Goal: Information Seeking & Learning: Learn about a topic

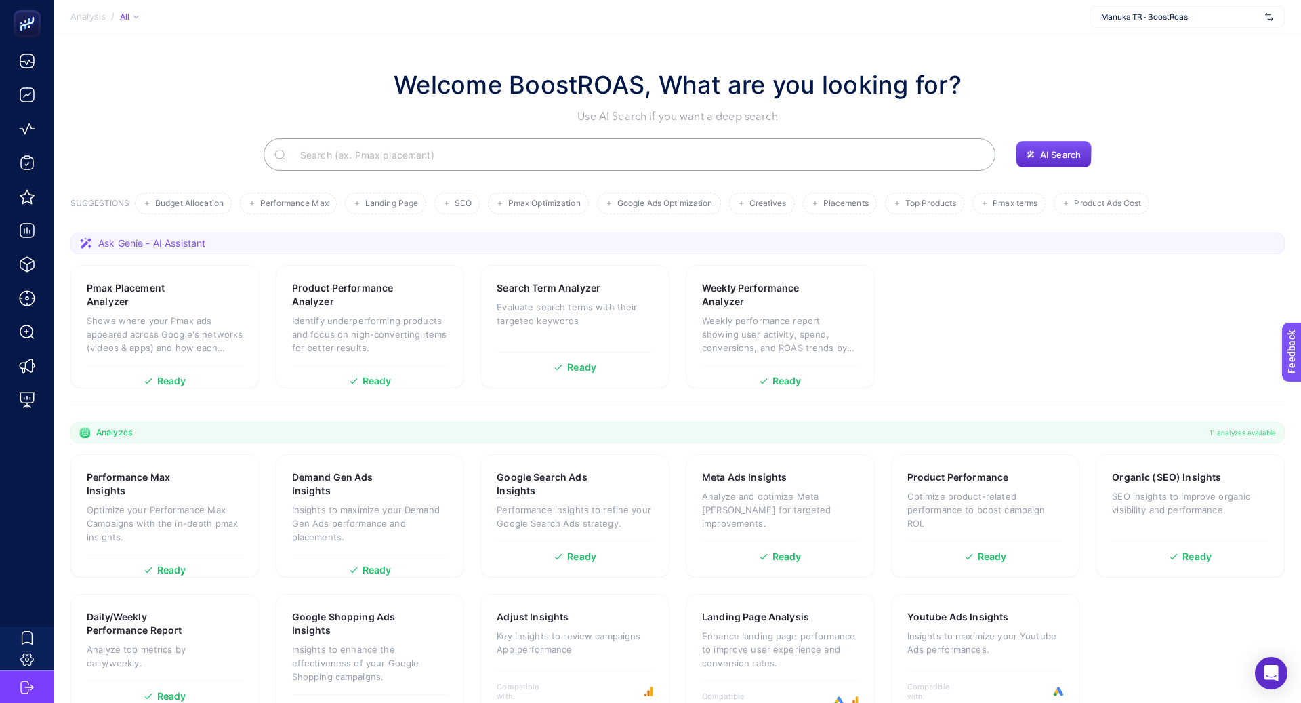
click at [1158, 21] on span "Manuka TR - BoostRoas" at bounding box center [1180, 17] width 159 height 11
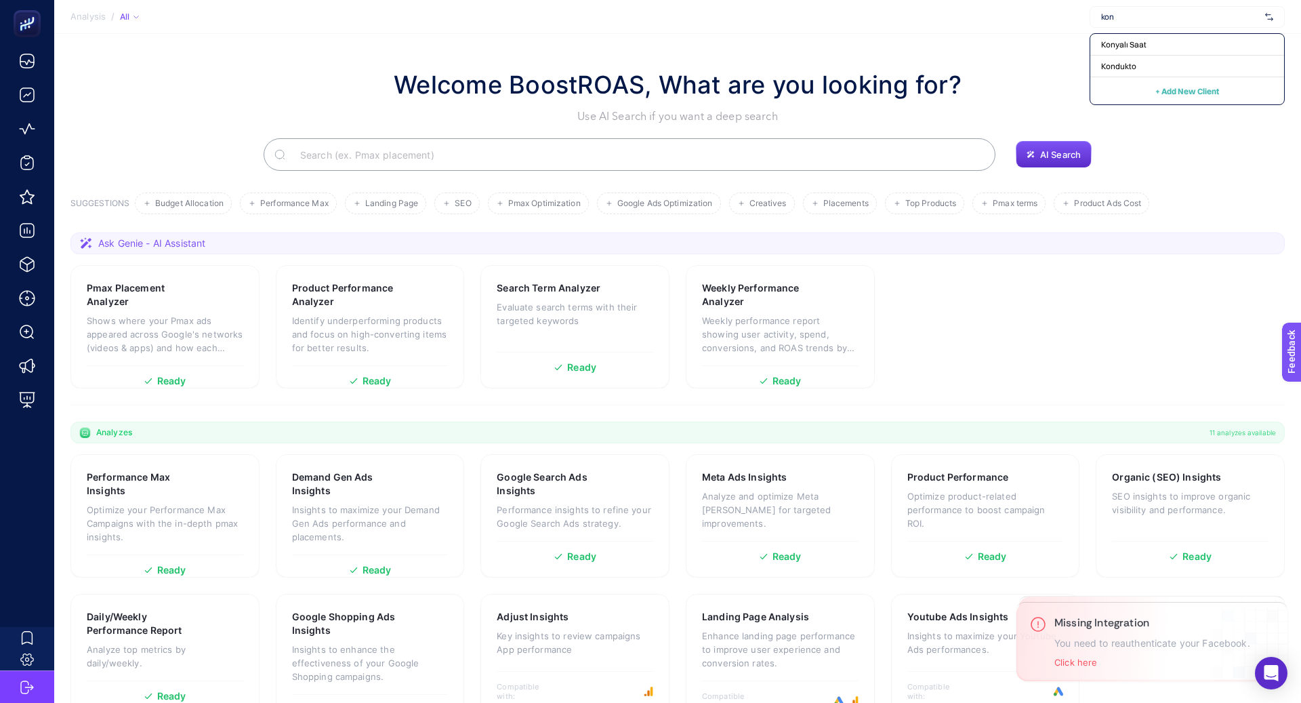
type input "kon"
click at [1124, 42] on span "Konyalı Saat" at bounding box center [1123, 44] width 45 height 11
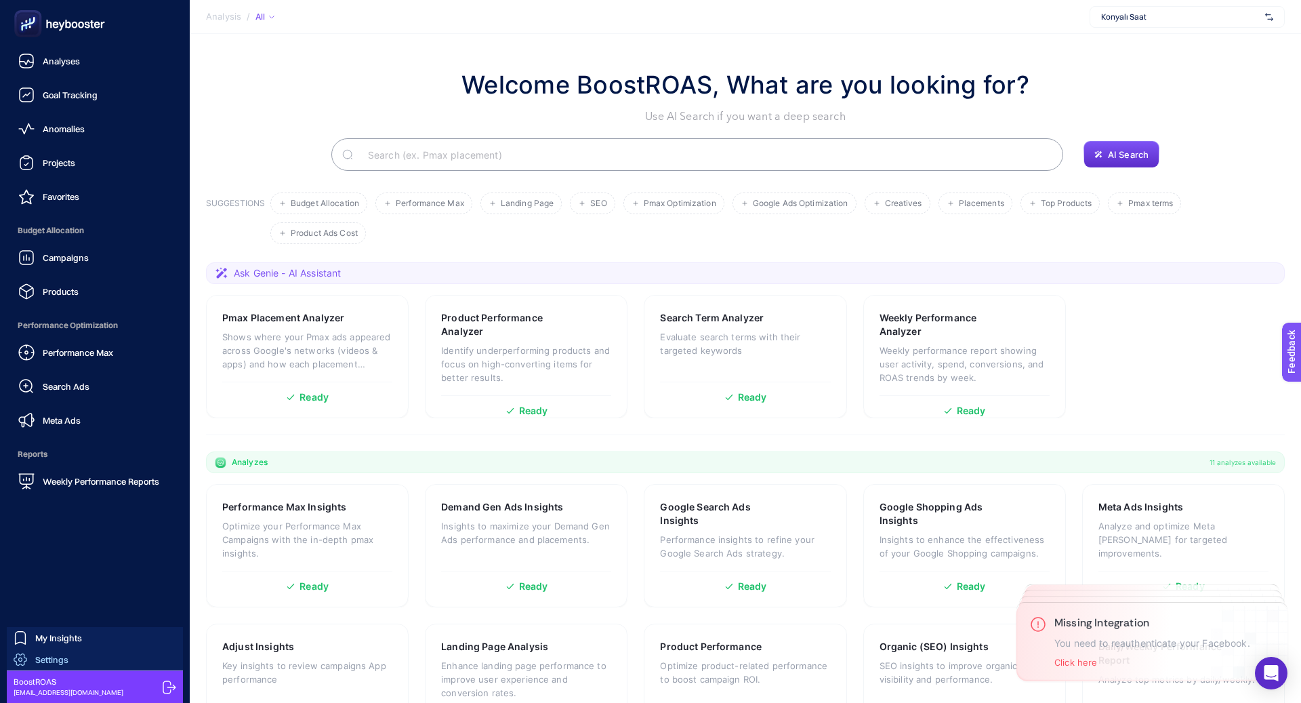
click at [64, 660] on span "Settings" at bounding box center [51, 659] width 33 height 11
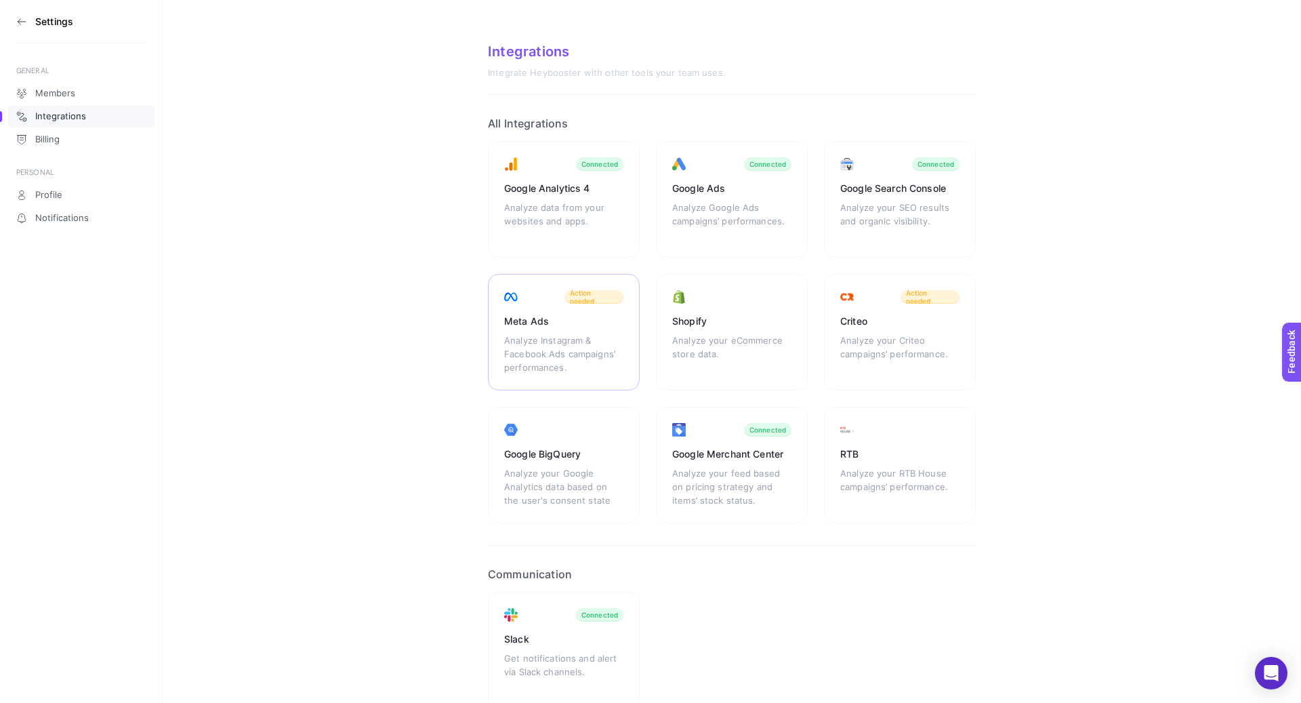
click at [533, 335] on div "Analyze Instagram & Facebook Ads campaigns’ performances." at bounding box center [563, 353] width 119 height 41
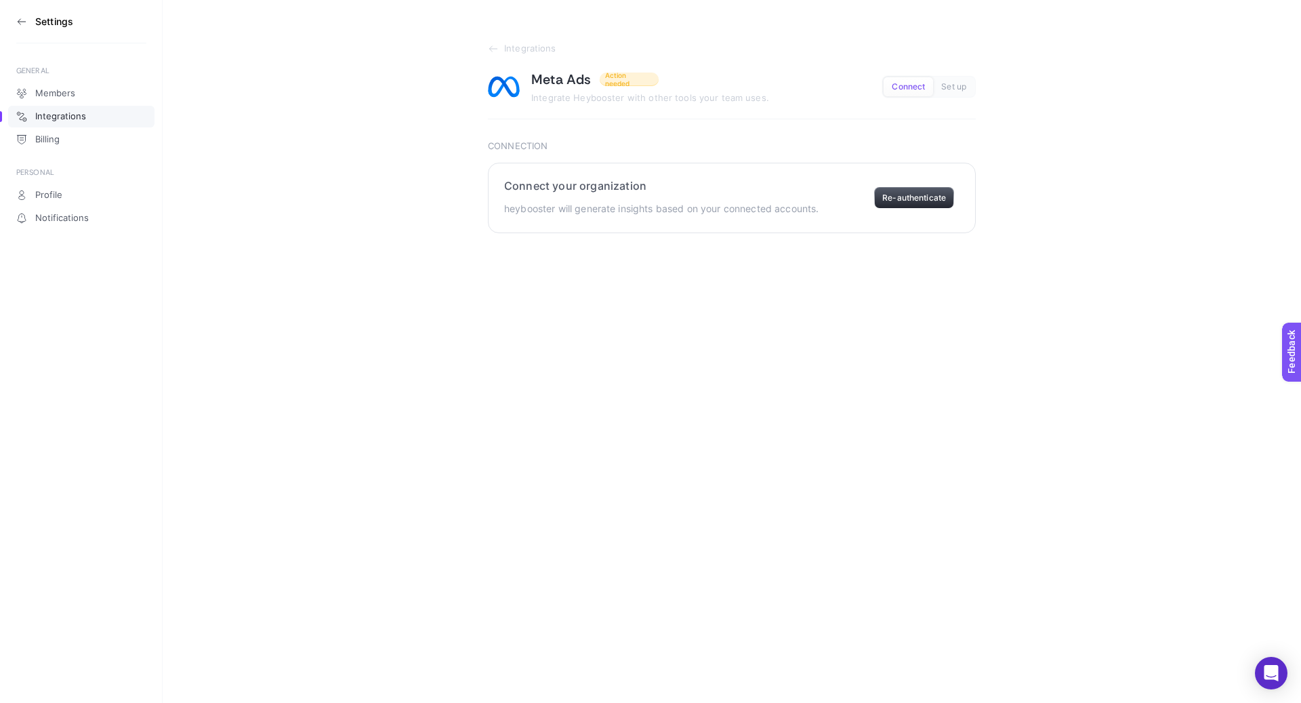
click at [928, 196] on button "Re-authenticate" at bounding box center [914, 198] width 80 height 22
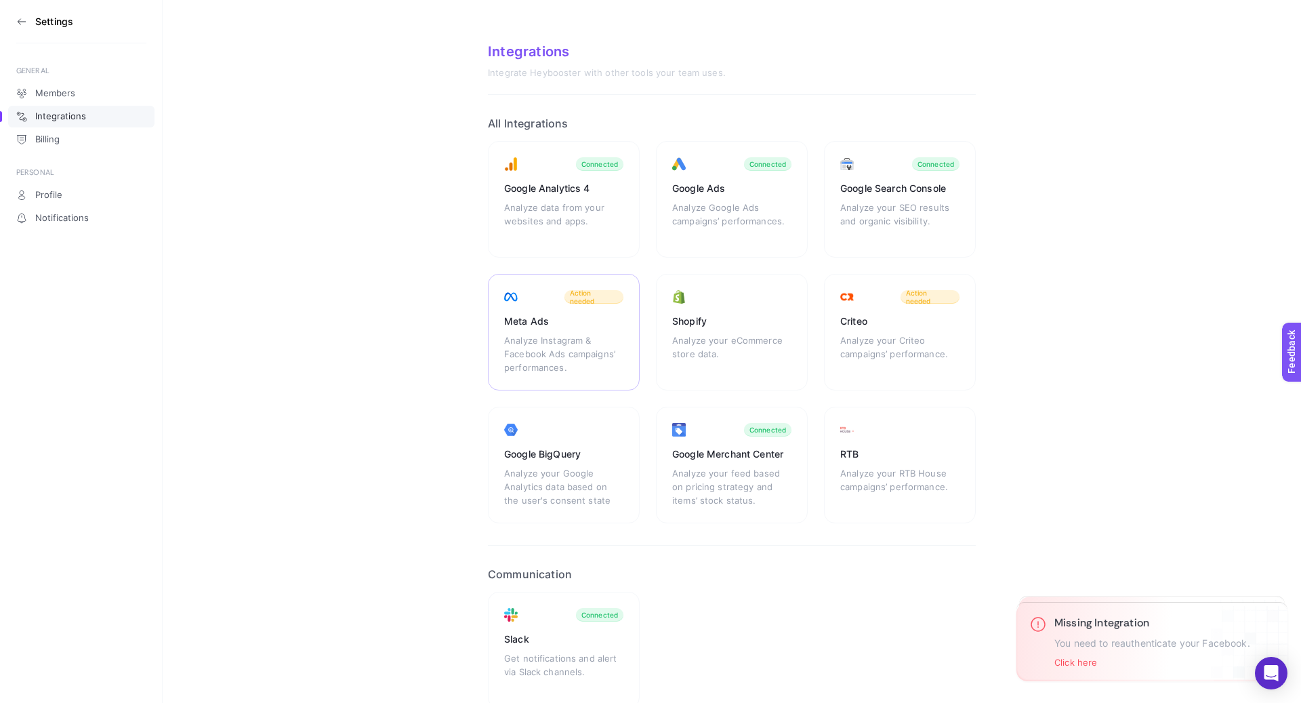
click at [573, 314] on div "Meta Ads" at bounding box center [563, 321] width 119 height 14
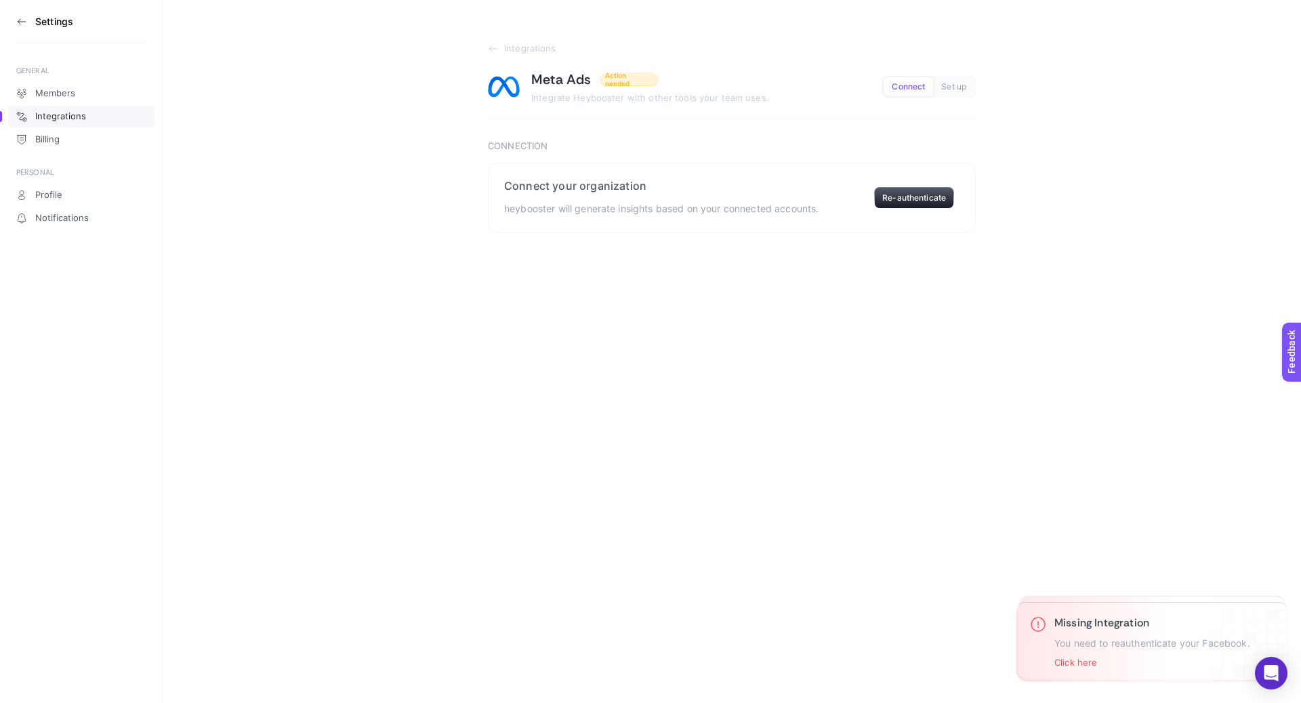
click at [959, 98] on div "Meta Ads Action needed Integrate Heybooster with other tools your team uses. Co…" at bounding box center [732, 86] width 488 height 33
click at [958, 89] on span "Set up" at bounding box center [953, 87] width 25 height 10
click at [911, 89] on span "Connect" at bounding box center [908, 87] width 33 height 10
click at [769, 205] on p "heybooster will generate insights based on your connected accounts." at bounding box center [661, 209] width 314 height 16
click at [968, 200] on section "Connect your organization heybooster will generate insights based on your conne…" at bounding box center [732, 198] width 488 height 70
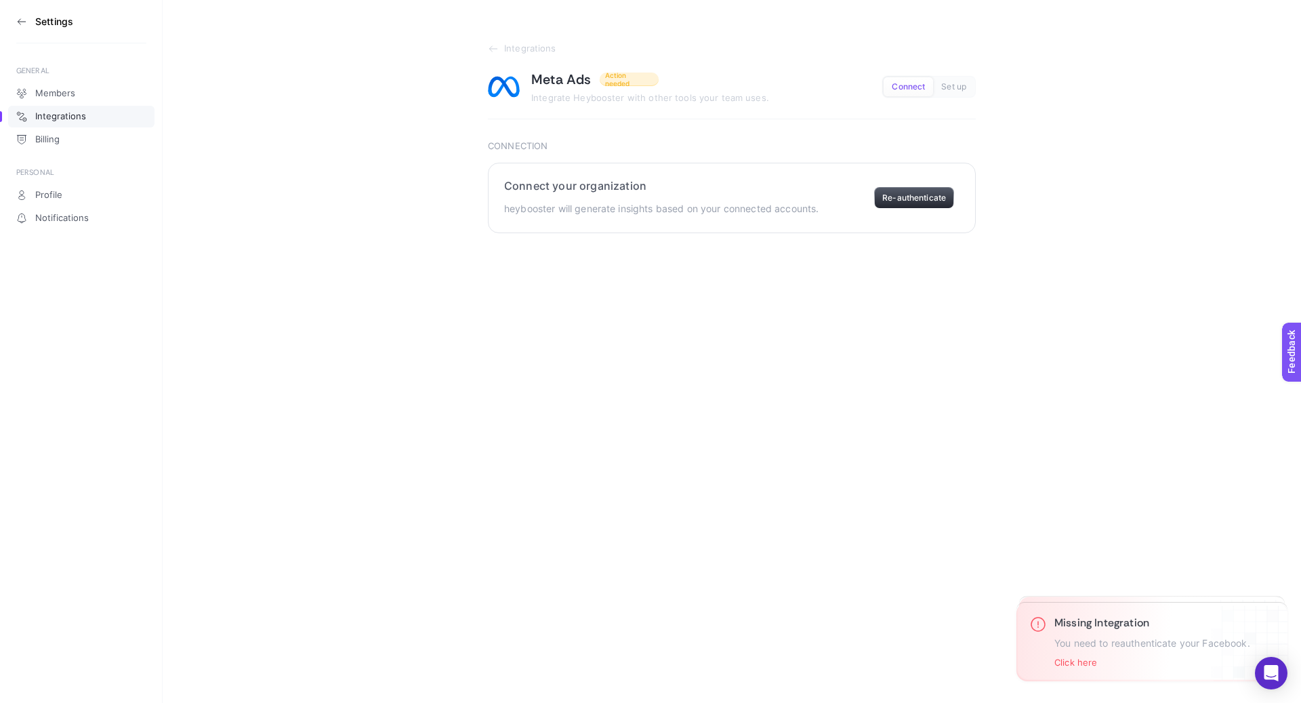
click at [916, 200] on button "Re-authenticate" at bounding box center [914, 198] width 80 height 22
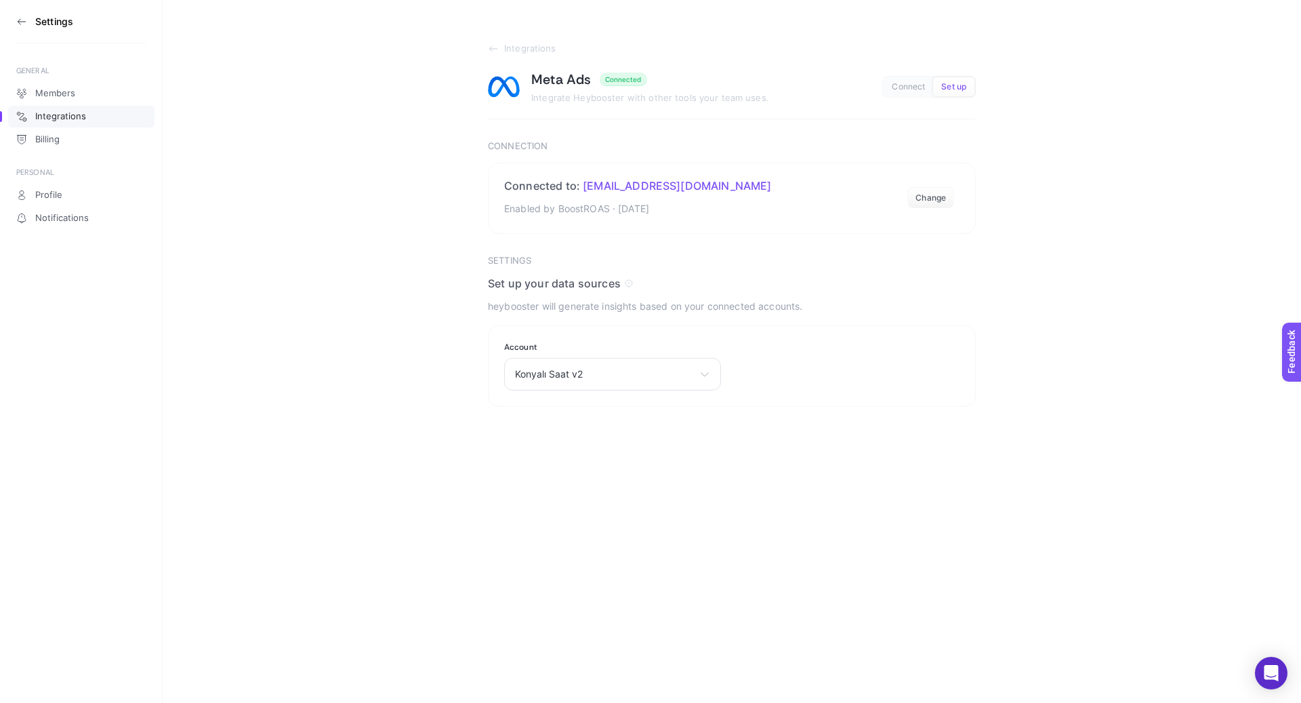
click at [688, 407] on html "Settings GENERAL Members Integrations Billing PERSONAL Profile Notifications In…" at bounding box center [650, 203] width 1301 height 407
click at [671, 376] on span "Konyalı Saat v2" at bounding box center [604, 374] width 179 height 11
click at [645, 406] on input "text" at bounding box center [613, 406] width 216 height 27
click at [613, 436] on li "Konyalı Saat v2" at bounding box center [613, 434] width 210 height 22
click at [569, 366] on div "Select your account HİFA ELEKTRONİK BİLİŞİM TEKSTİL SANAYİ TİCARET LİMİTED ŞİRK…" at bounding box center [612, 374] width 217 height 33
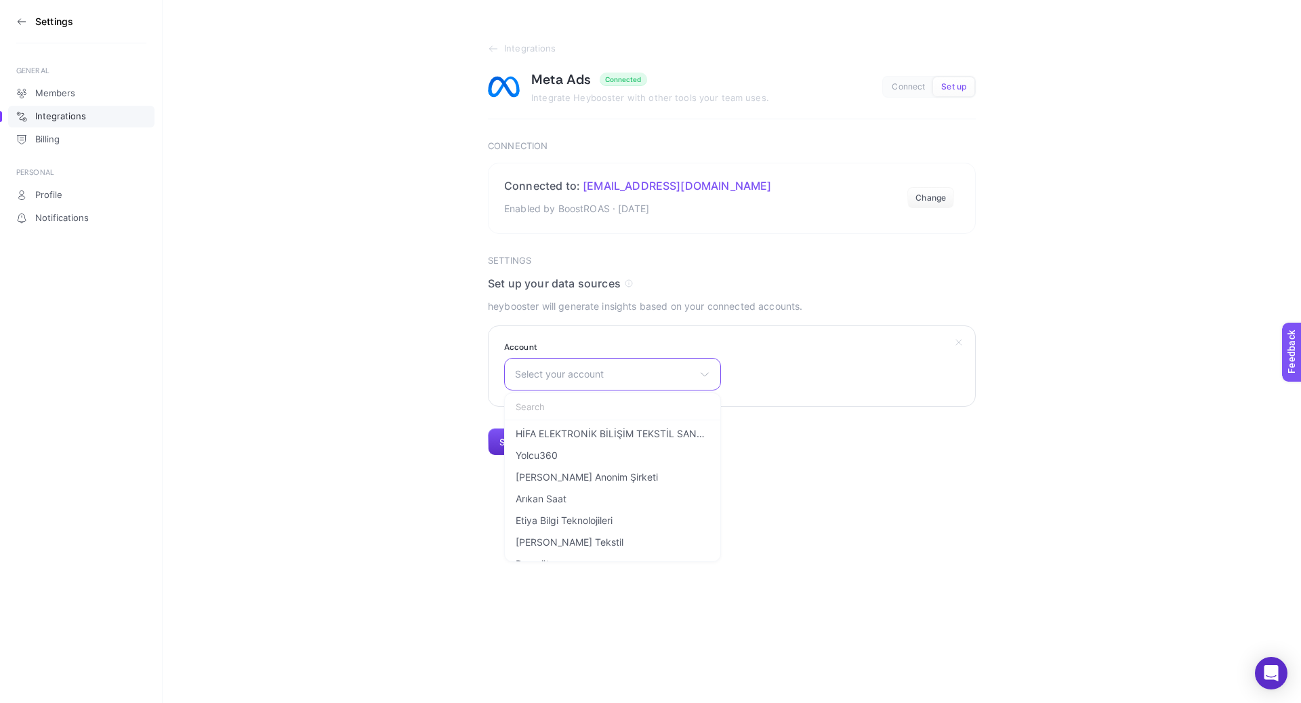
click at [600, 411] on input "text" at bounding box center [613, 406] width 216 height 27
type input "kon"
click at [603, 437] on li "Konyalı Saat v2" at bounding box center [613, 434] width 210 height 22
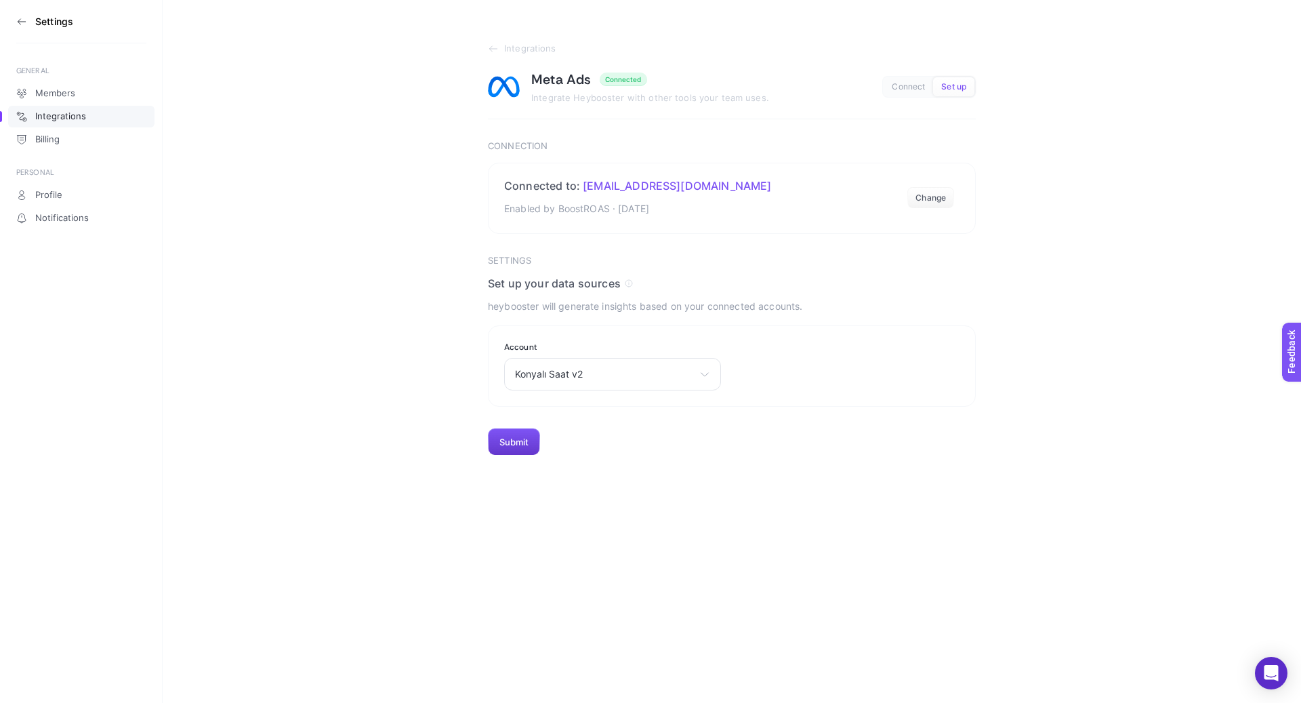
click at [505, 451] on button "Submit" at bounding box center [514, 441] width 52 height 27
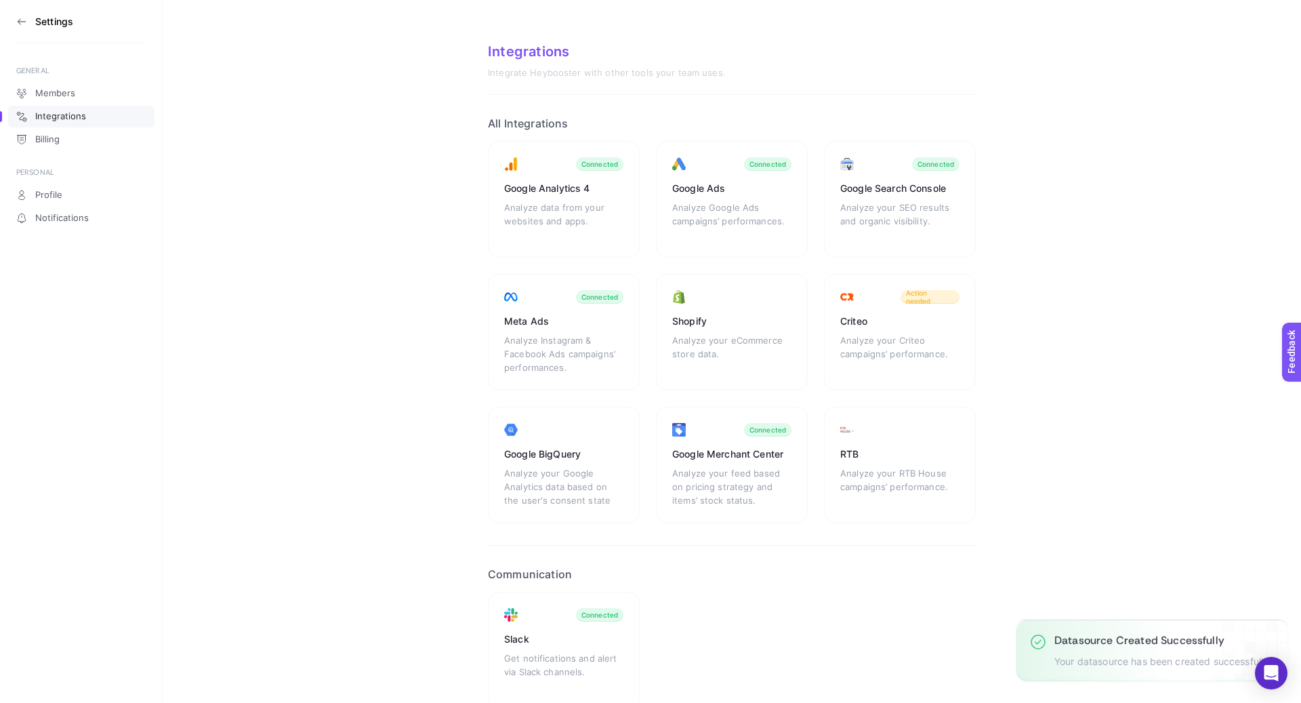
click at [25, 17] on icon at bounding box center [21, 21] width 11 height 11
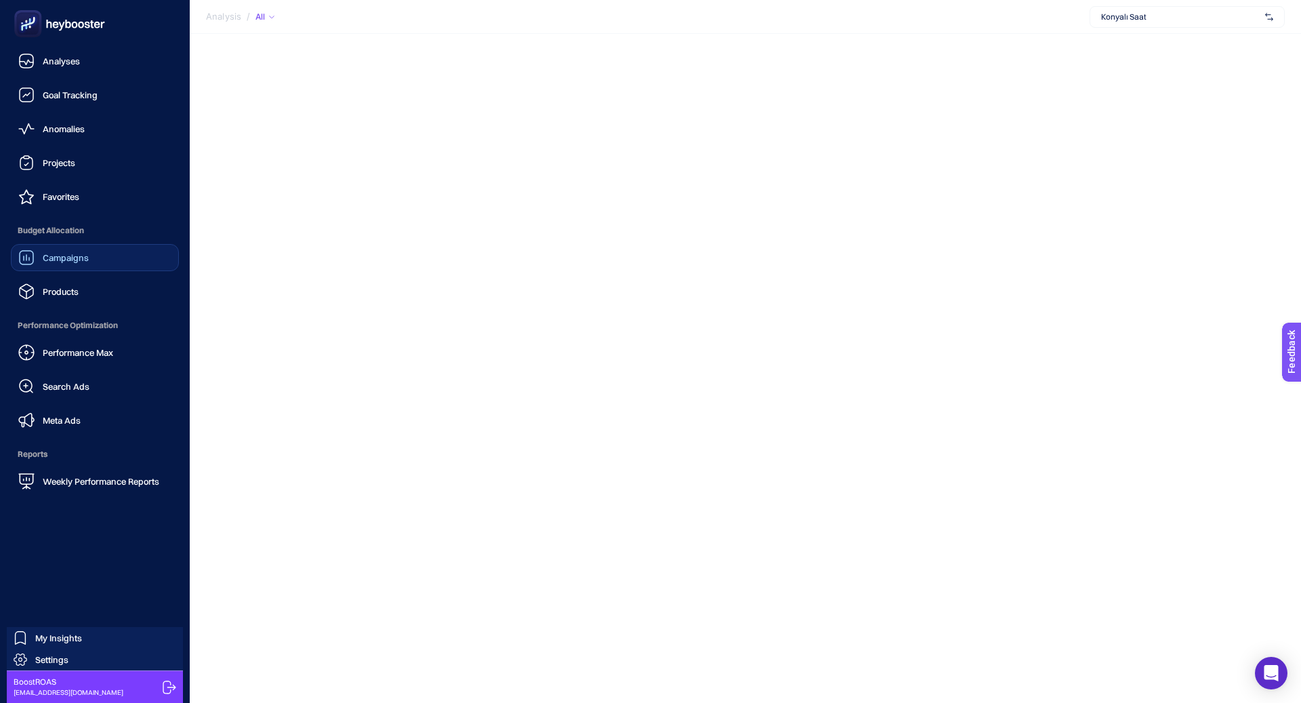
click at [105, 267] on link "Campaigns" at bounding box center [95, 257] width 168 height 27
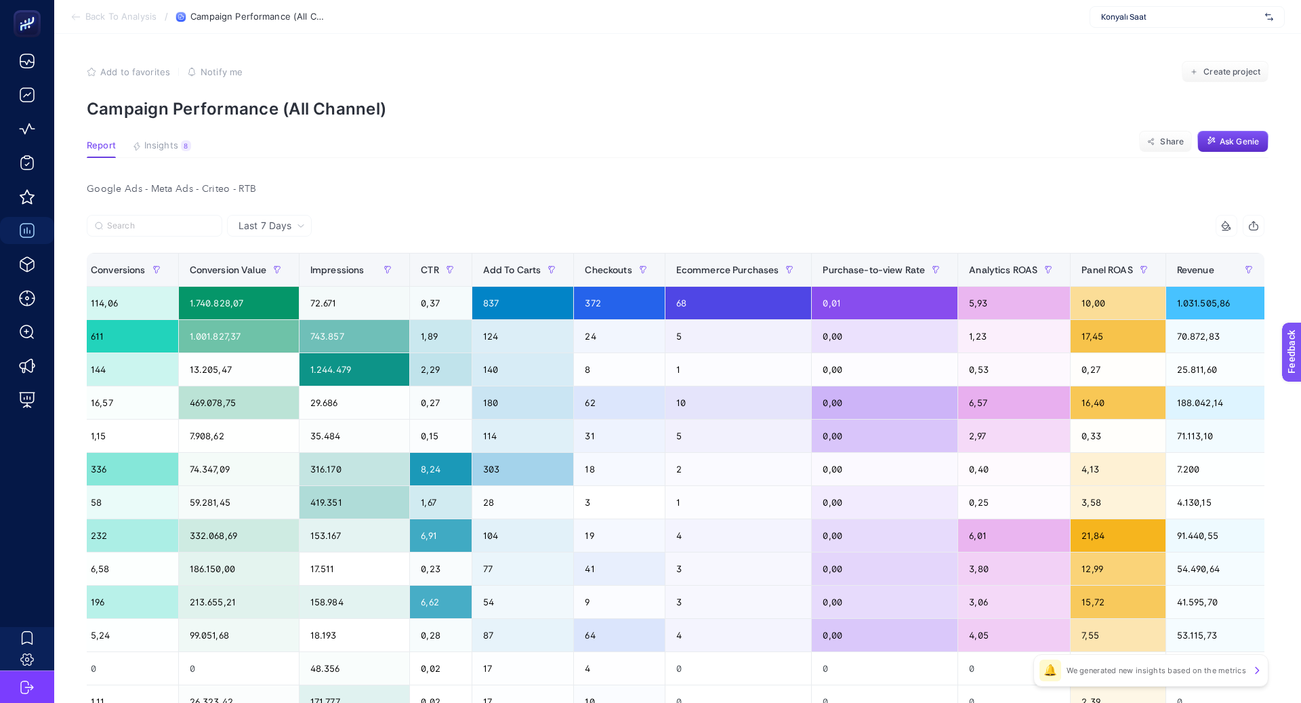
scroll to position [0, 689]
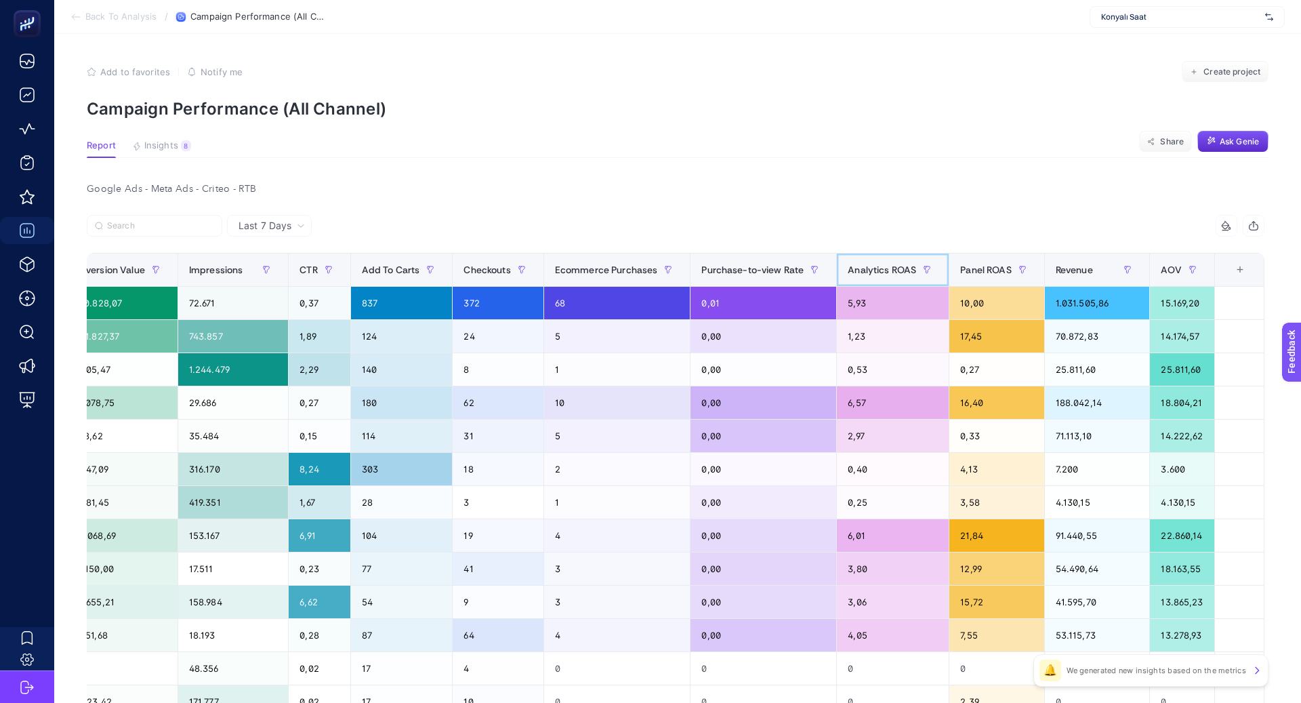
click at [880, 274] on span "Analytics ROAS" at bounding box center [882, 269] width 68 height 11
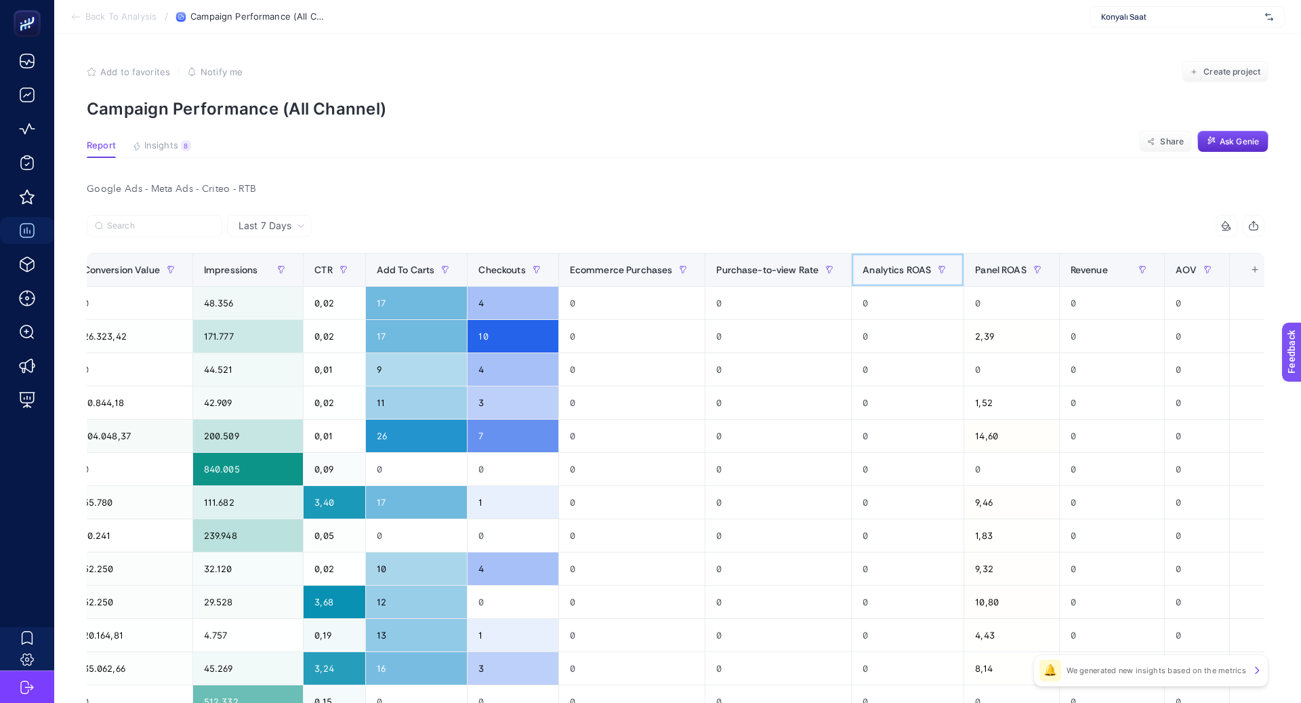
click at [880, 274] on span "Analytics ROAS" at bounding box center [897, 269] width 68 height 11
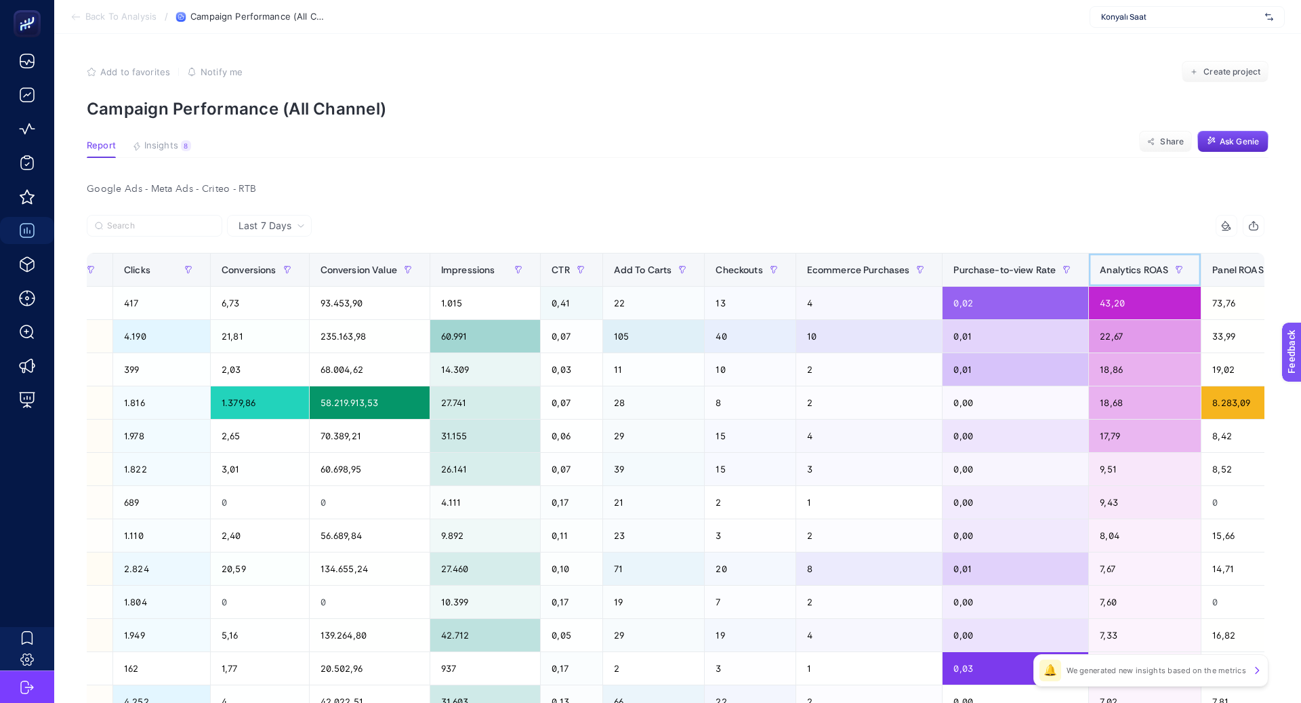
scroll to position [0, 0]
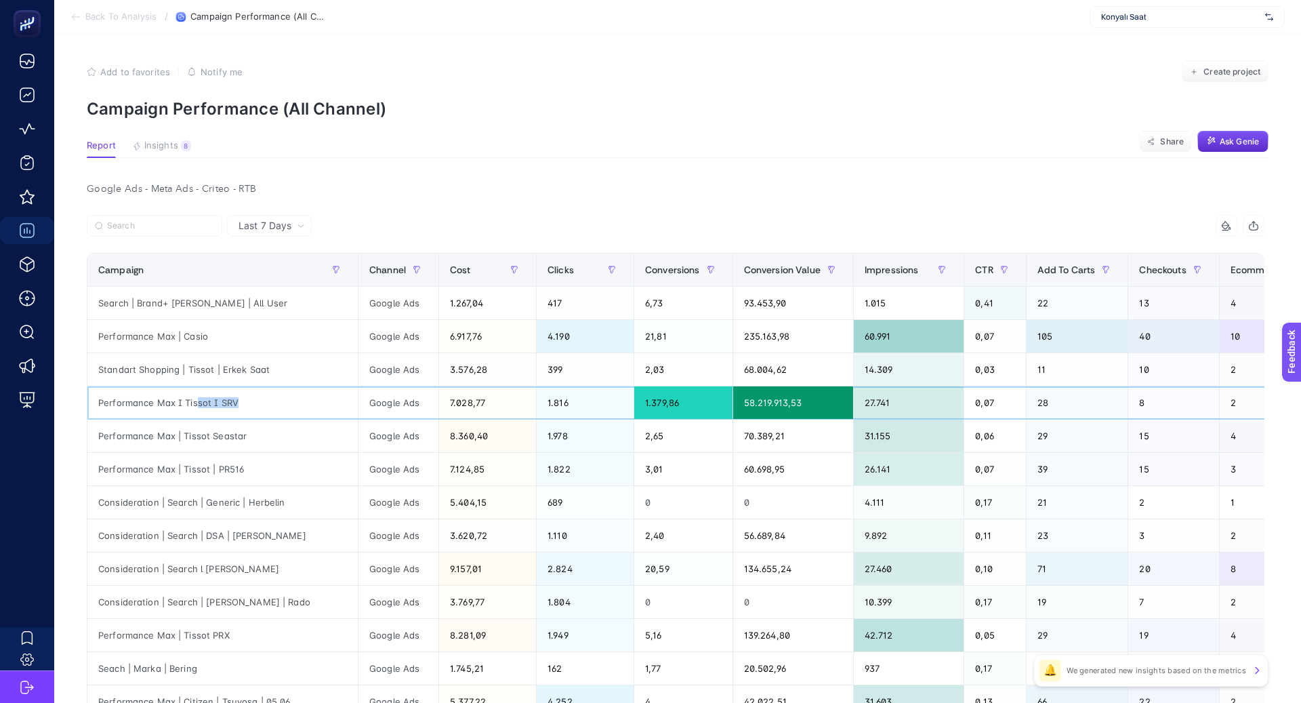
drag, startPoint x: 195, startPoint y: 402, endPoint x: 260, endPoint y: 414, distance: 65.5
click at [260, 414] on div "Performance Max I Tissot I SRV" at bounding box center [222, 402] width 270 height 33
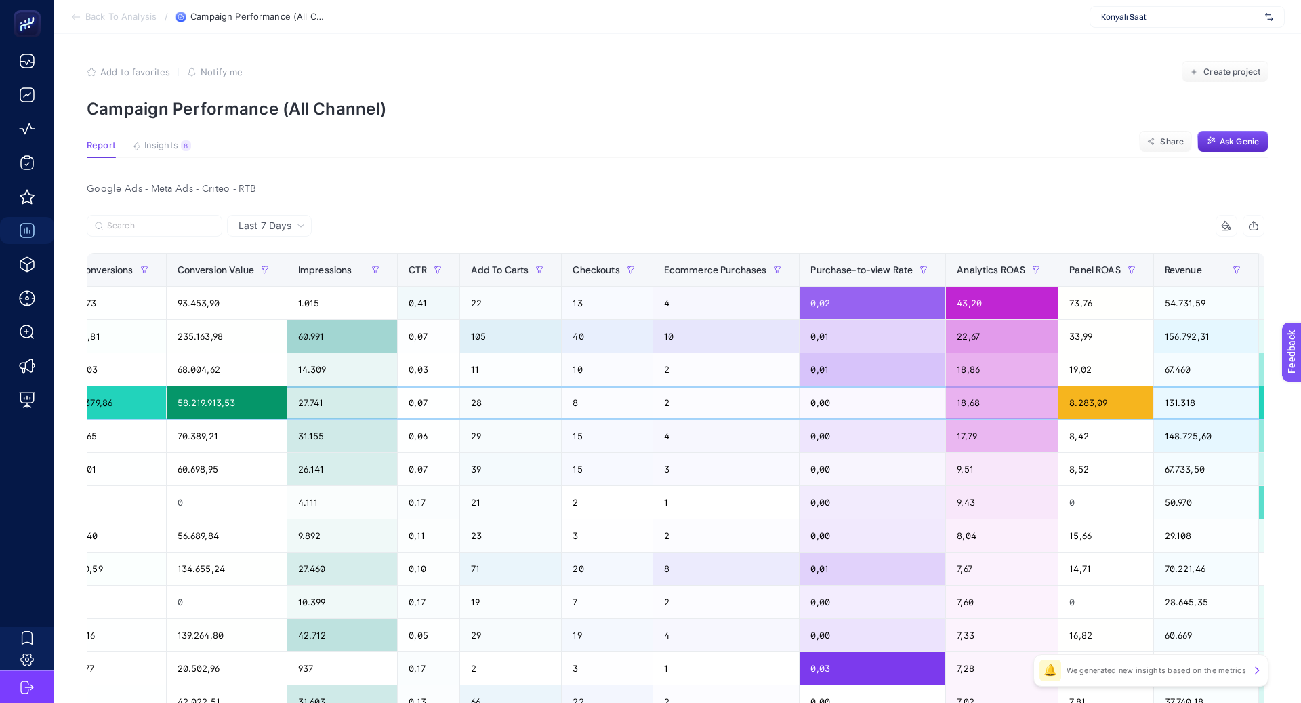
scroll to position [0, 689]
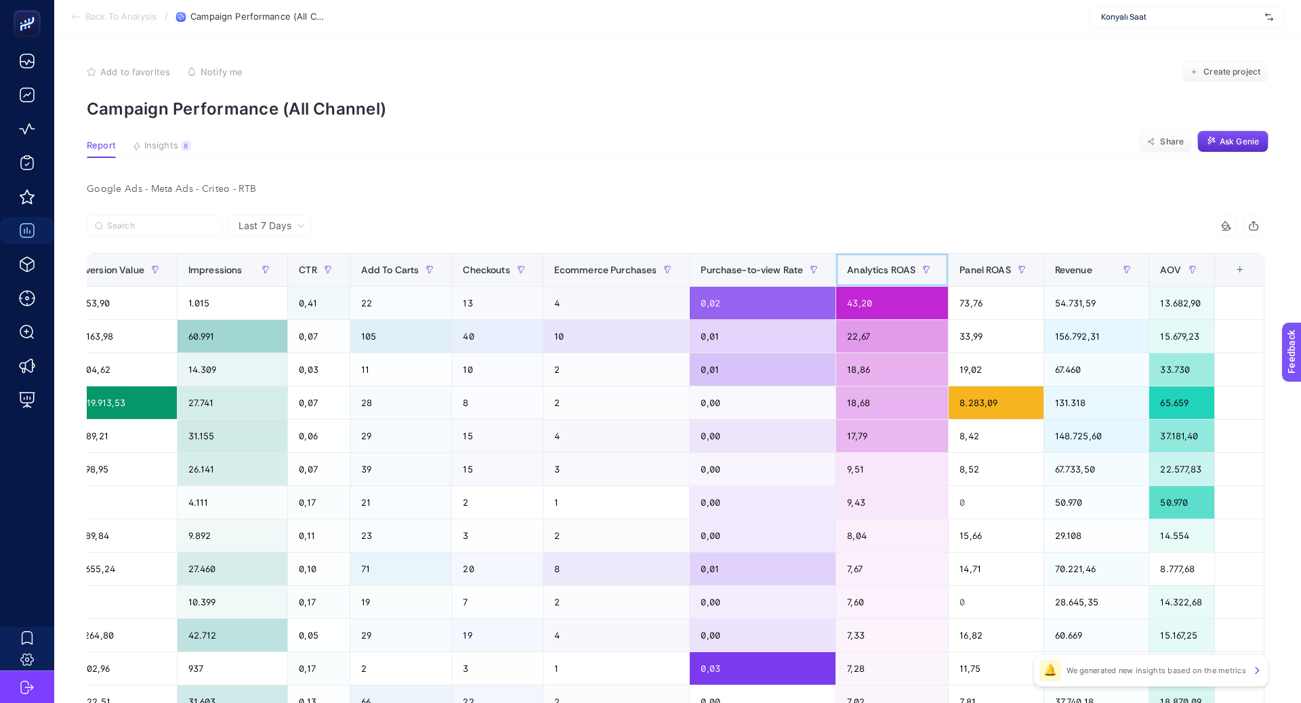
click at [872, 268] on span "Analytics ROAS" at bounding box center [881, 269] width 68 height 11
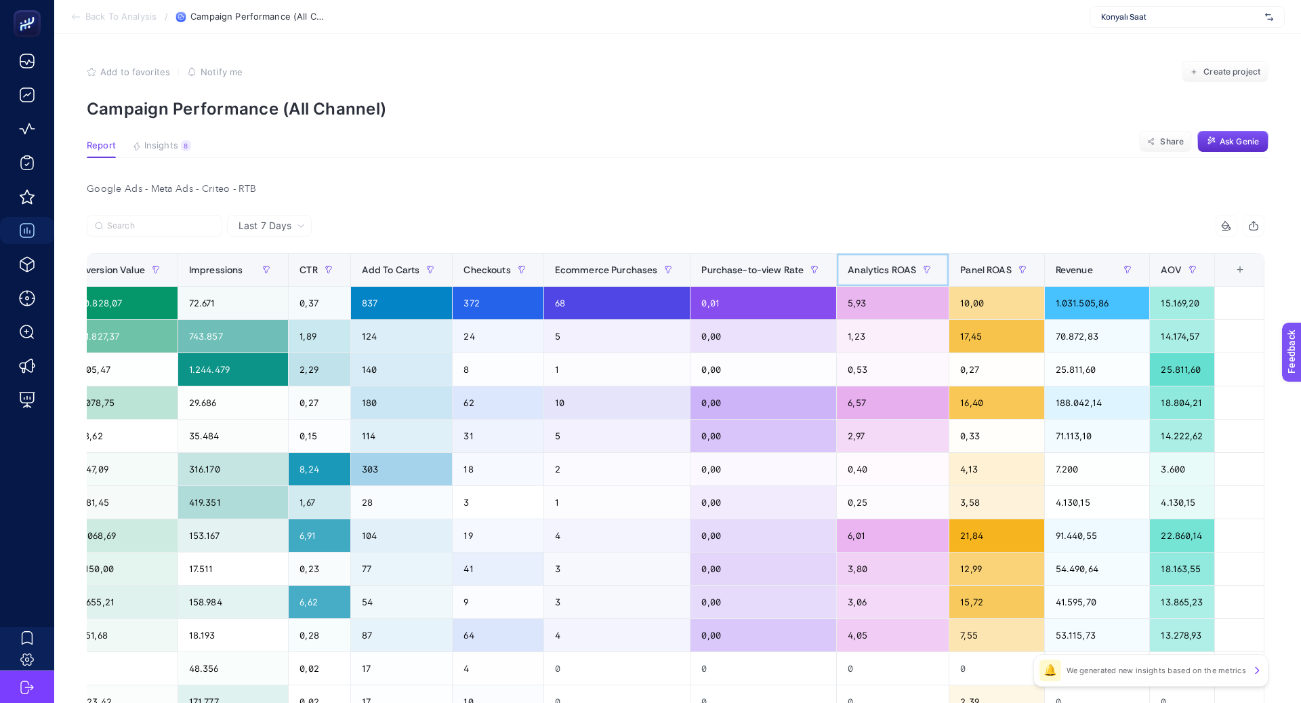
click at [872, 268] on span "Analytics ROAS" at bounding box center [882, 269] width 68 height 11
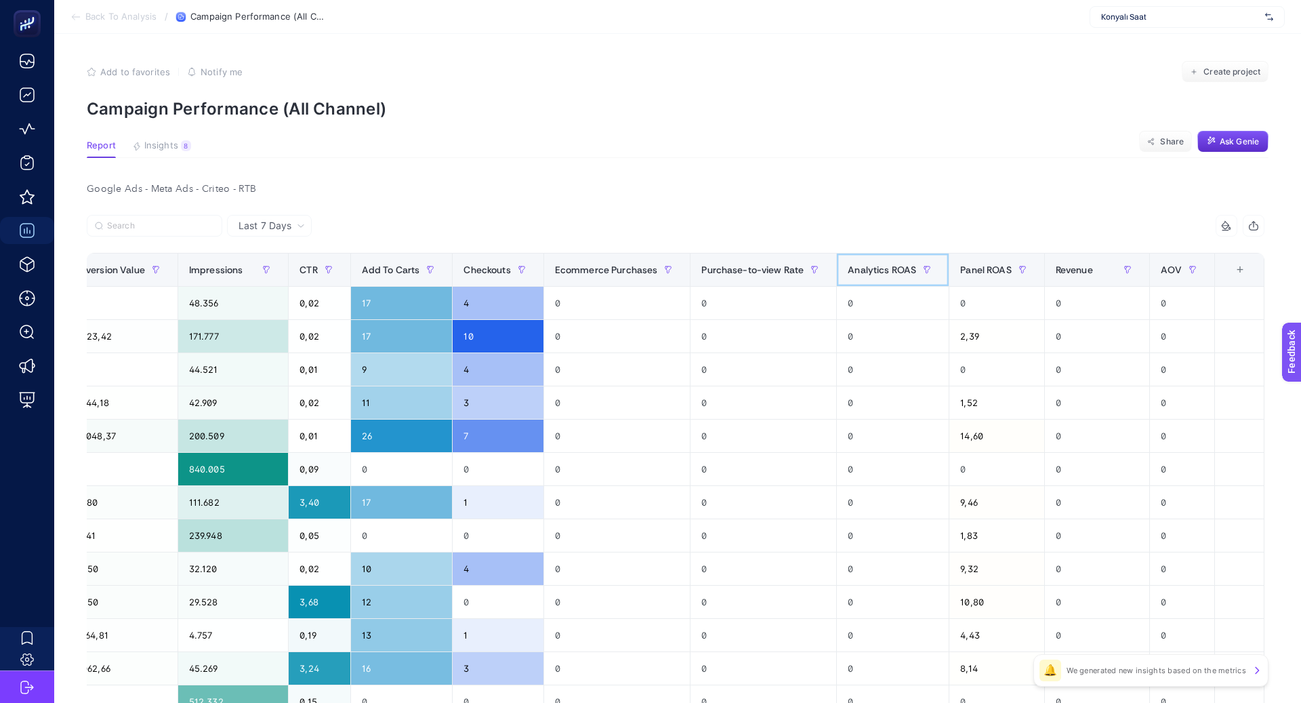
scroll to position [0, 661]
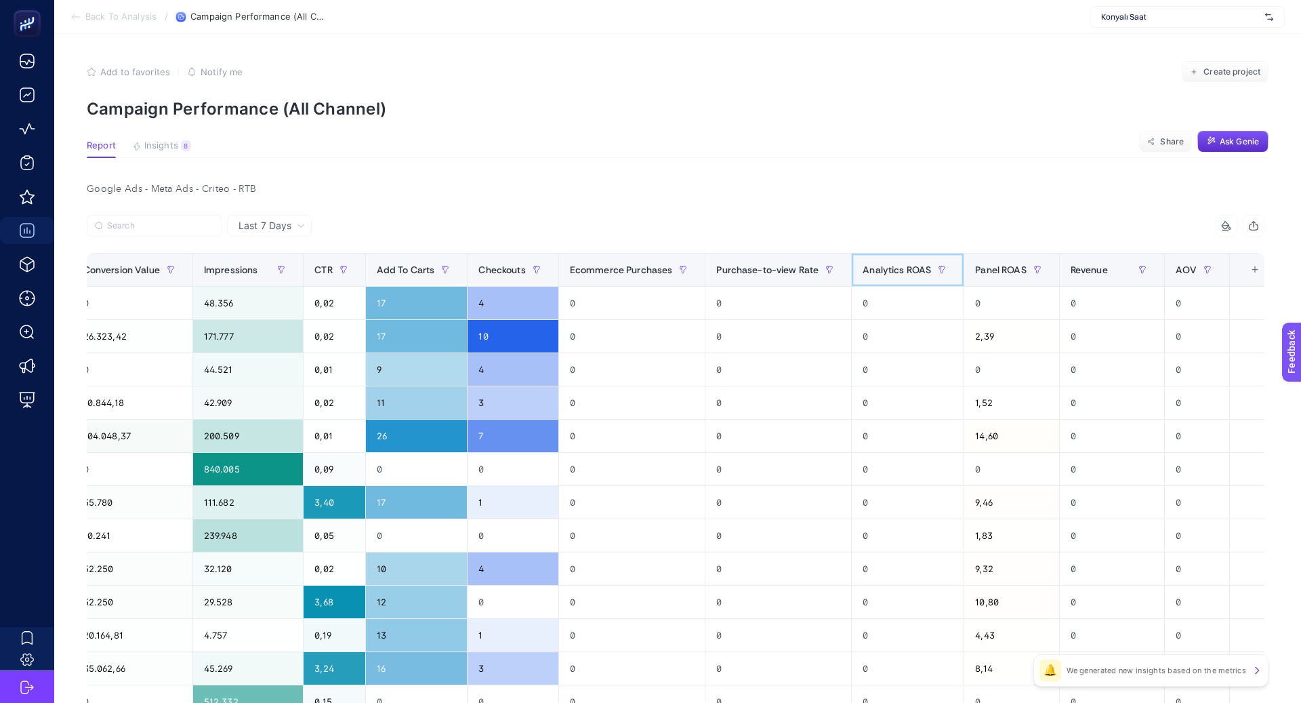
click at [872, 268] on span "Analytics ROAS" at bounding box center [897, 269] width 68 height 11
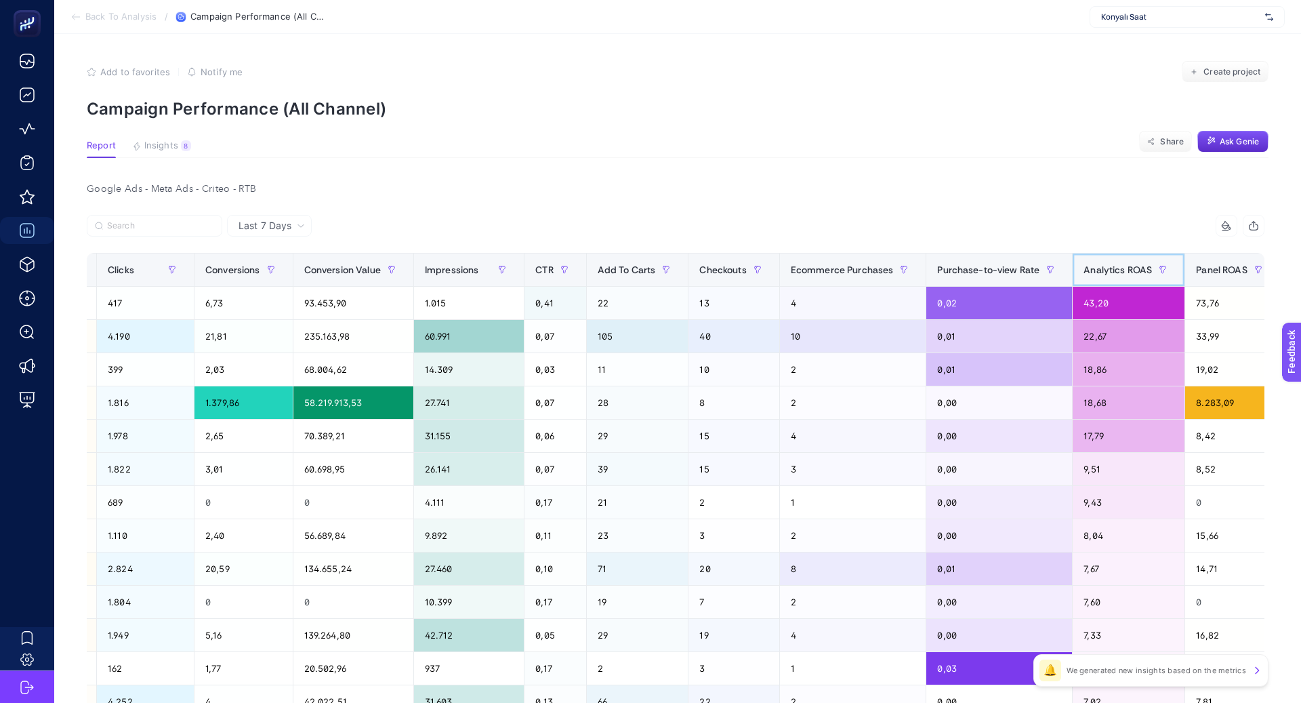
scroll to position [0, 689]
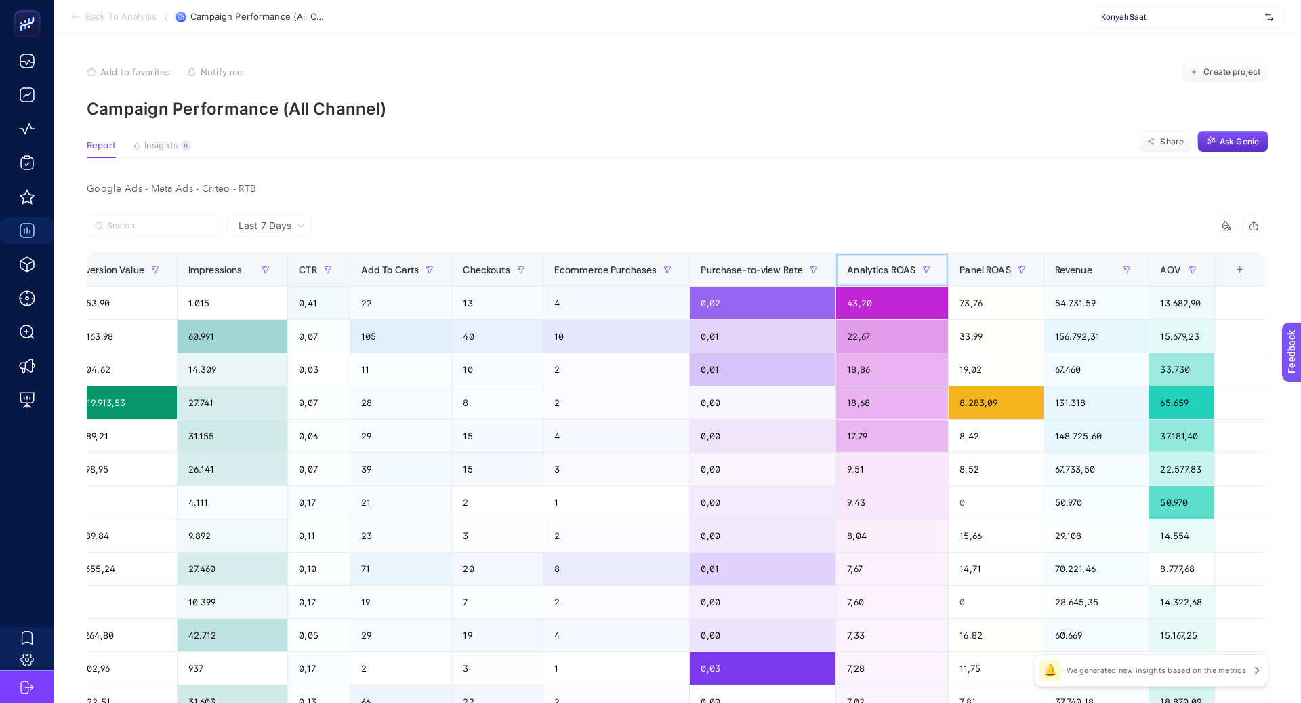
click at [871, 270] on span "Analytics ROAS" at bounding box center [881, 269] width 68 height 11
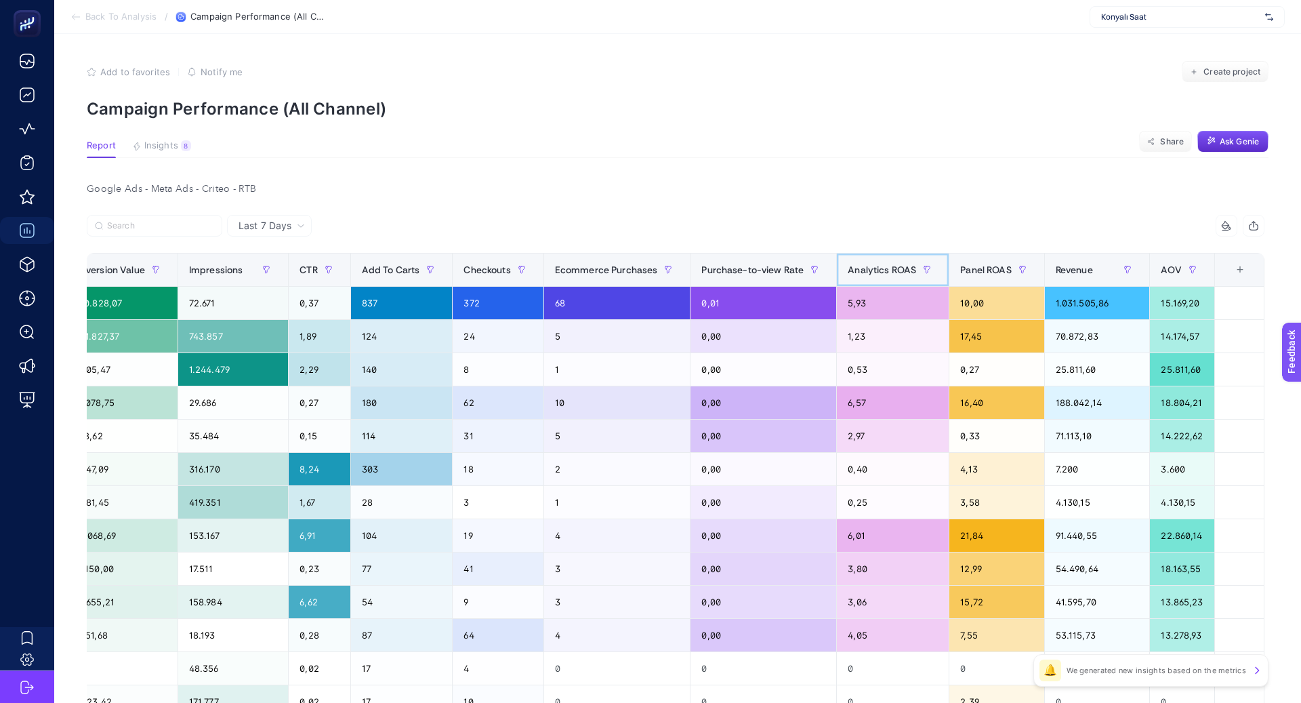
scroll to position [0, 671]
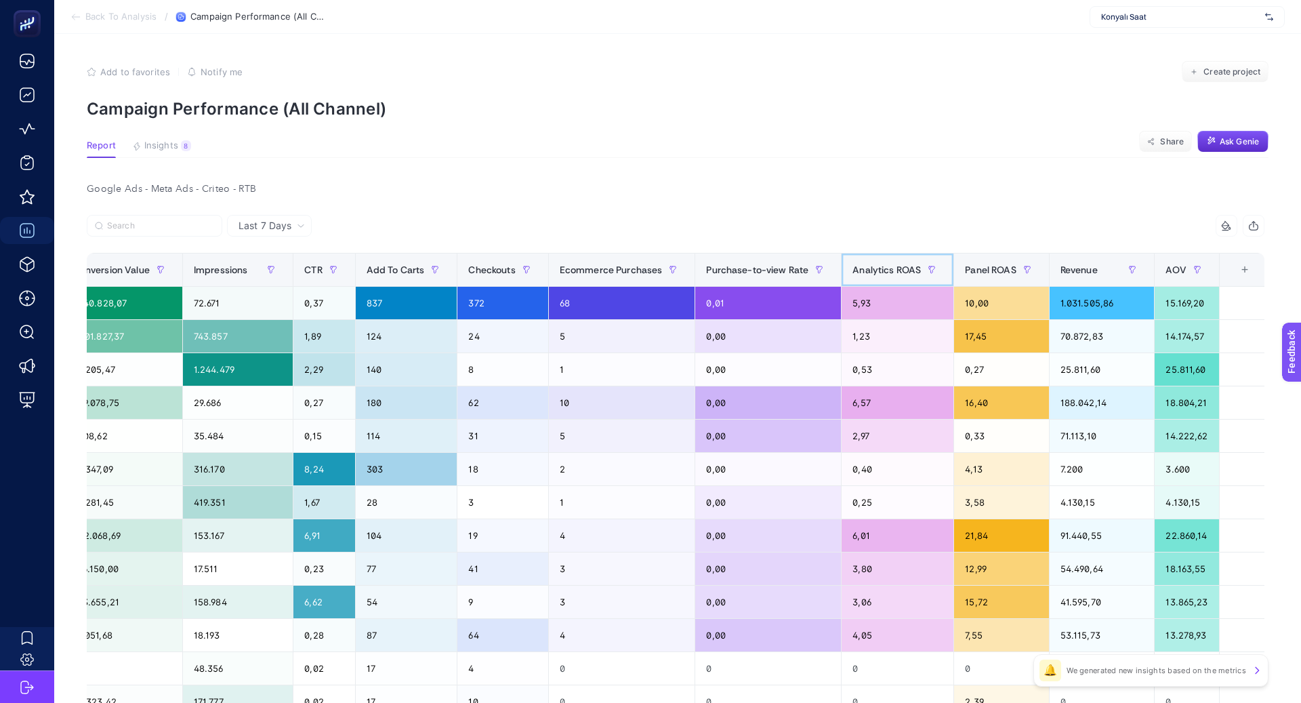
click at [920, 264] on span "Analytics ROAS" at bounding box center [887, 269] width 68 height 11
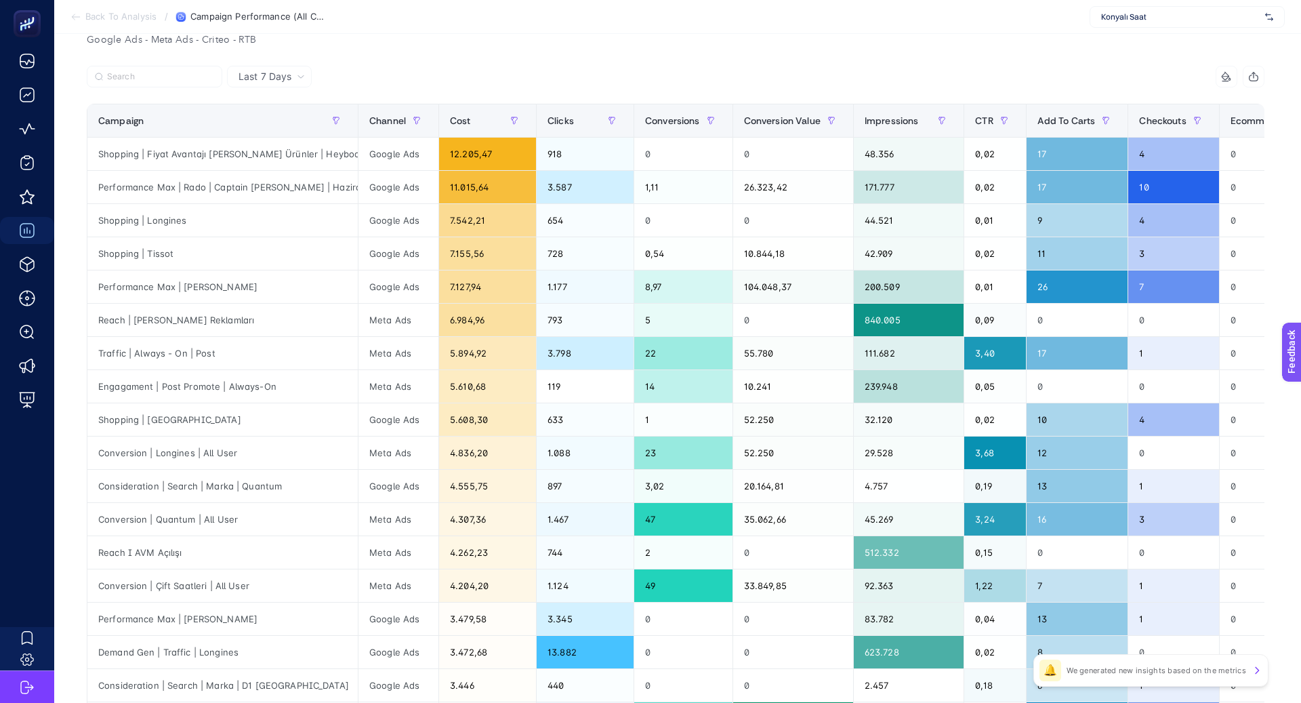
scroll to position [153, 0]
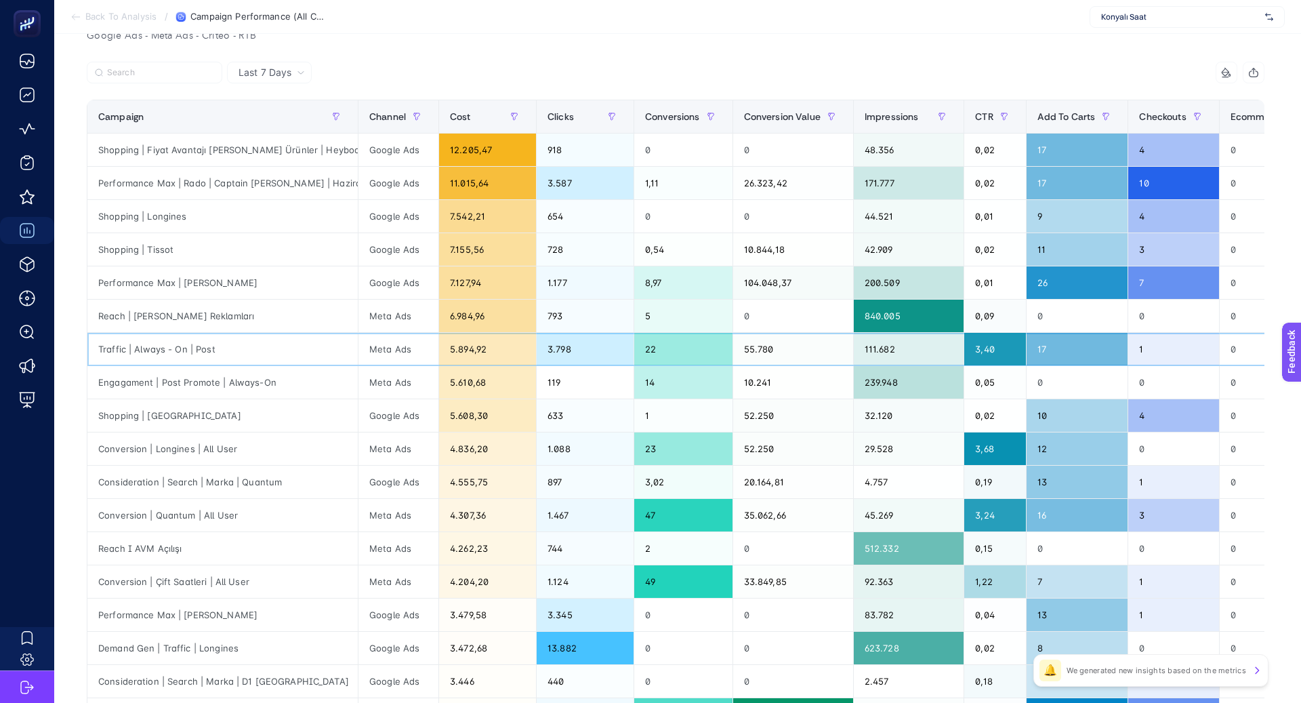
click at [195, 346] on div "Traffic | Always - On | Post" at bounding box center [222, 349] width 270 height 33
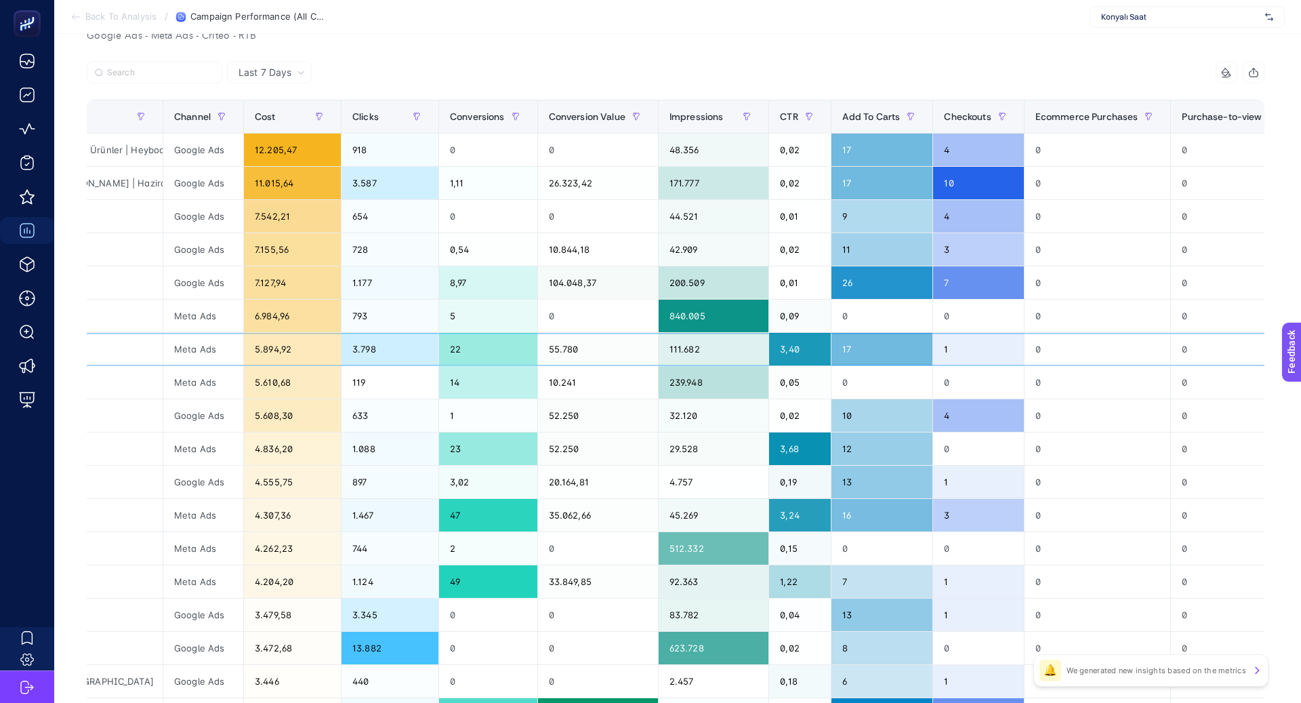
scroll to position [0, 0]
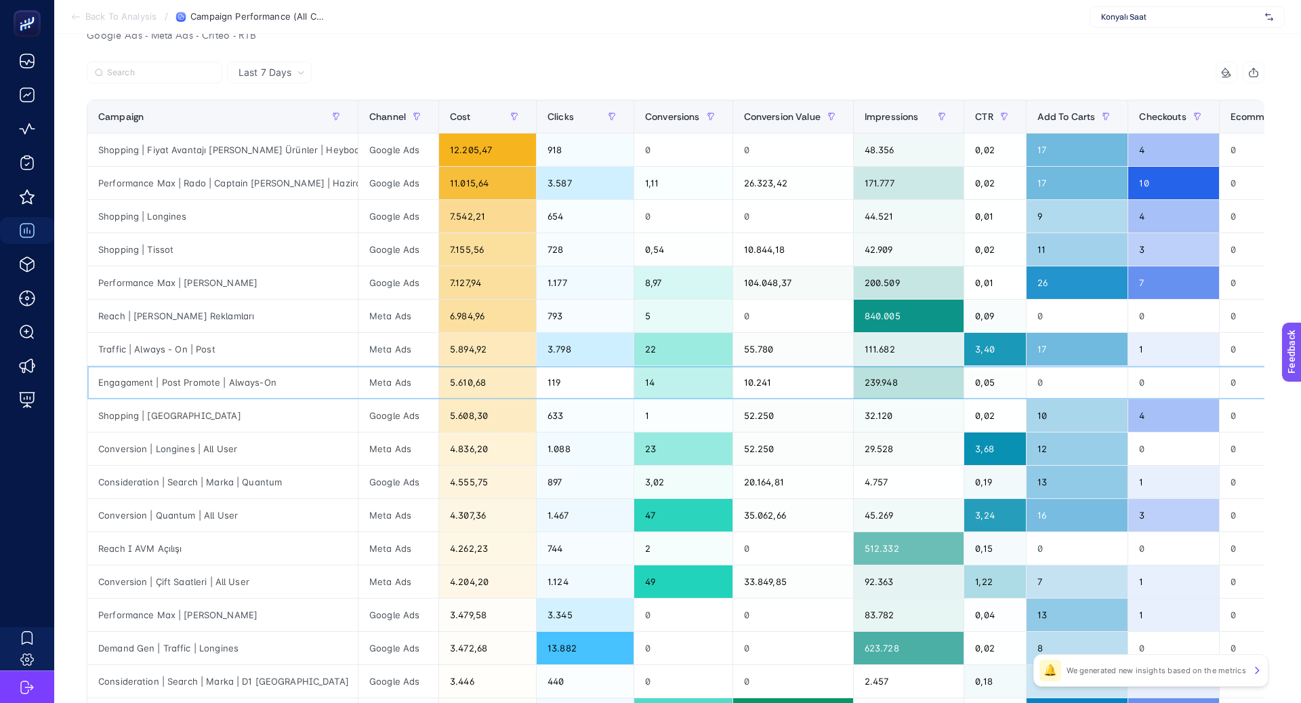
click at [251, 382] on div "Engagament | Post Promote | Always-On" at bounding box center [222, 382] width 270 height 33
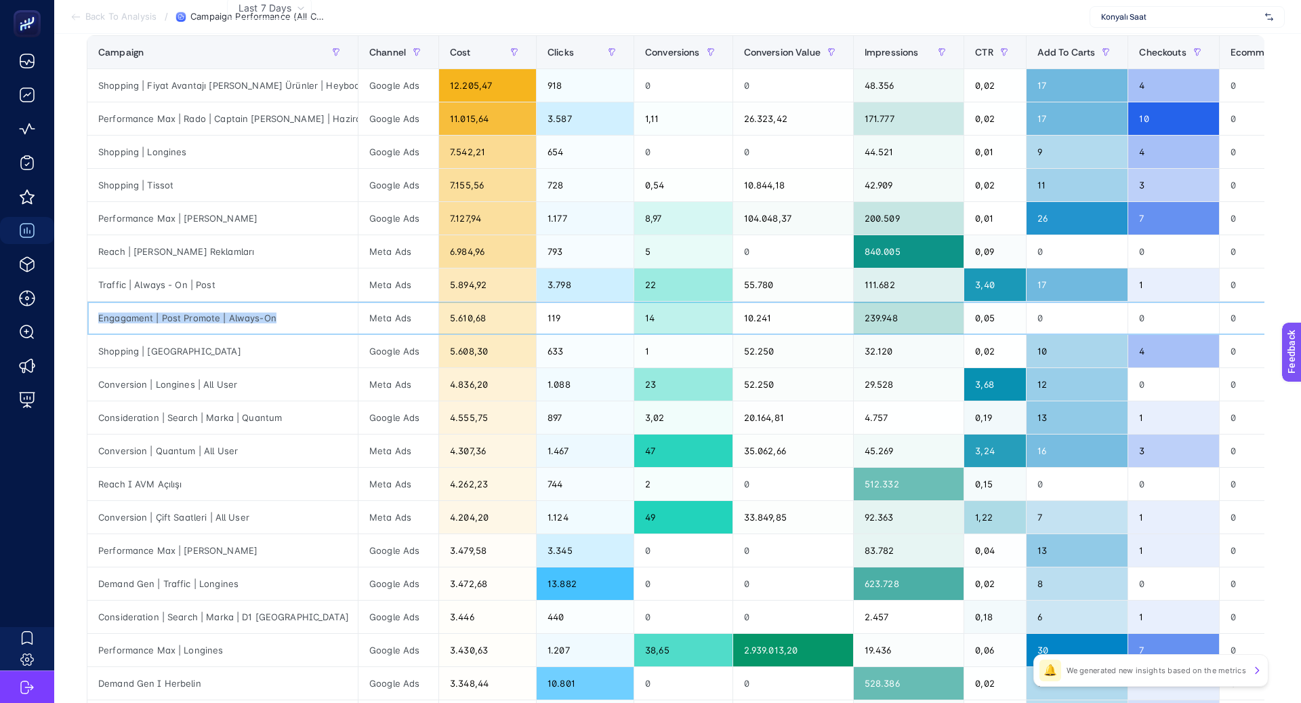
scroll to position [220, 0]
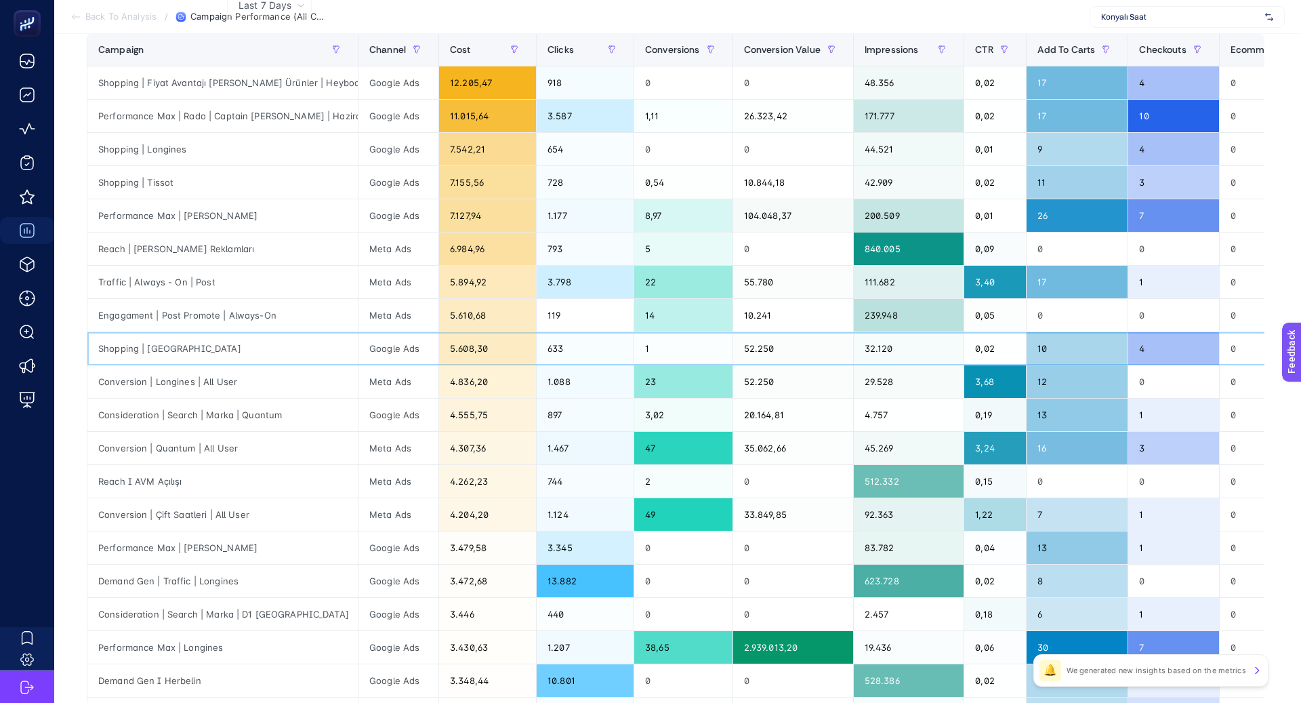
click at [165, 352] on div "Shopping | [GEOGRAPHIC_DATA]" at bounding box center [222, 348] width 270 height 33
click at [178, 382] on div "Conversion | Longines | All User" at bounding box center [222, 381] width 270 height 33
click at [241, 413] on div "Consideration | Search | Marka | Quantum" at bounding box center [222, 415] width 270 height 33
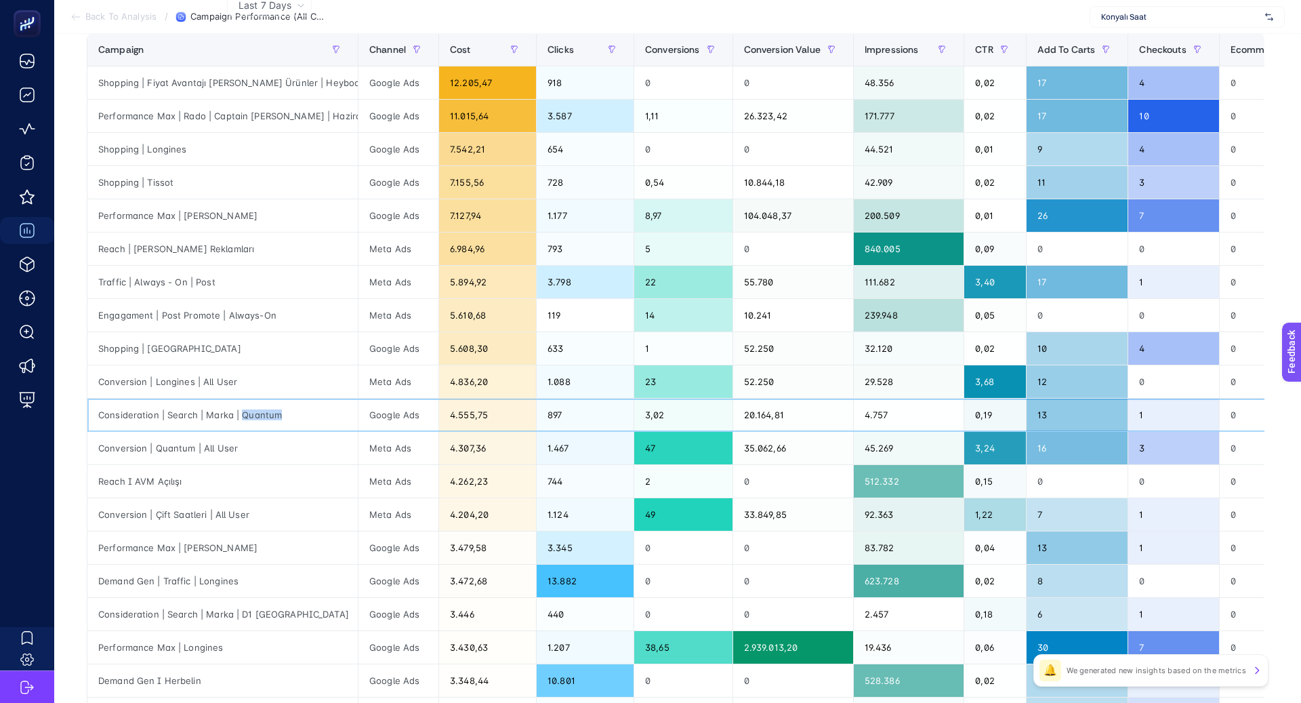
click at [241, 413] on div "Consideration | Search | Marka | Quantum" at bounding box center [222, 415] width 270 height 33
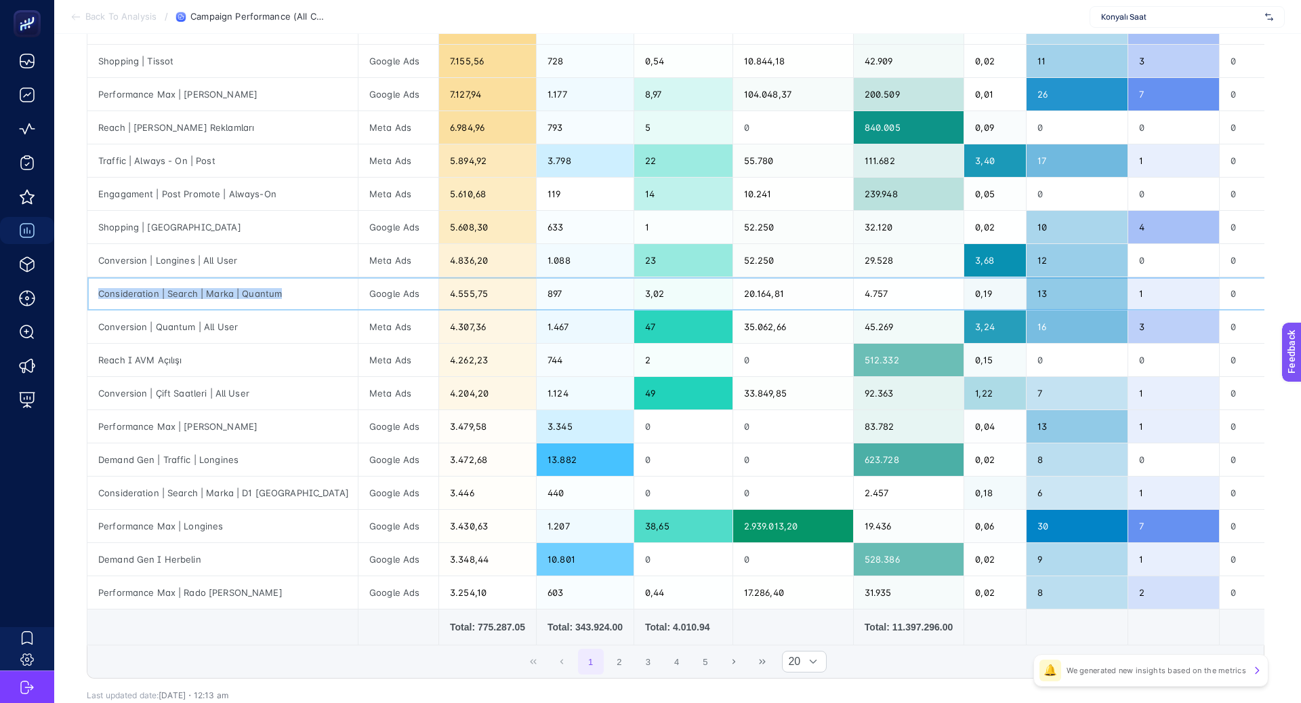
scroll to position [343, 0]
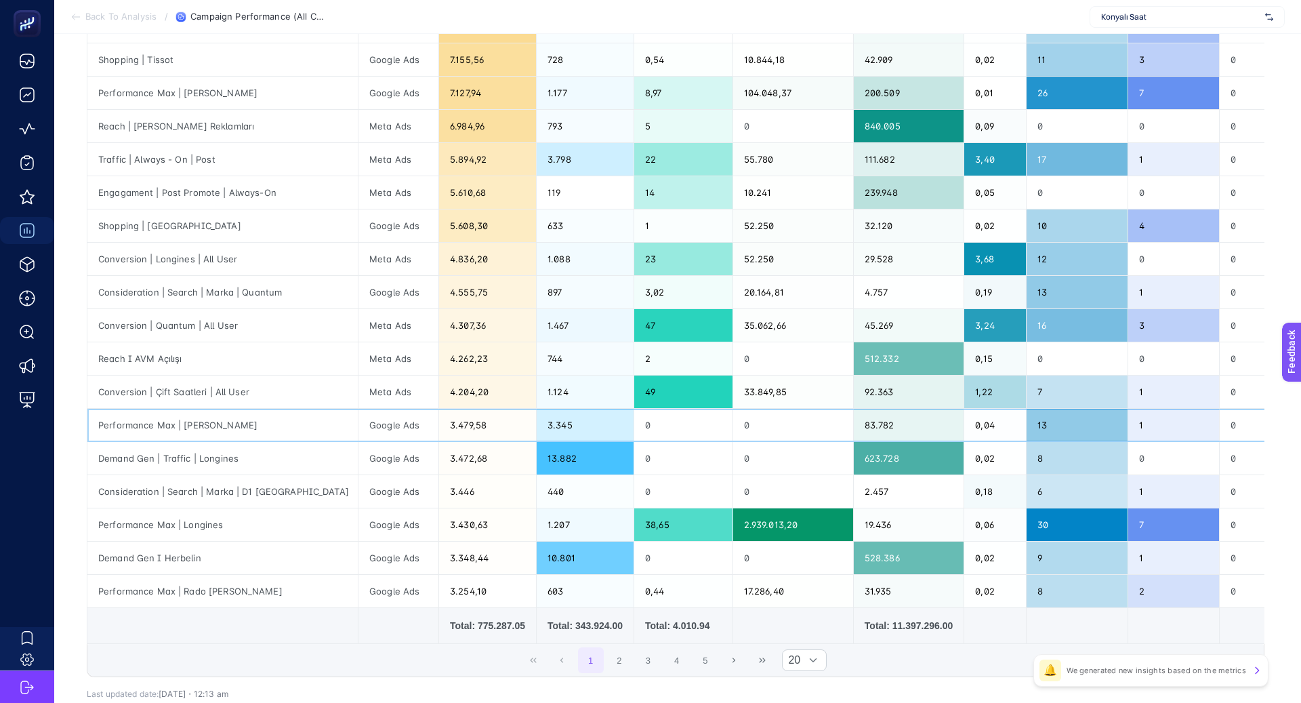
click at [192, 428] on div "Performance Max | [PERSON_NAME]" at bounding box center [222, 425] width 270 height 33
click at [213, 457] on div "Demand Gen | Traffic | Longines" at bounding box center [222, 458] width 270 height 33
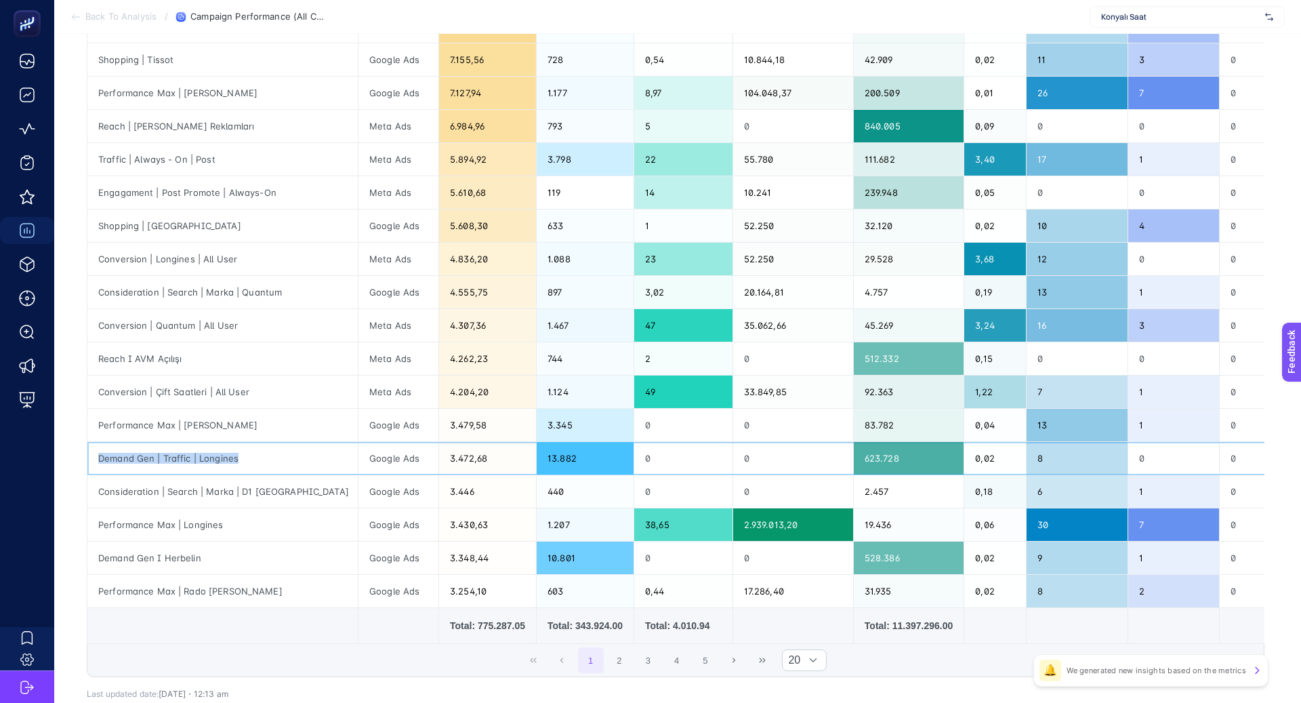
click at [213, 457] on div "Demand Gen | Traffic | Longines" at bounding box center [222, 458] width 270 height 33
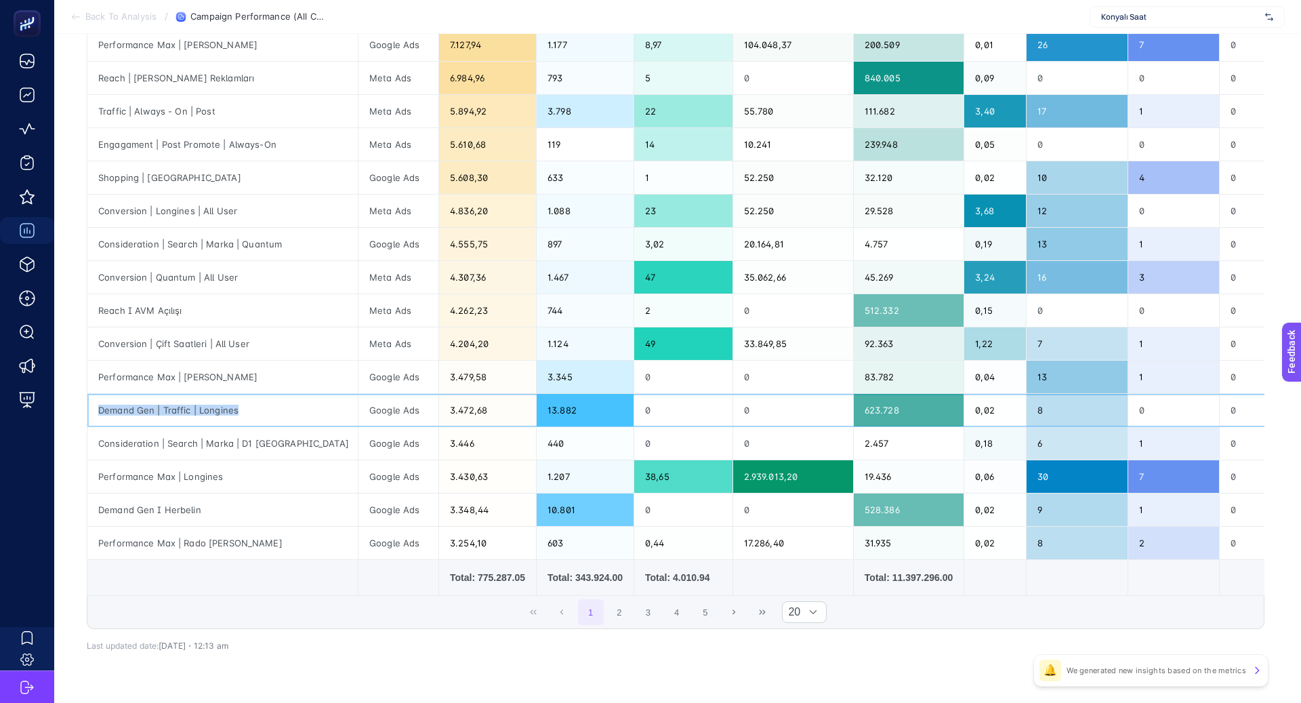
scroll to position [393, 0]
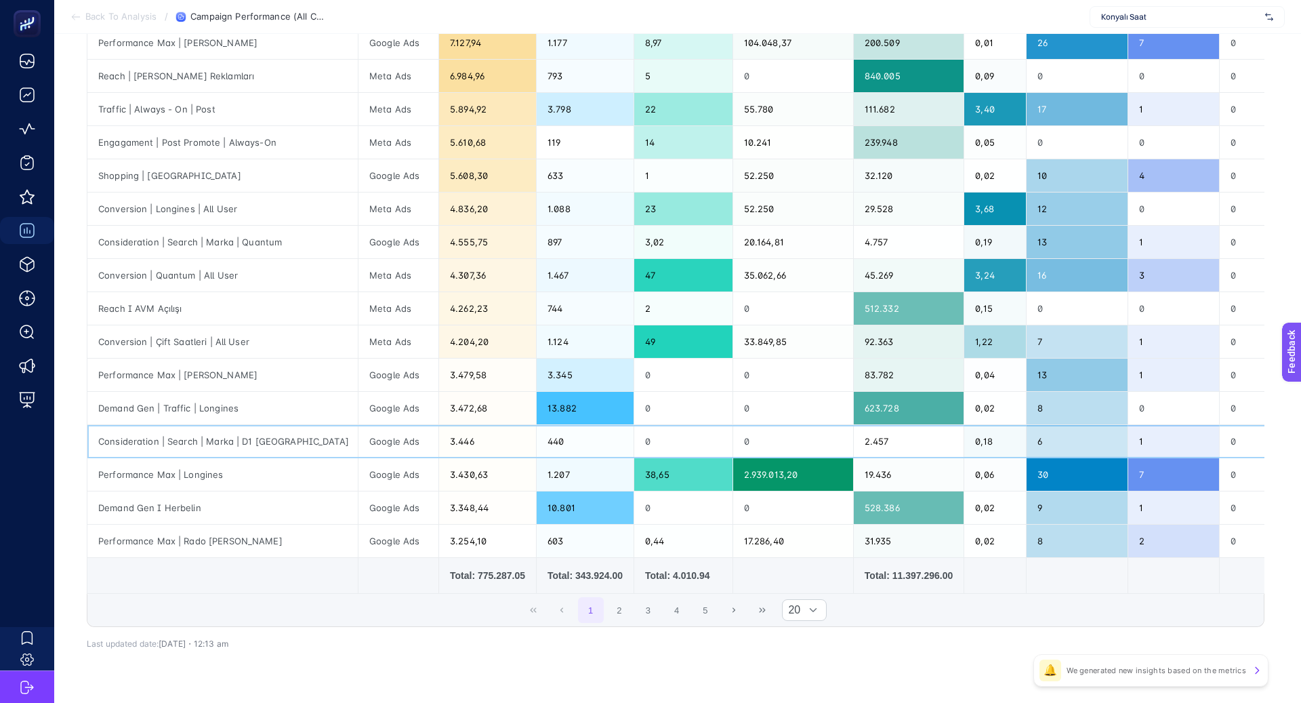
click at [241, 443] on div "Consideration | Search | Marka | D1 [GEOGRAPHIC_DATA]" at bounding box center [222, 441] width 270 height 33
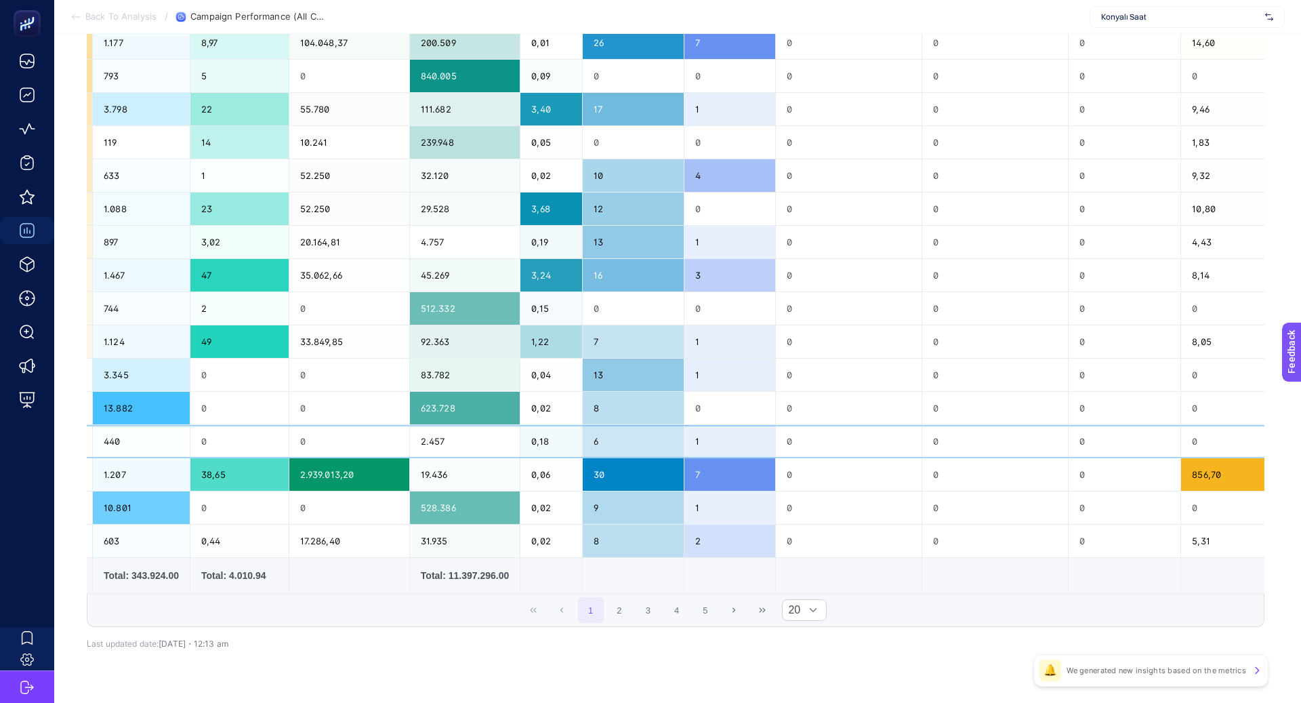
scroll to position [0, 0]
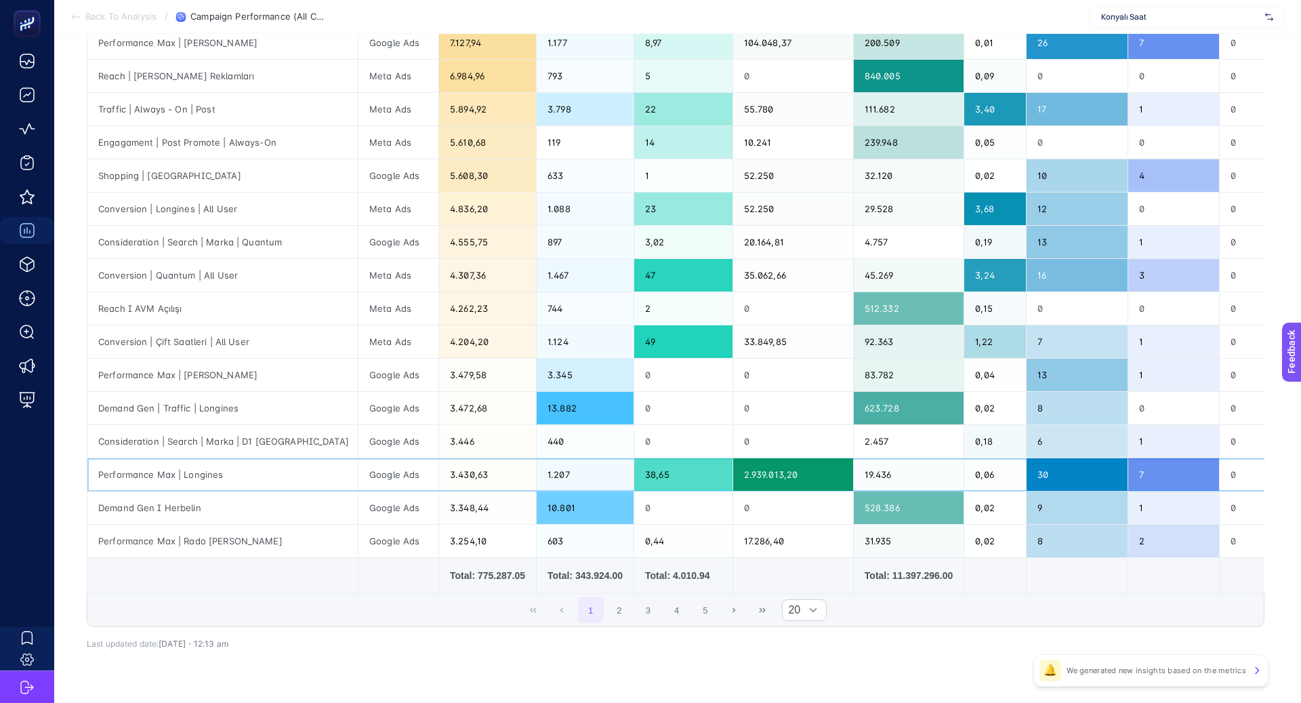
click at [168, 474] on div "Performance Max | Longines" at bounding box center [222, 474] width 270 height 33
click at [173, 492] on div "Demand Gen I Herbelin" at bounding box center [222, 507] width 270 height 33
click at [209, 537] on div "Performance Max | Rado [PERSON_NAME]" at bounding box center [222, 541] width 270 height 33
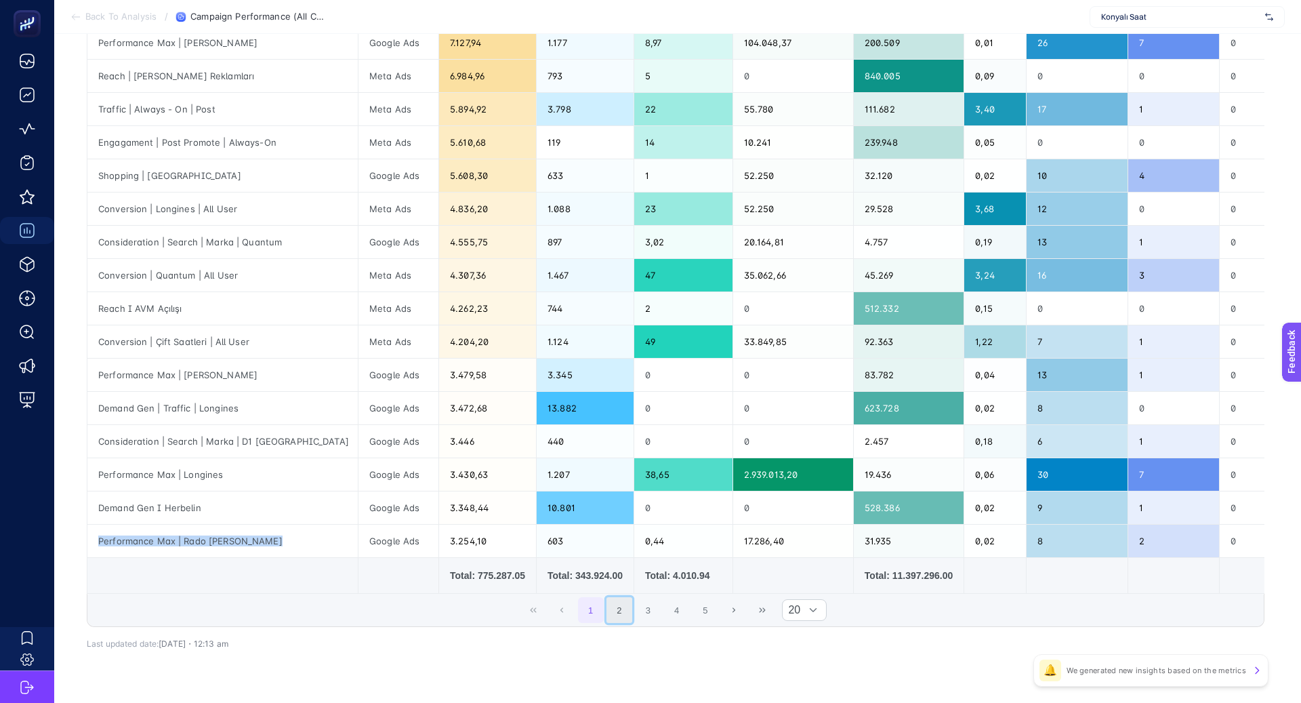
click at [626, 599] on button "2" at bounding box center [620, 610] width 26 height 26
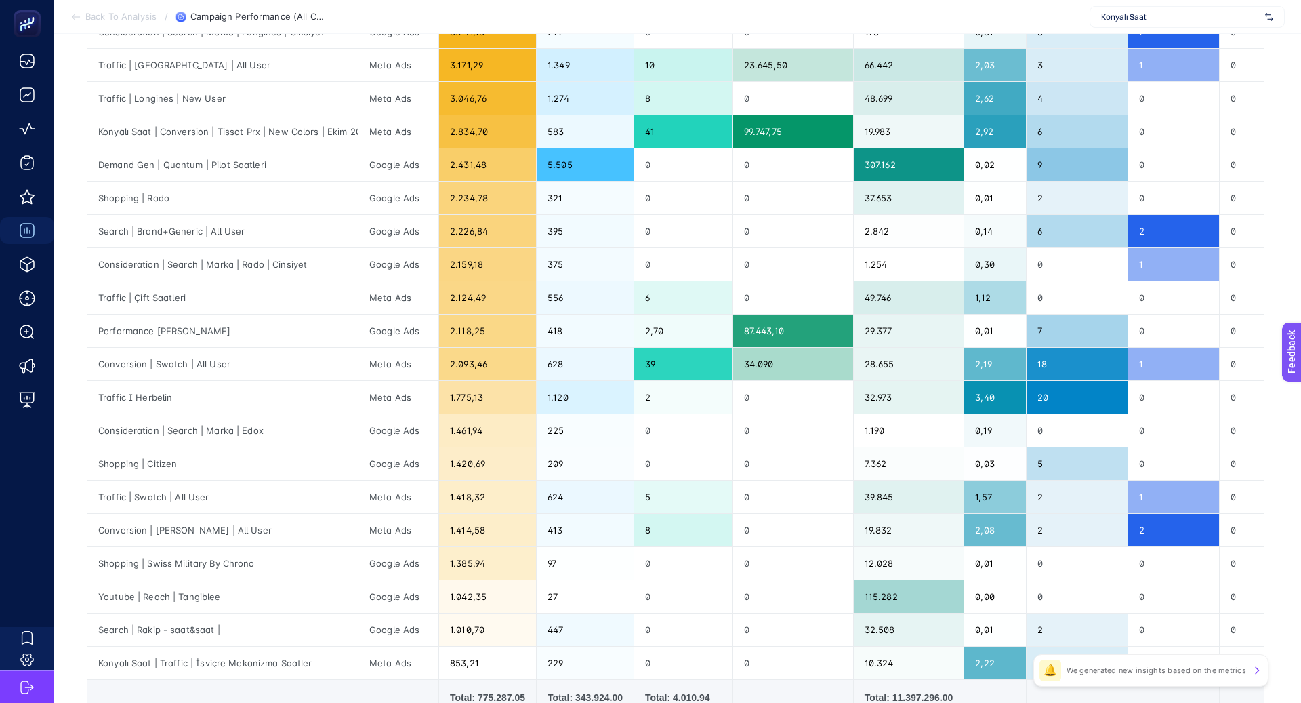
scroll to position [420, 0]
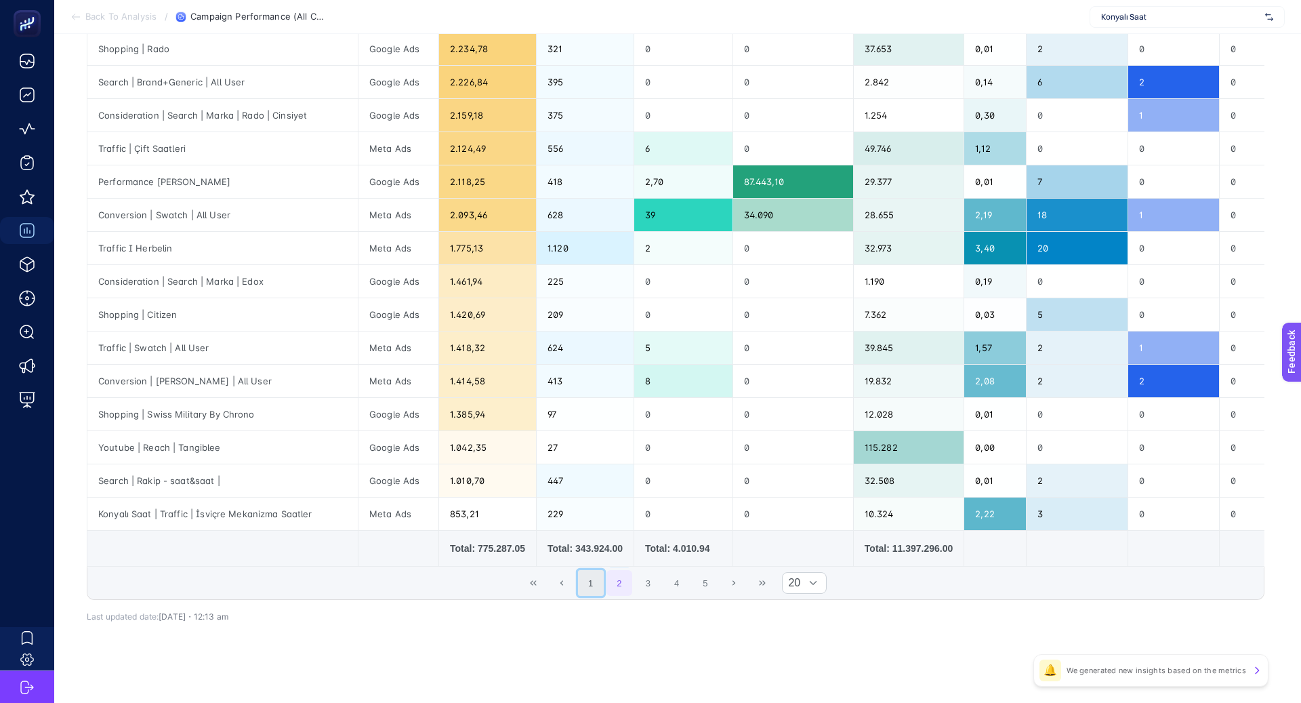
click at [589, 575] on button "1" at bounding box center [591, 583] width 26 height 26
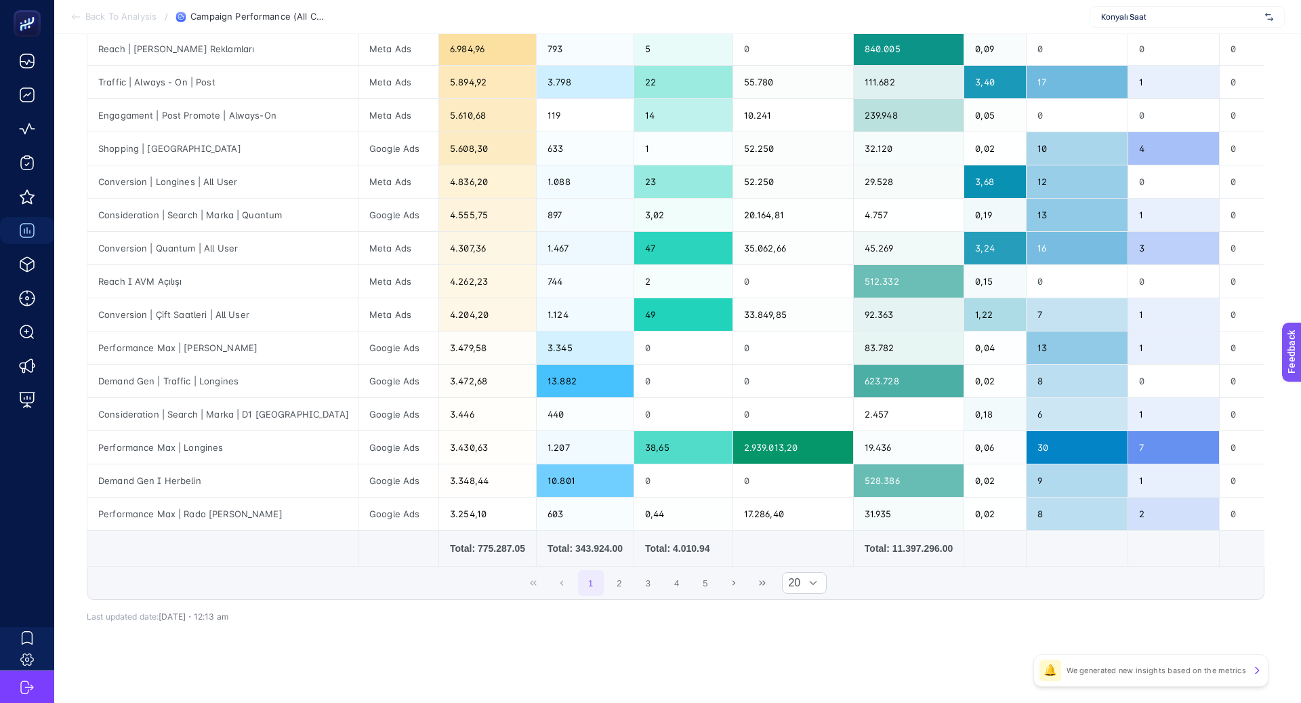
click at [619, 561] on table "Campaign Channel Cost Clicks Conversions Conversion Value Impressions CTR Add T…" at bounding box center [1014, 200] width 1854 height 734
click at [619, 570] on button "2" at bounding box center [620, 583] width 26 height 26
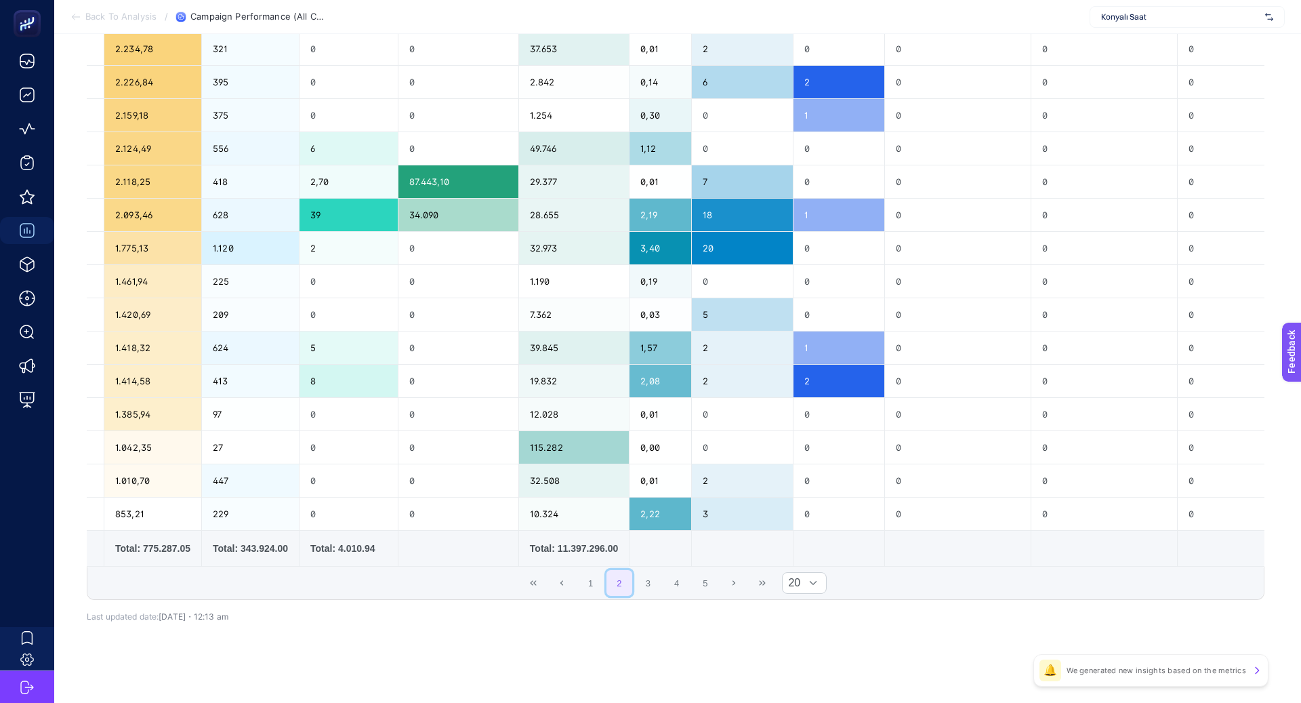
scroll to position [0, 0]
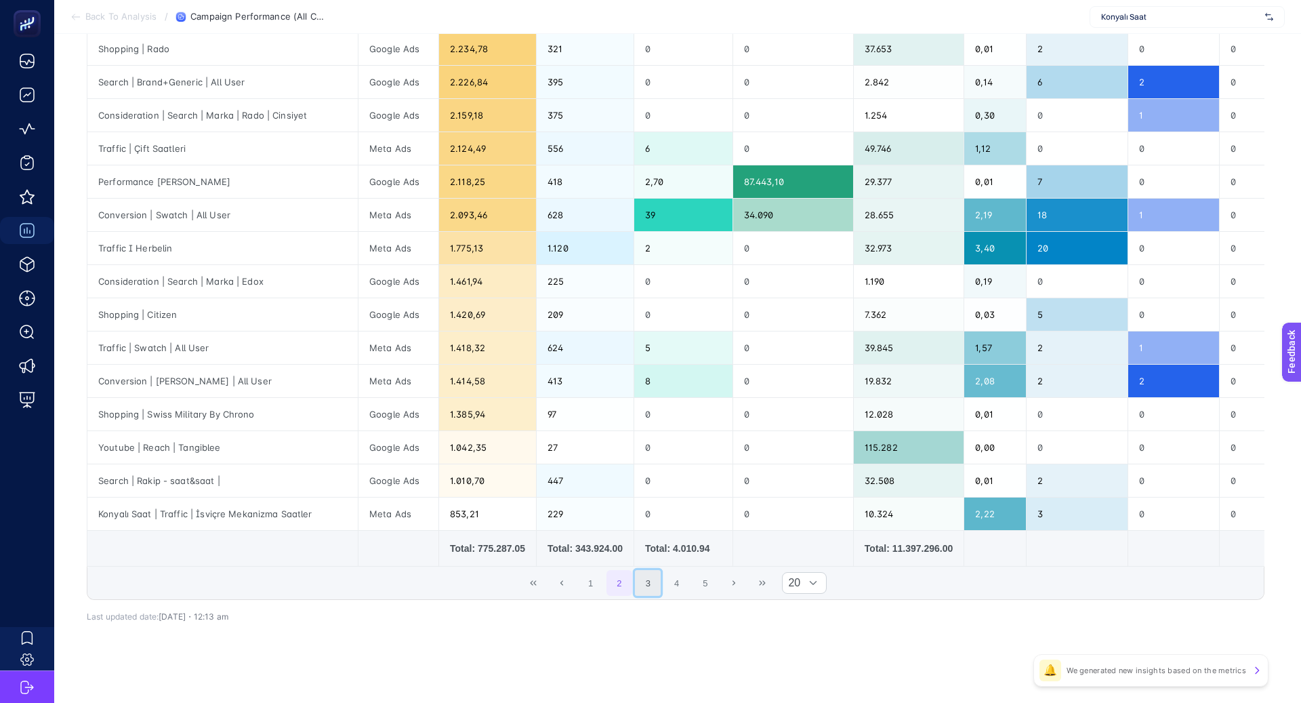
click at [653, 581] on button "3" at bounding box center [648, 583] width 26 height 26
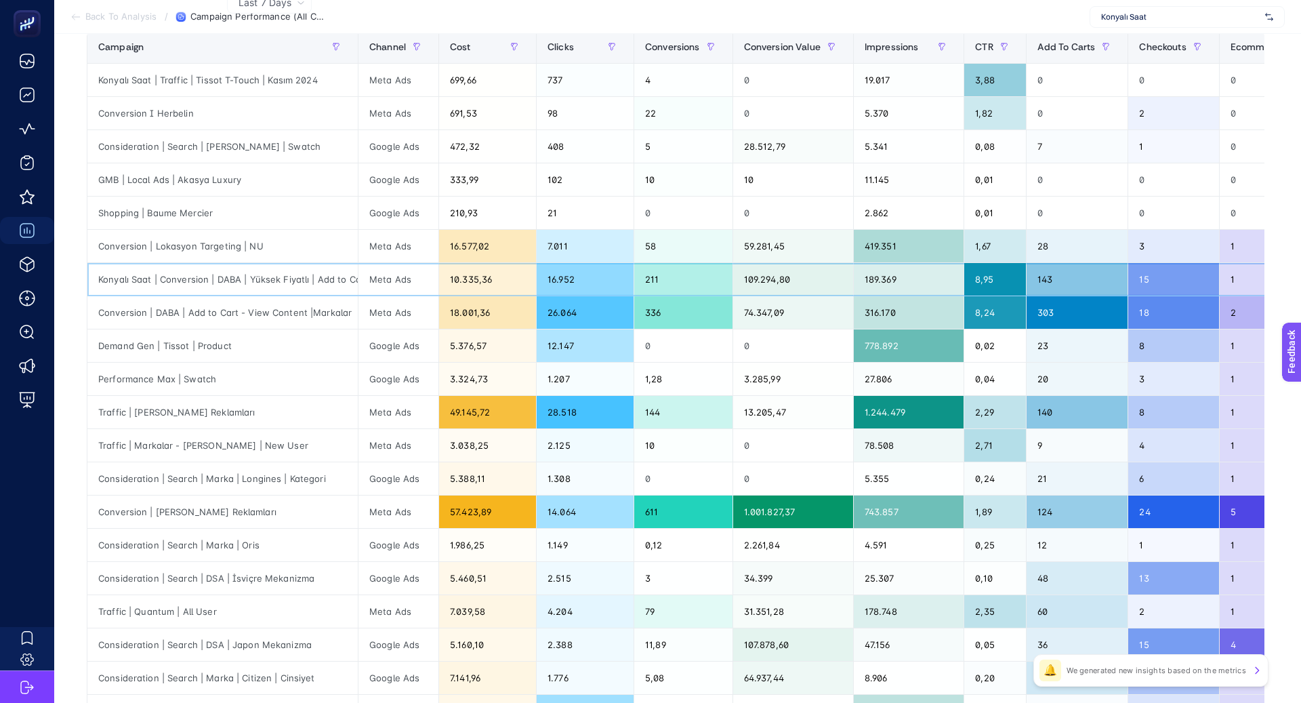
click at [466, 277] on div "10.335,36" at bounding box center [487, 279] width 97 height 33
click at [474, 514] on div "57.423,89" at bounding box center [487, 511] width 97 height 33
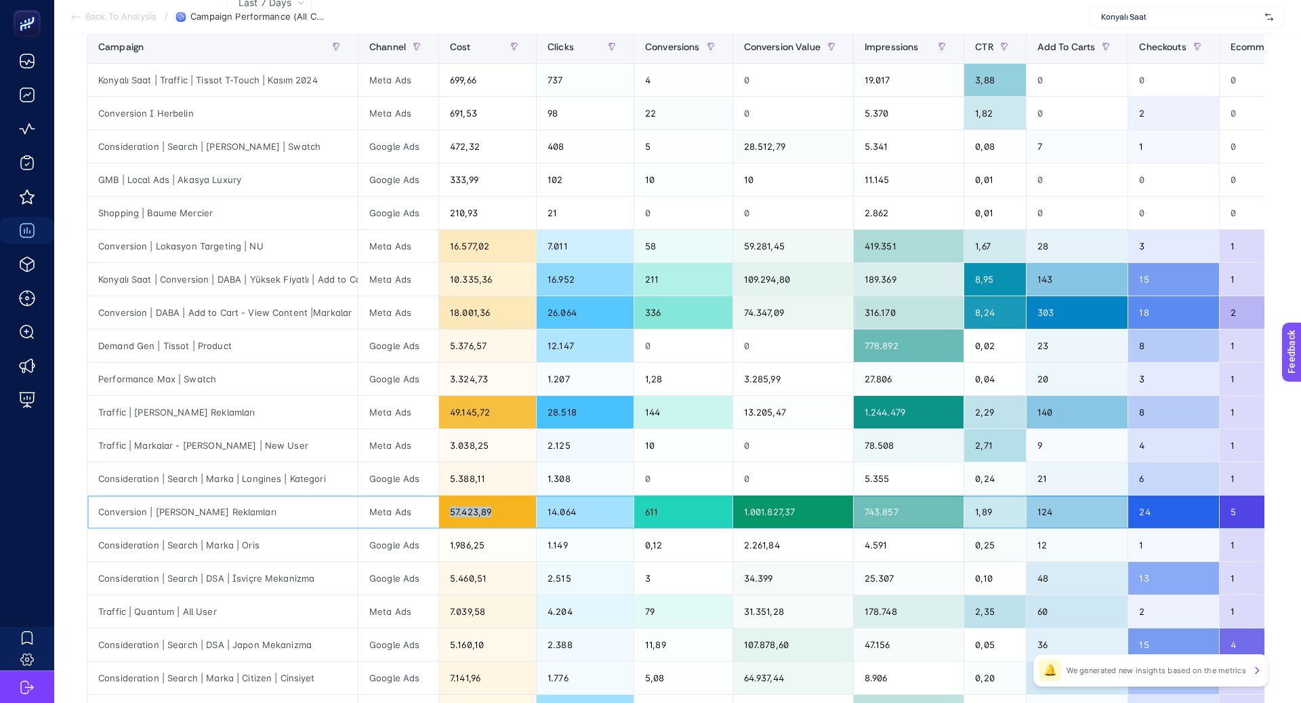
click at [474, 514] on div "57.423,89" at bounding box center [487, 511] width 97 height 33
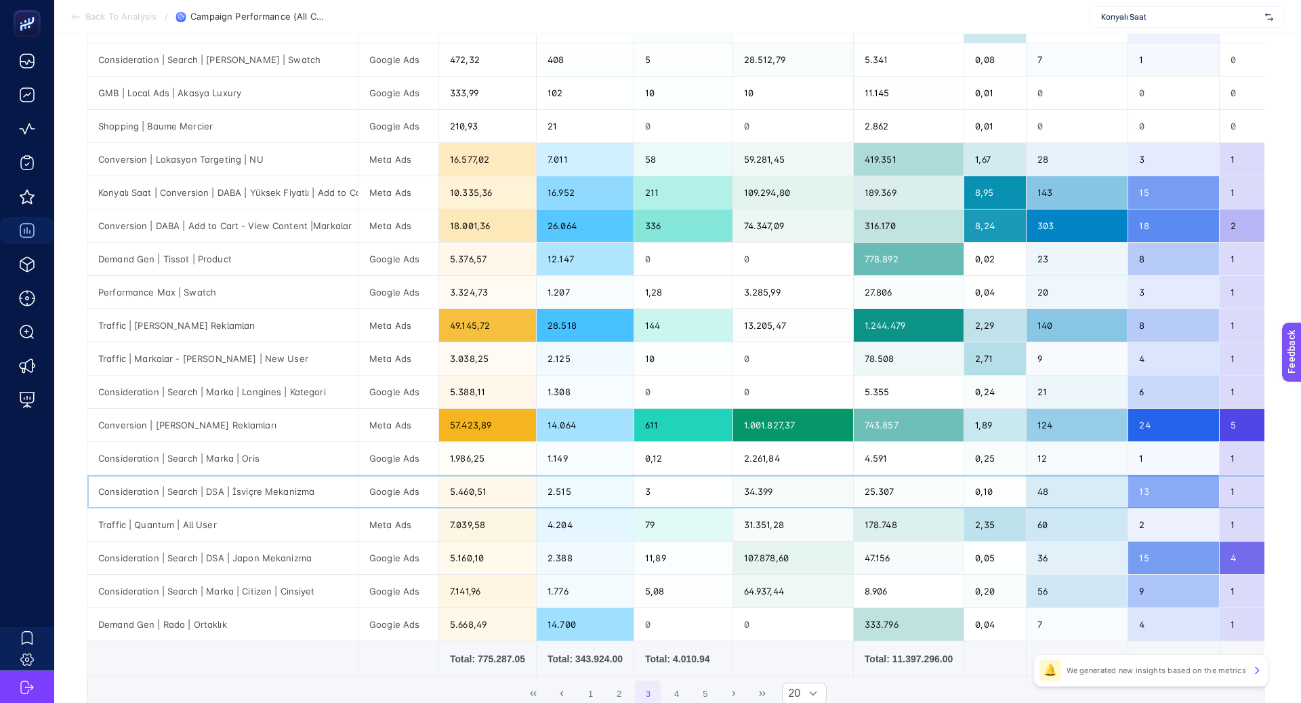
click at [472, 487] on div "5.460,51" at bounding box center [487, 491] width 97 height 33
click at [472, 486] on div "5.460,51" at bounding box center [487, 491] width 97 height 33
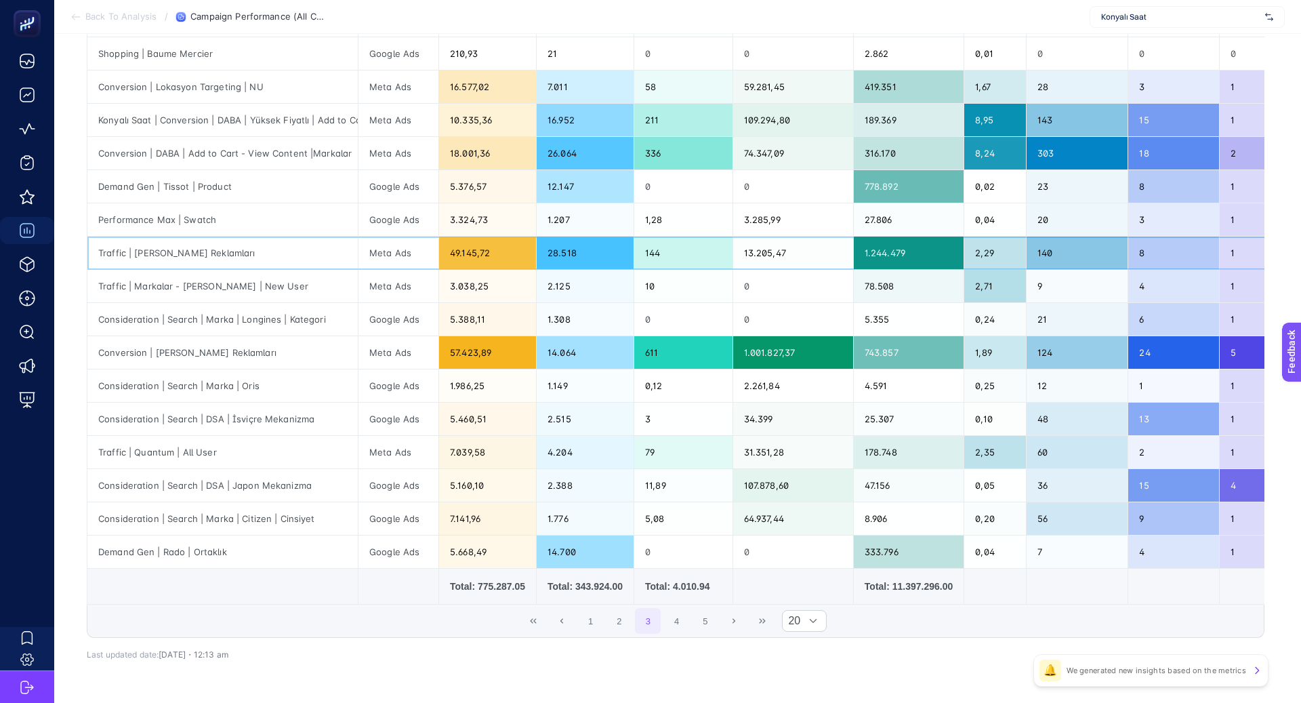
click at [477, 244] on div "49.145,72" at bounding box center [487, 253] width 97 height 33
click at [476, 153] on div "18.001,36" at bounding box center [487, 153] width 97 height 33
click at [470, 113] on div "10.335,36" at bounding box center [487, 120] width 97 height 33
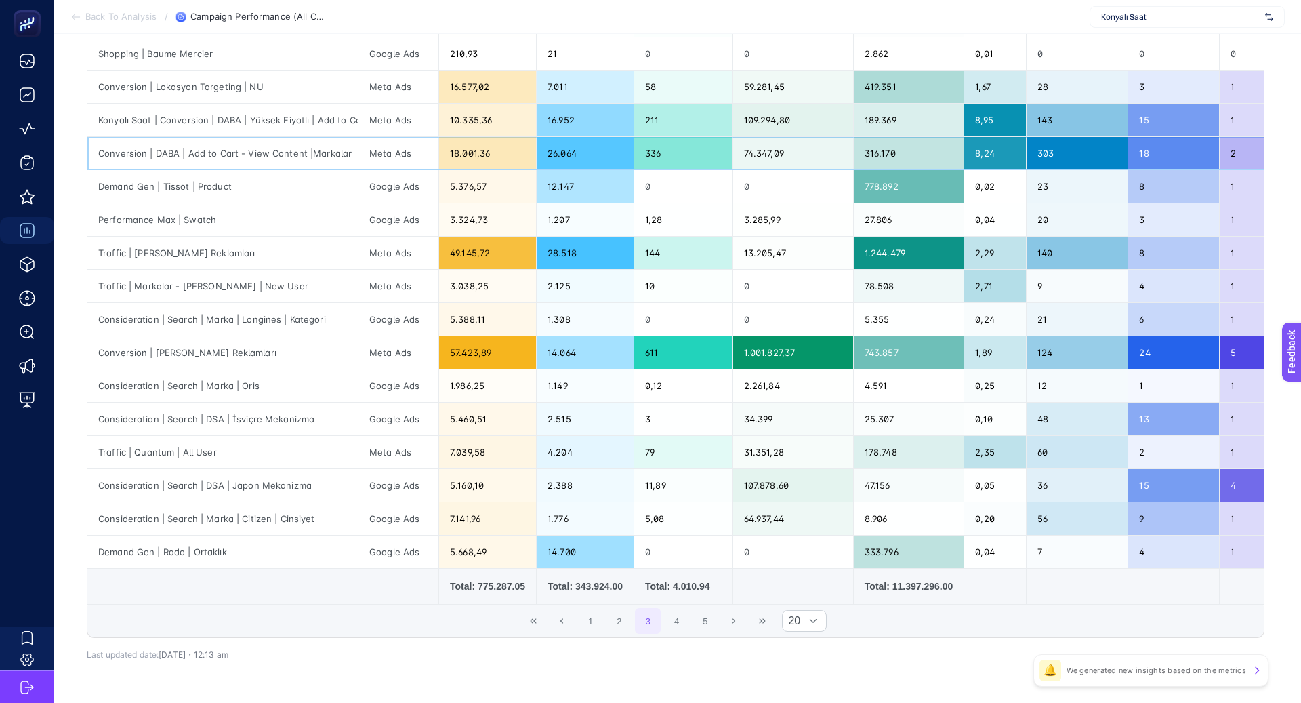
click at [475, 149] on div "18.001,36" at bounding box center [487, 153] width 97 height 33
click at [472, 121] on div "10.335,36" at bounding box center [487, 120] width 97 height 33
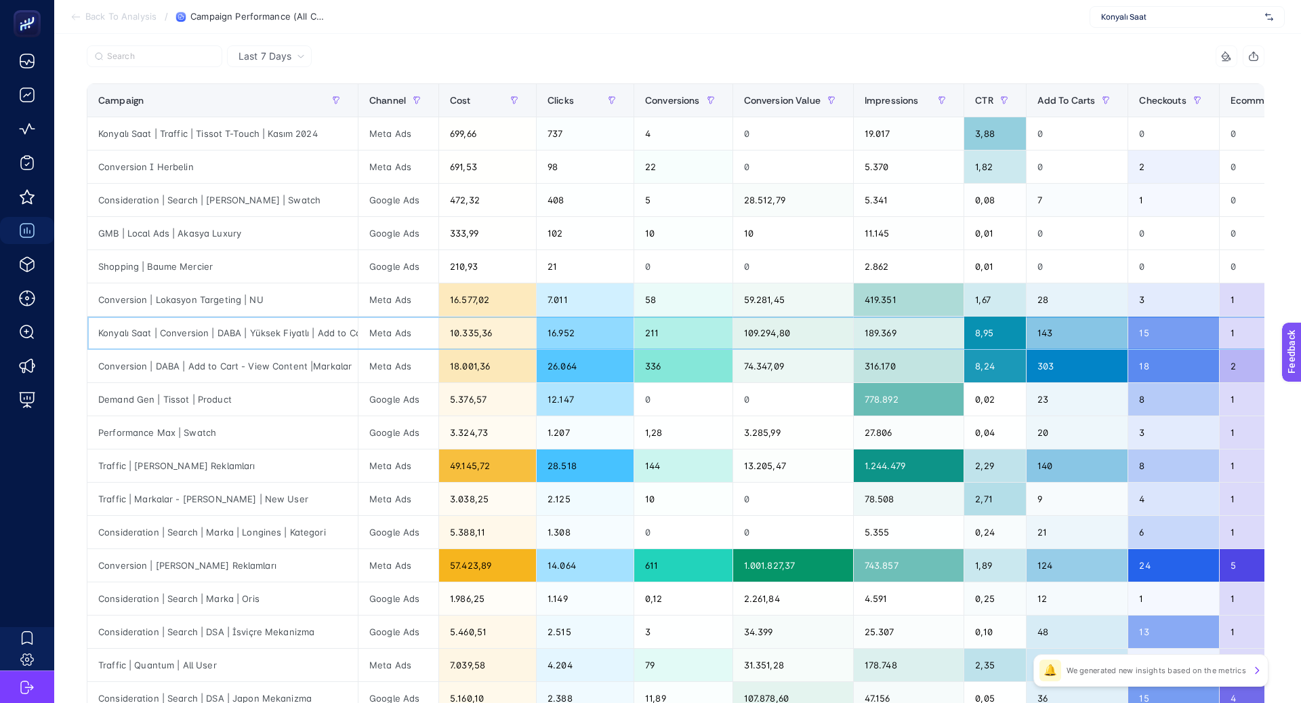
scroll to position [420, 0]
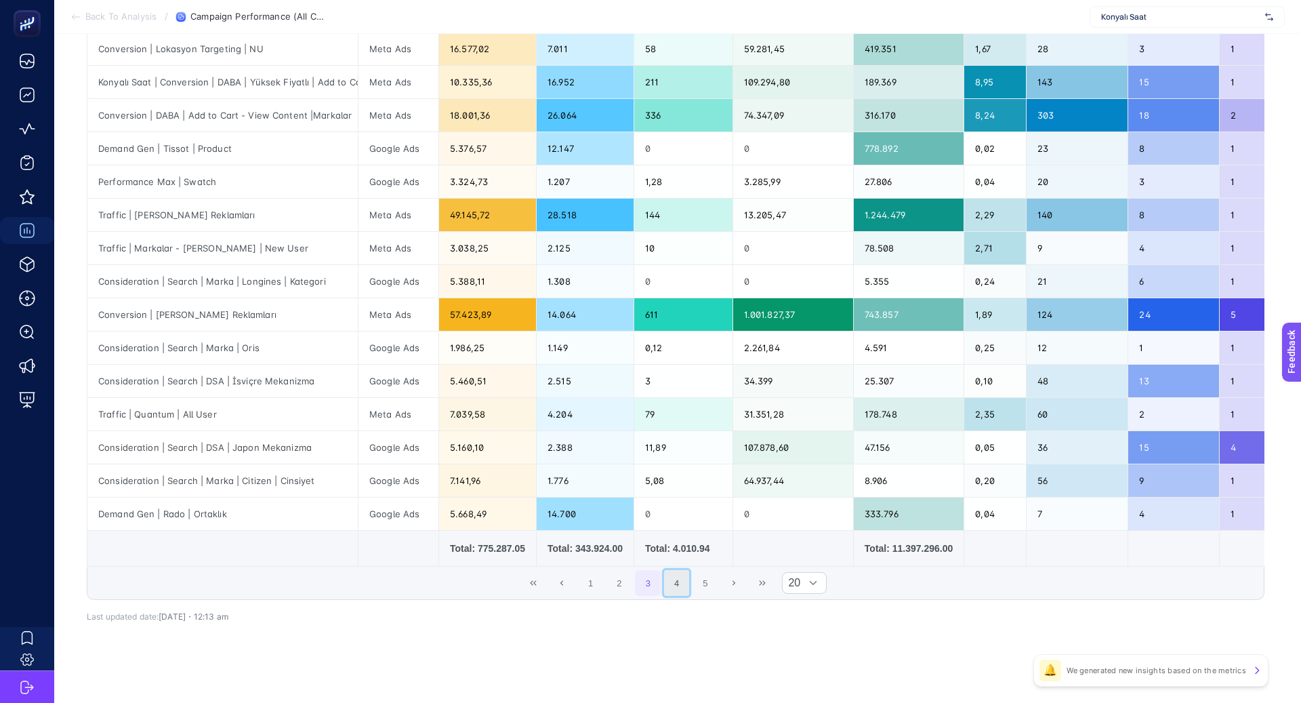
click at [676, 577] on button "4" at bounding box center [677, 583] width 26 height 26
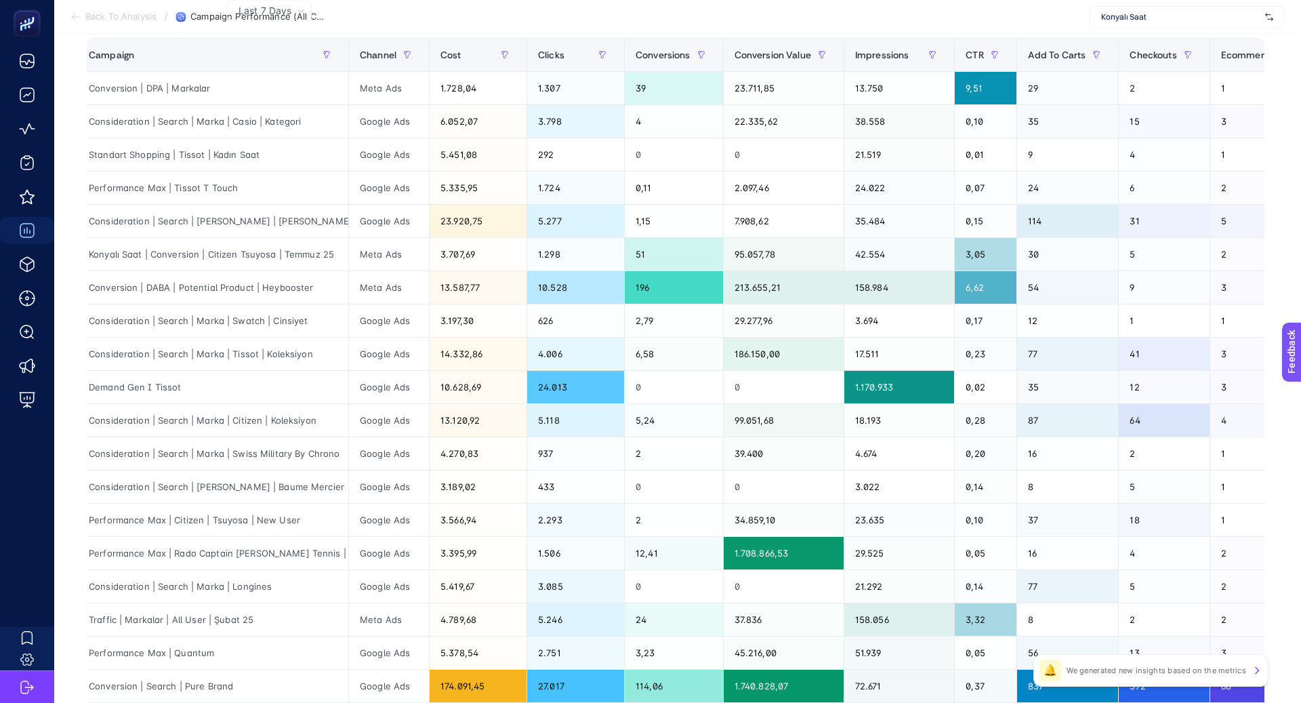
scroll to position [0, 0]
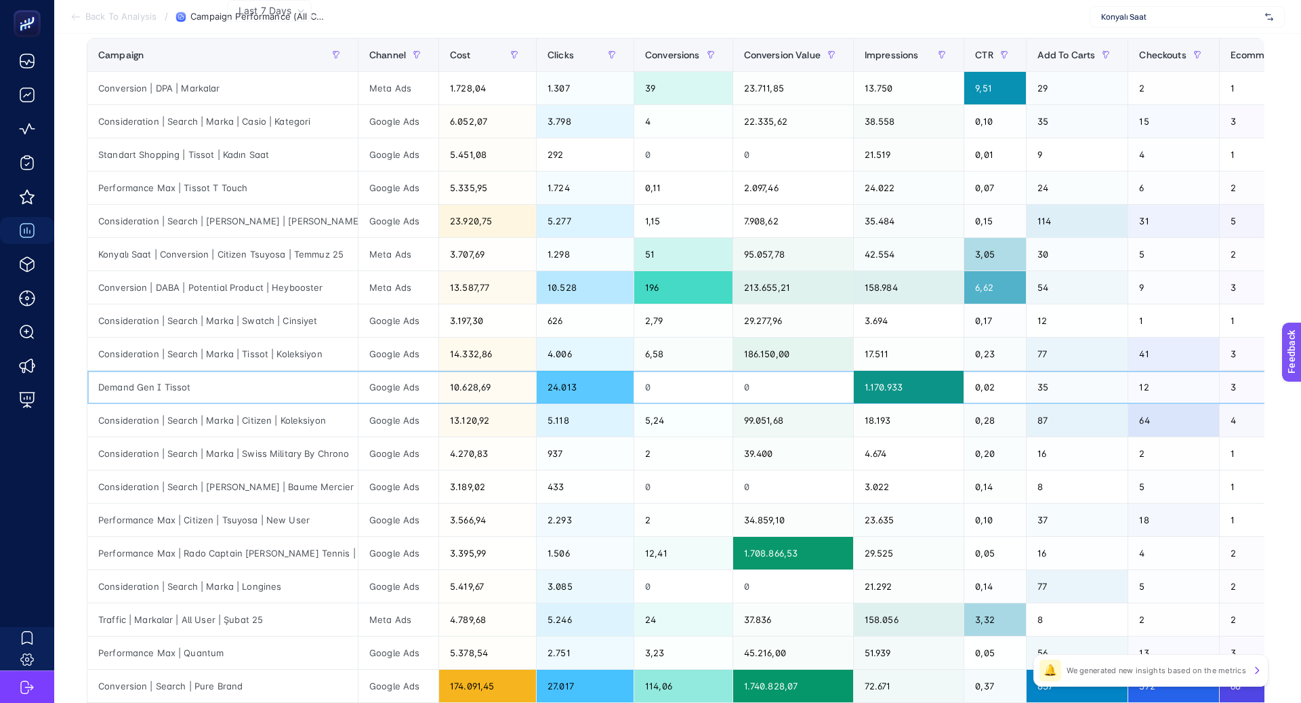
click at [277, 389] on div "Demand Gen I Tissot" at bounding box center [222, 387] width 270 height 33
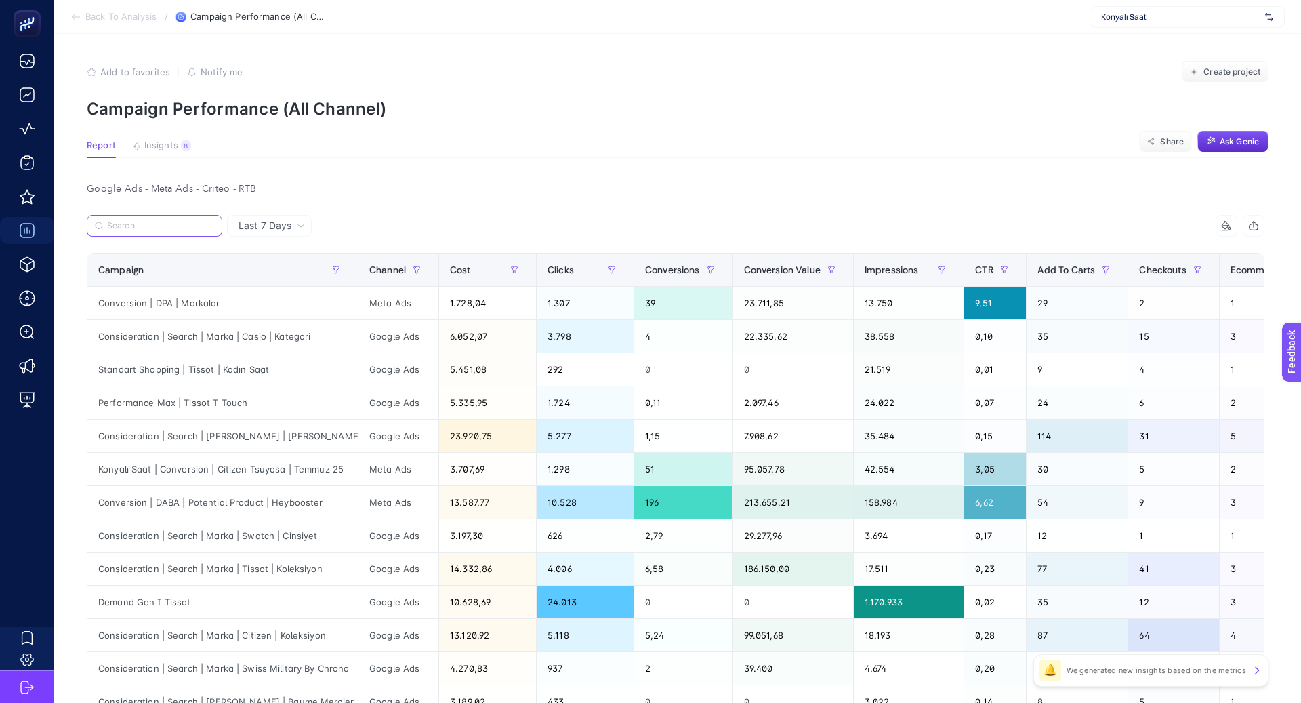
click at [175, 224] on input "Search" at bounding box center [160, 226] width 107 height 10
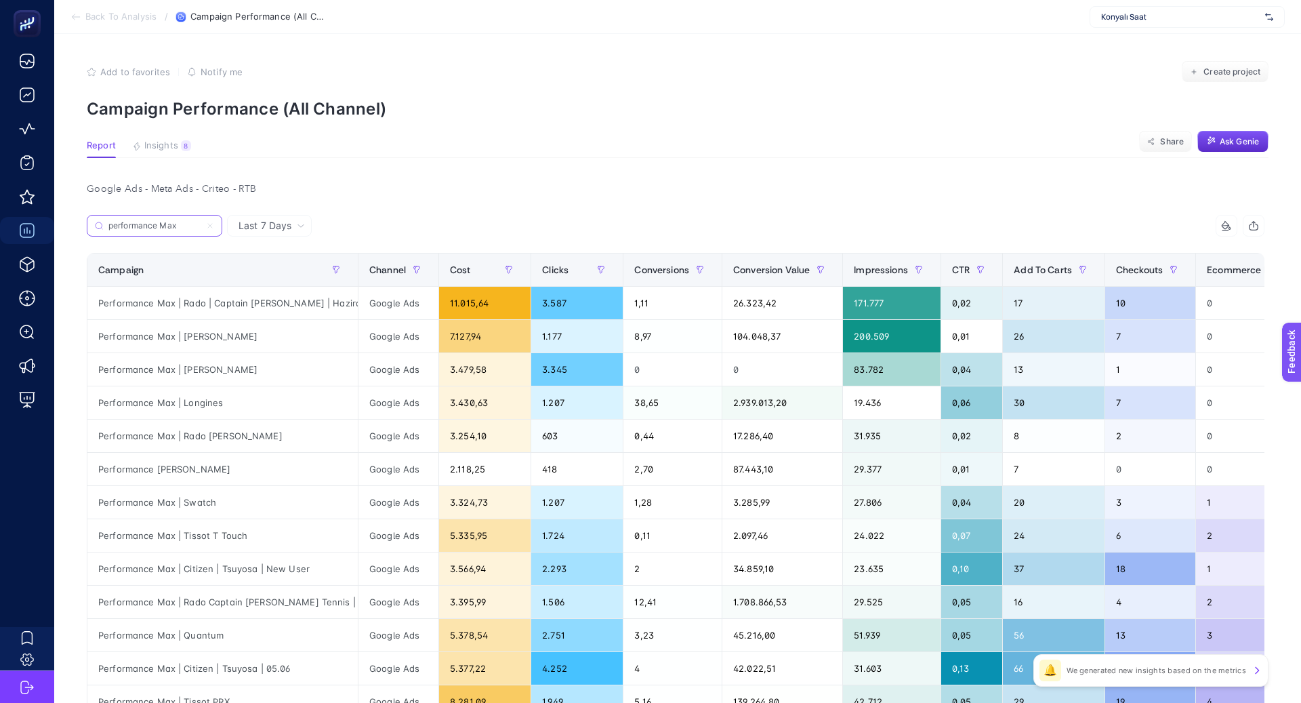
click at [183, 224] on input "performance Max" at bounding box center [154, 226] width 92 height 10
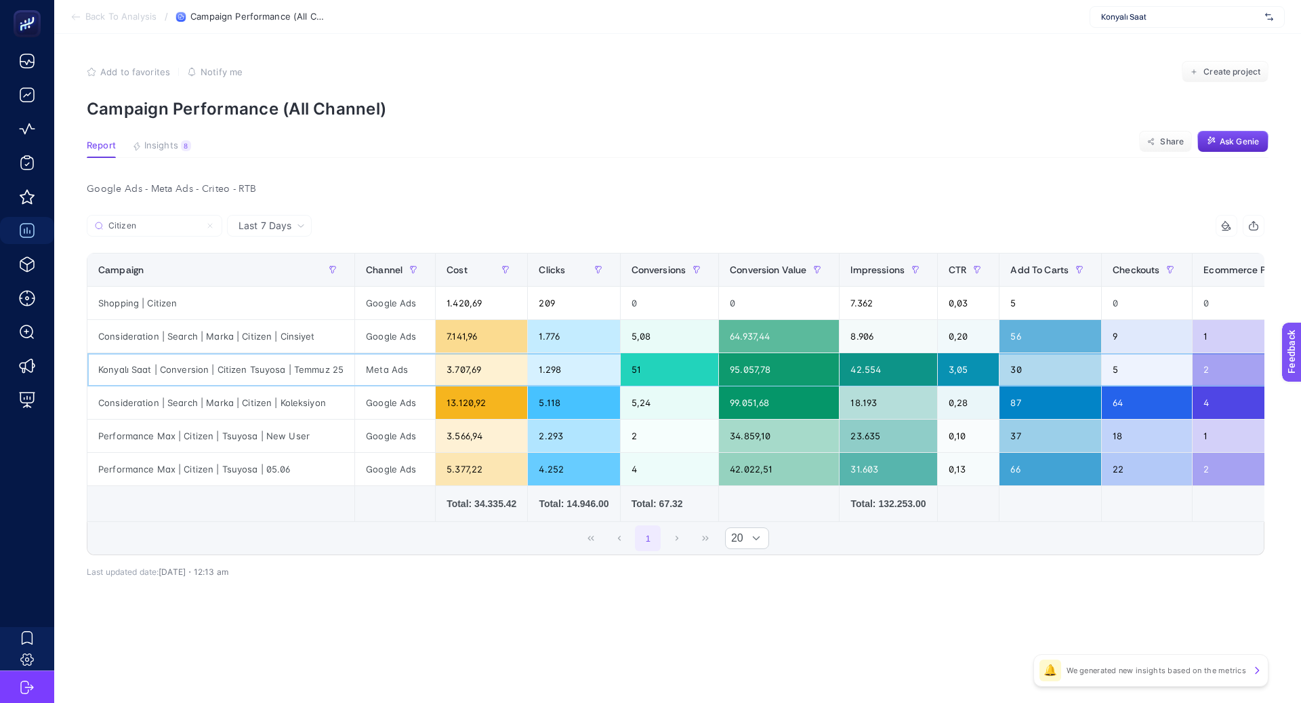
click at [234, 362] on div "Konyalı Saat | Conversion | Citizen Tsuyosa | Temmuz 25" at bounding box center [220, 369] width 267 height 33
click at [237, 367] on div "Konyalı Saat | Conversion | Citizen Tsuyosa | Temmuz 25" at bounding box center [220, 369] width 267 height 33
click at [199, 226] on input "Citizen" at bounding box center [160, 226] width 107 height 10
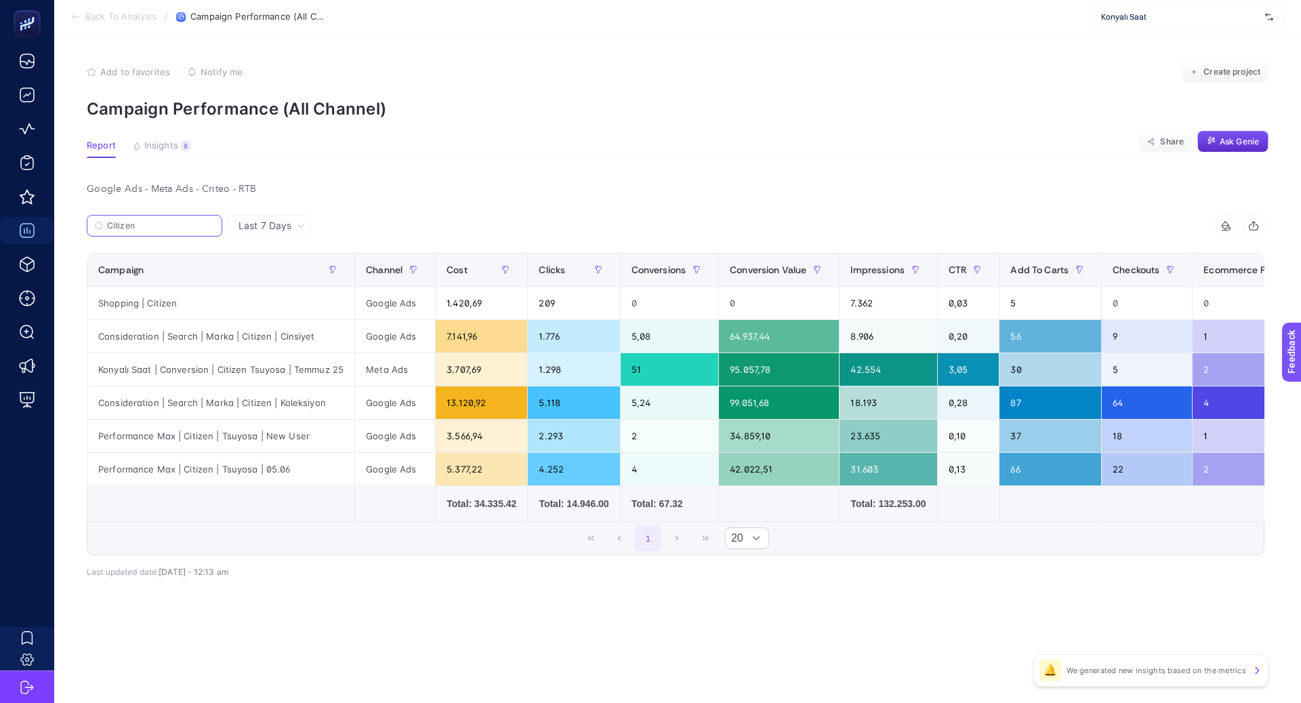
click at [199, 226] on input "Citizen" at bounding box center [160, 226] width 107 height 10
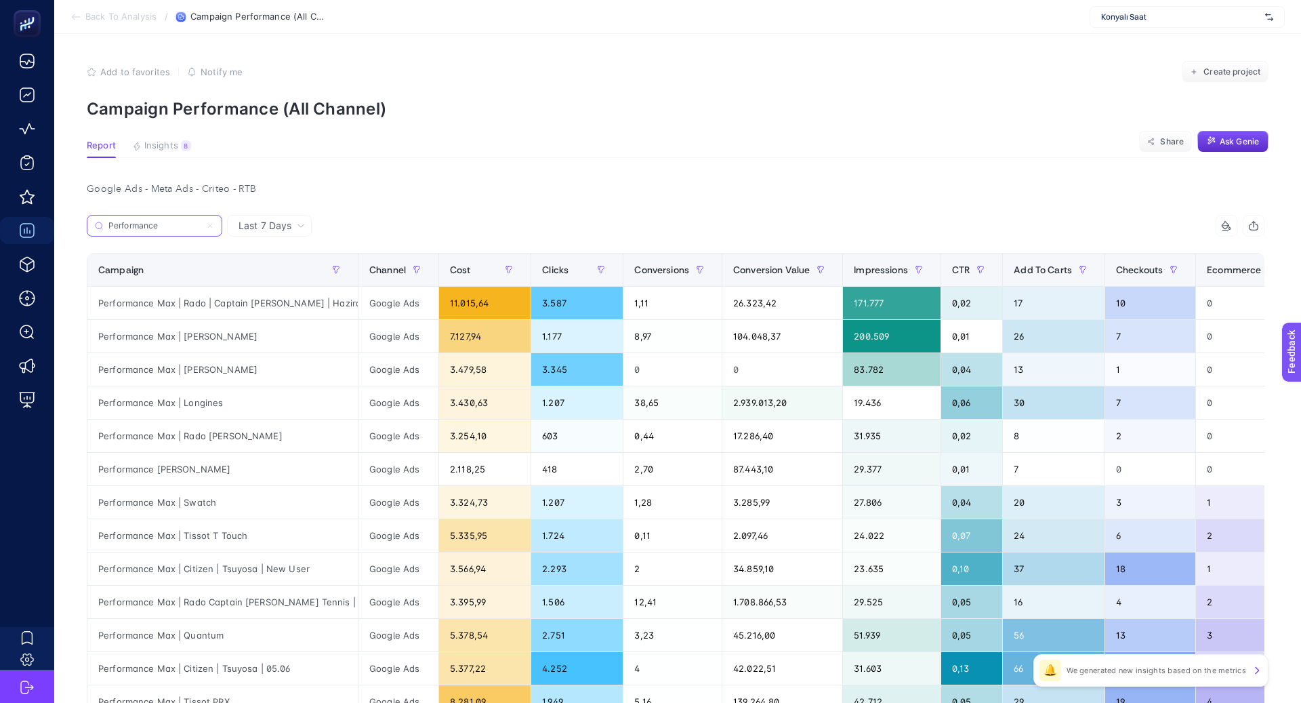
type input "Performance"
click at [209, 225] on icon at bounding box center [210, 226] width 4 height 4
click at [201, 225] on input "Performance" at bounding box center [154, 226] width 92 height 10
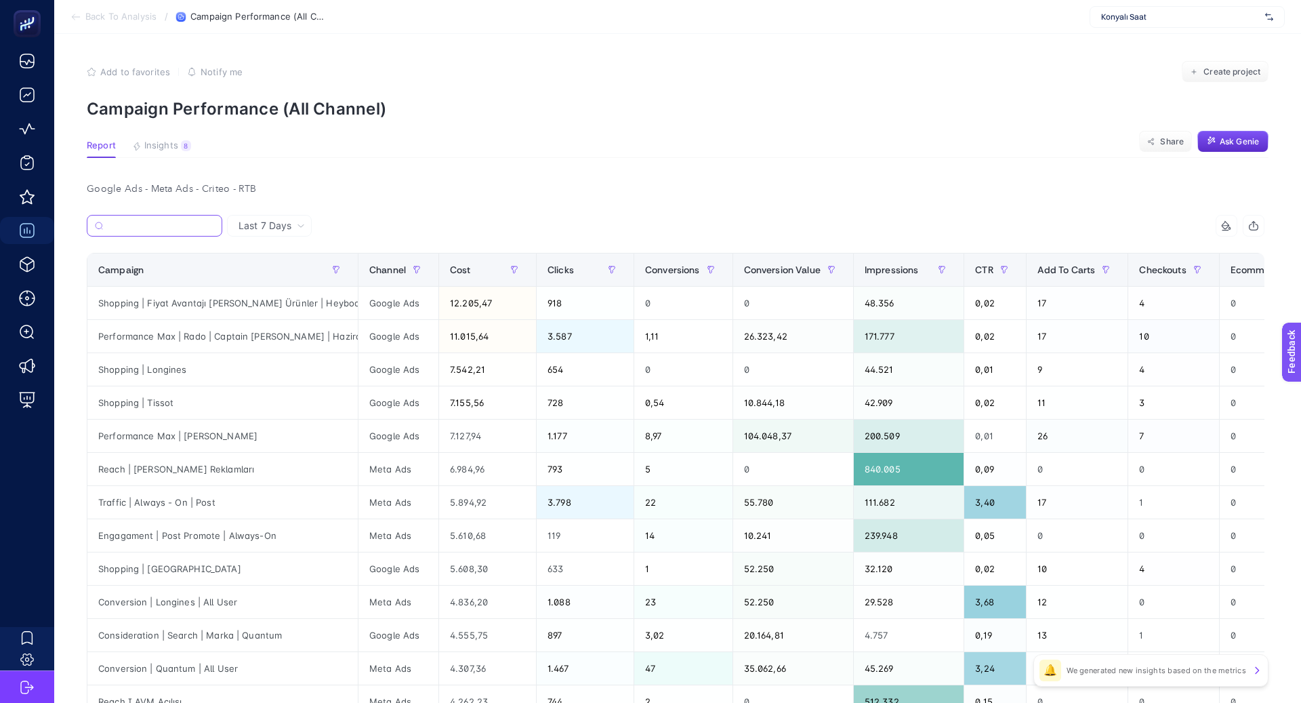
click at [182, 225] on input "Search" at bounding box center [161, 226] width 106 height 10
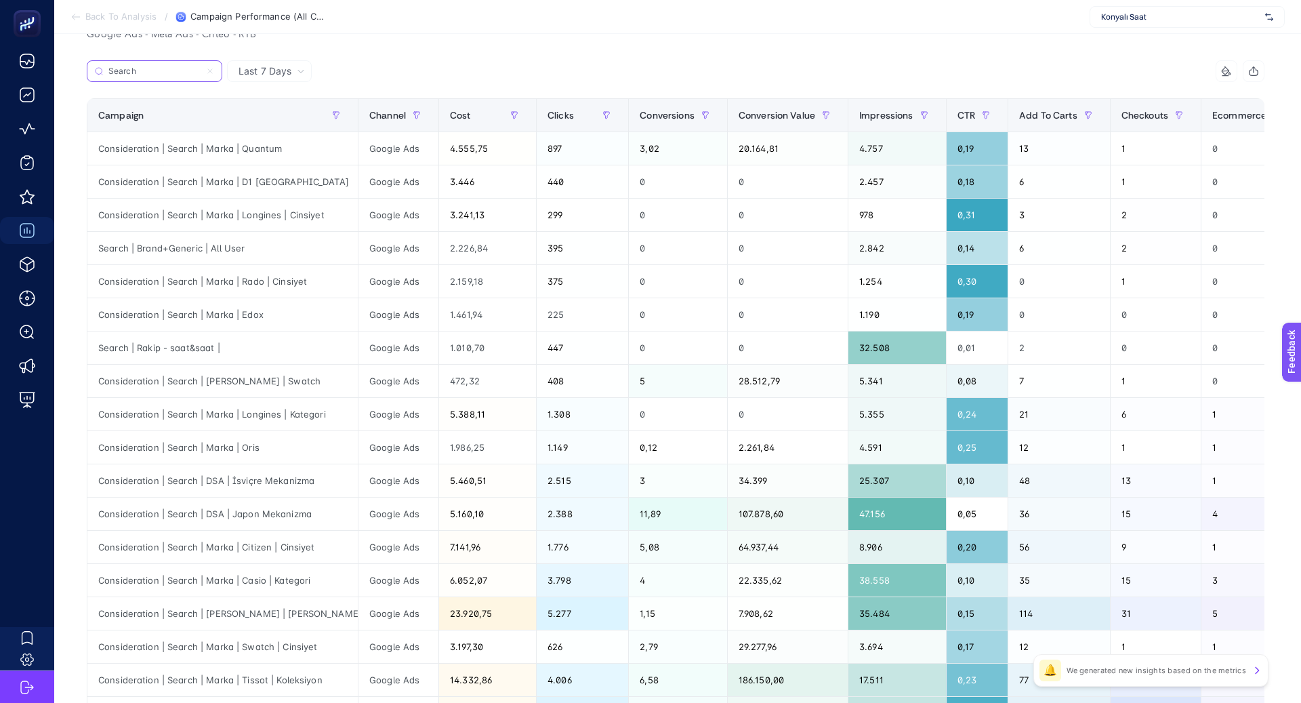
scroll to position [160, 0]
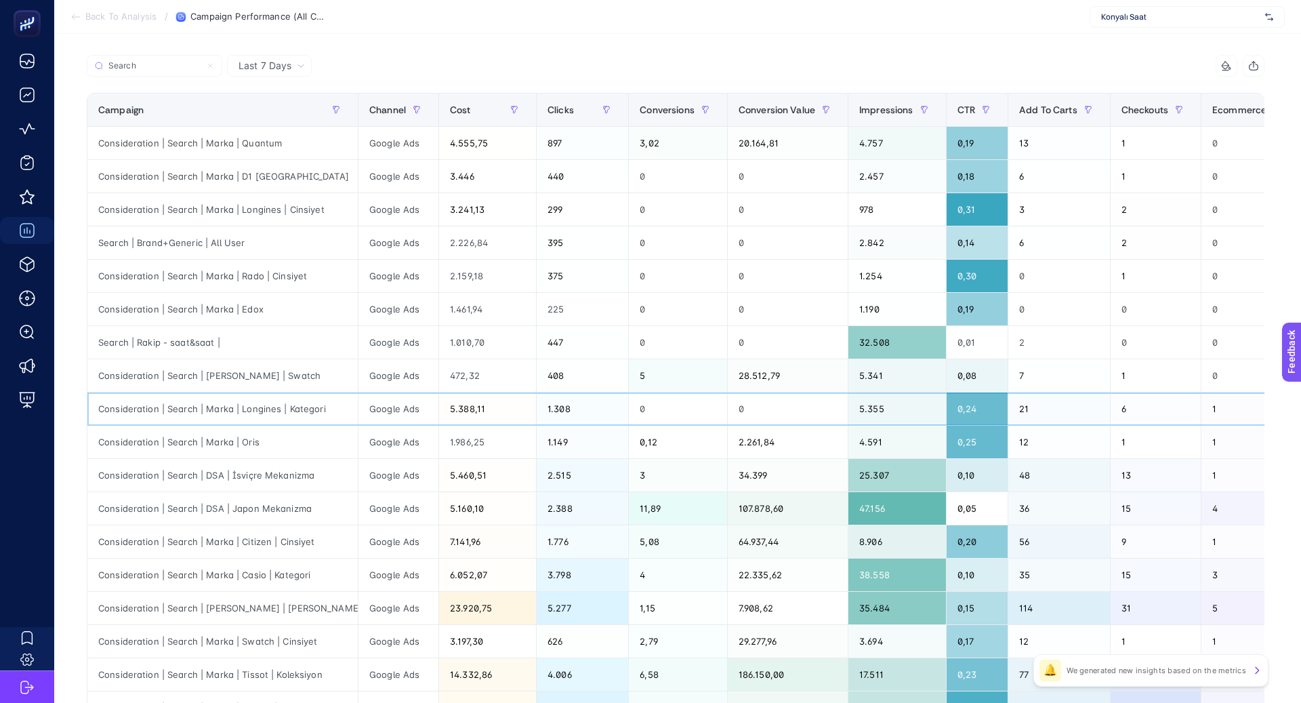
click at [276, 408] on div "Consideration | Search | Marka | Longines | Kategori" at bounding box center [222, 408] width 270 height 33
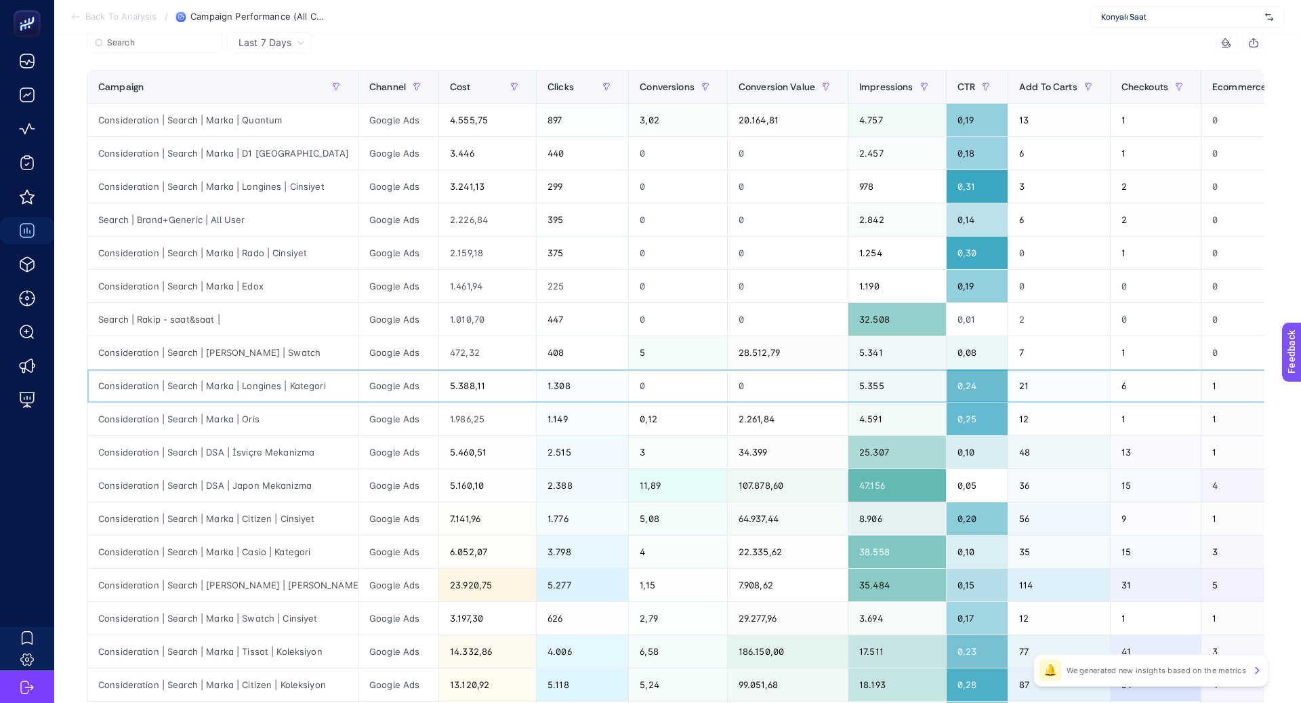
scroll to position [187, 0]
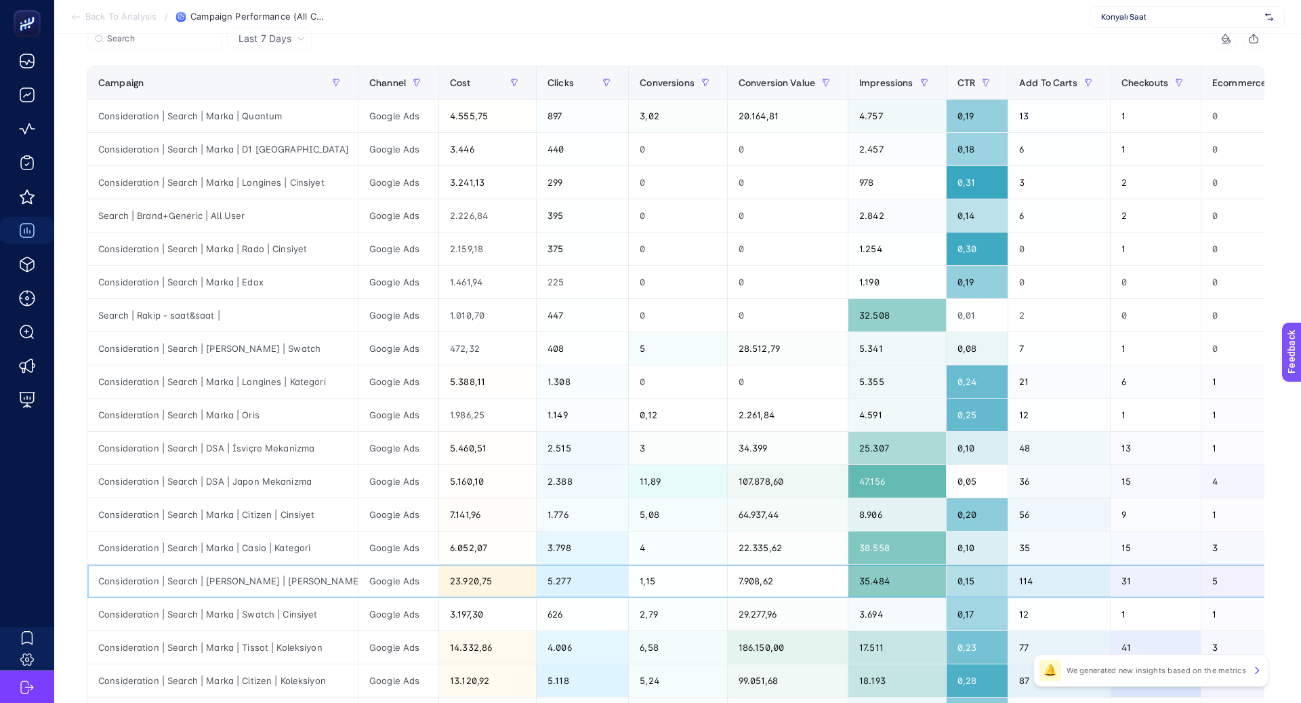
click at [247, 582] on div "Consideration | Search | [PERSON_NAME] | [PERSON_NAME]" at bounding box center [222, 581] width 270 height 33
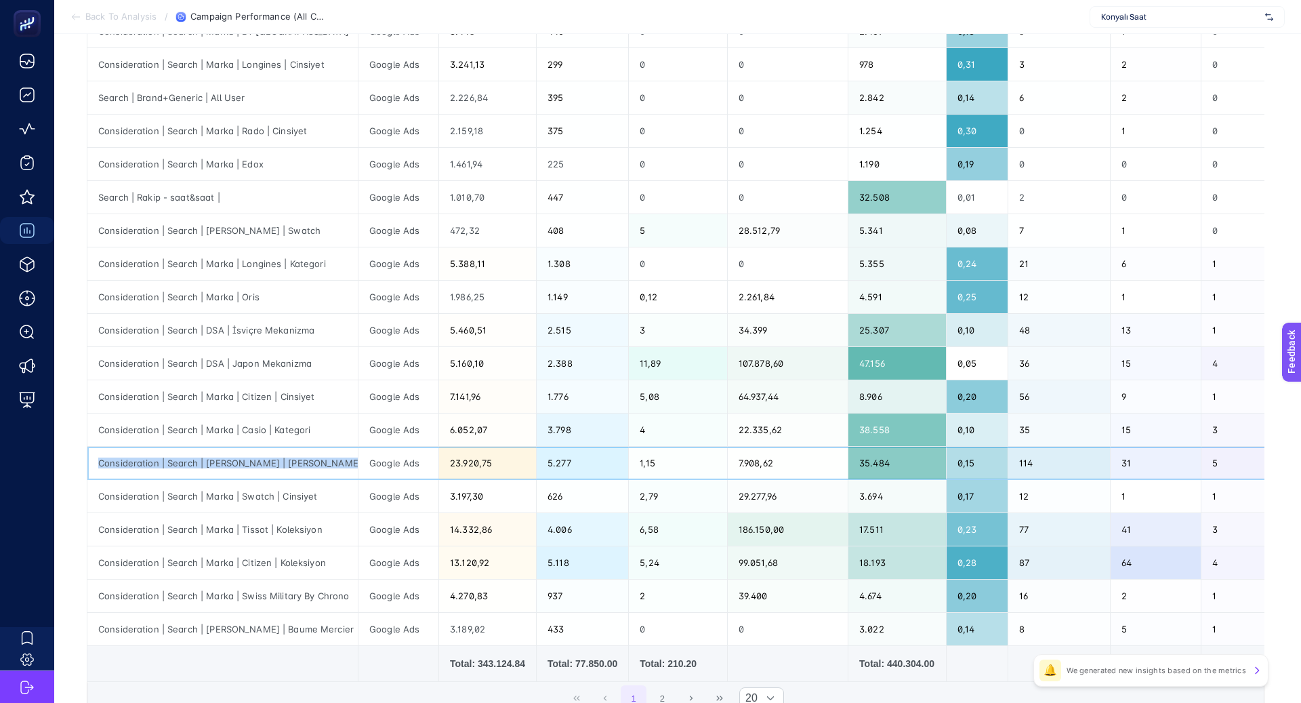
scroll to position [307, 0]
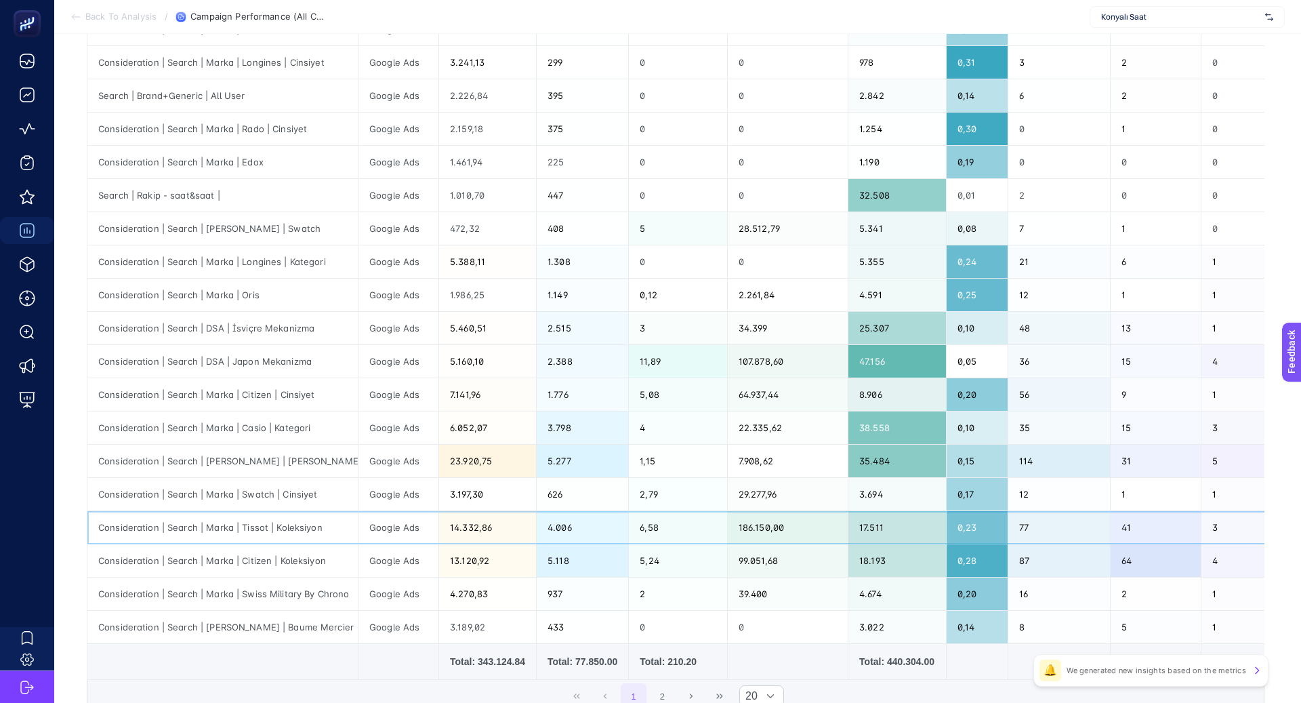
click at [279, 516] on div "Consideration | Search | Marka | Tissot | Koleksiyon" at bounding box center [222, 527] width 270 height 33
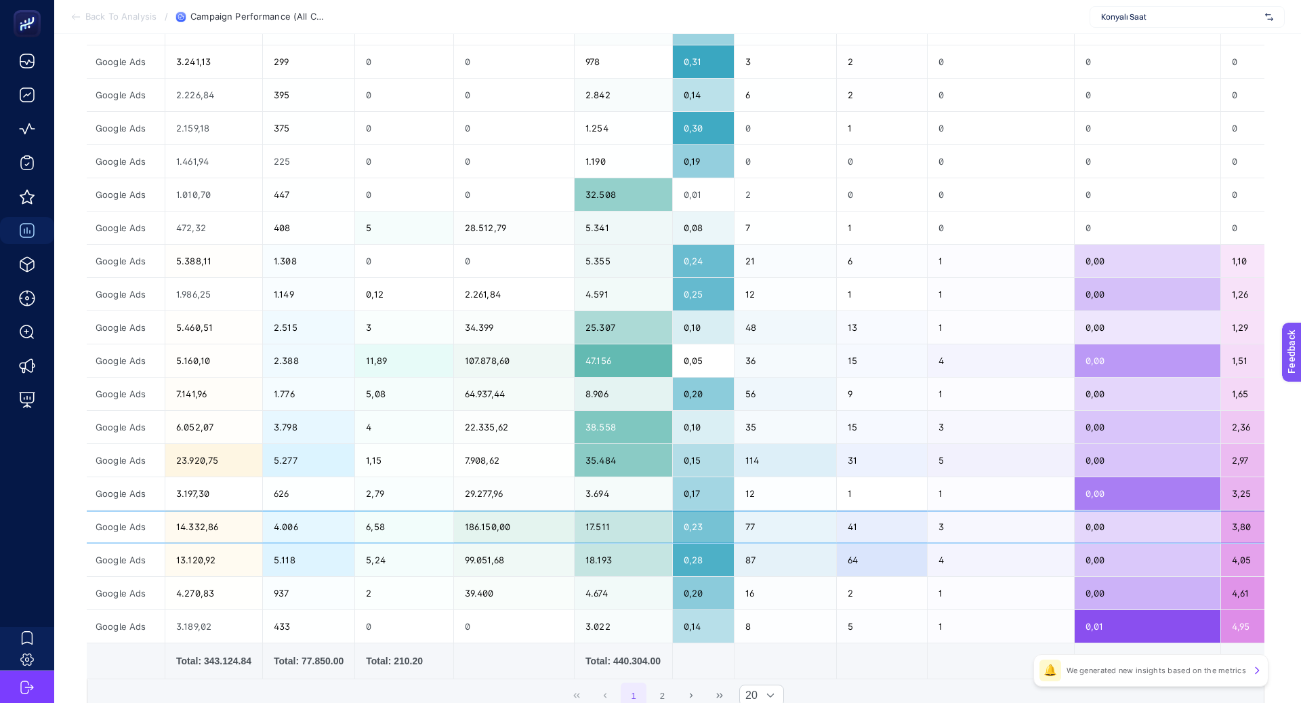
scroll to position [0, 0]
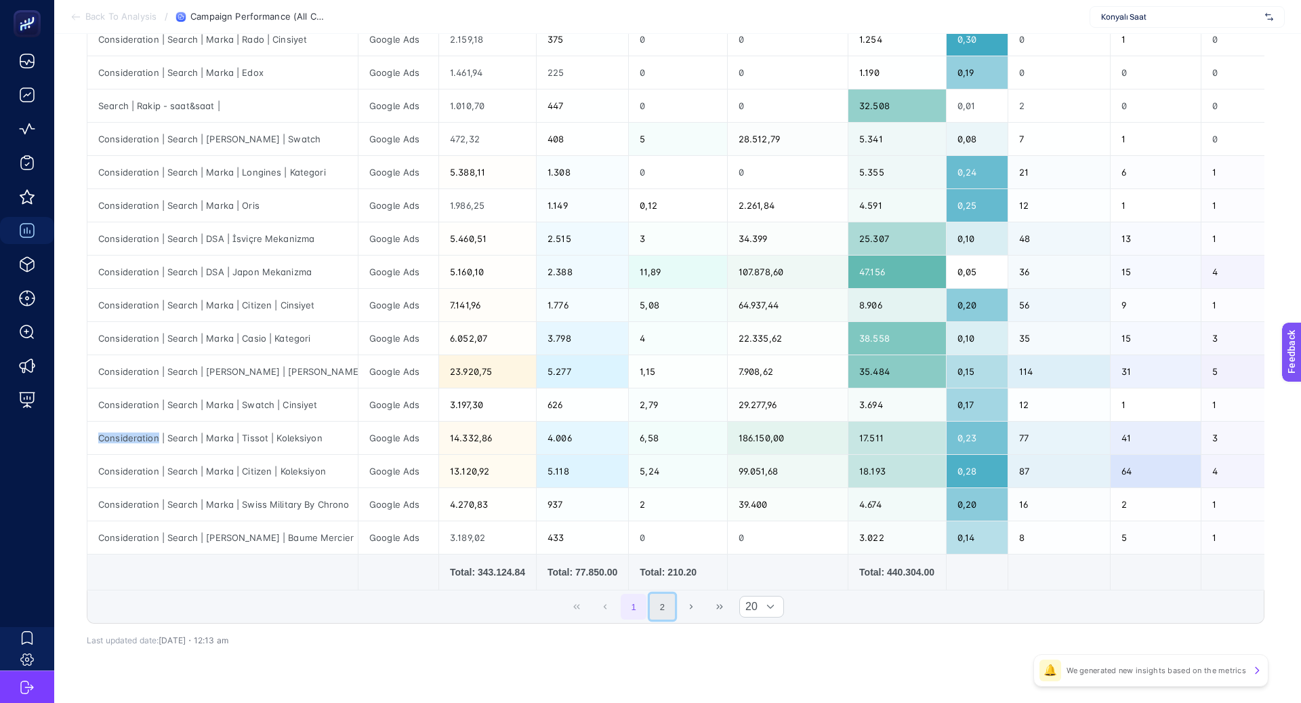
click at [663, 597] on button "2" at bounding box center [663, 607] width 26 height 26
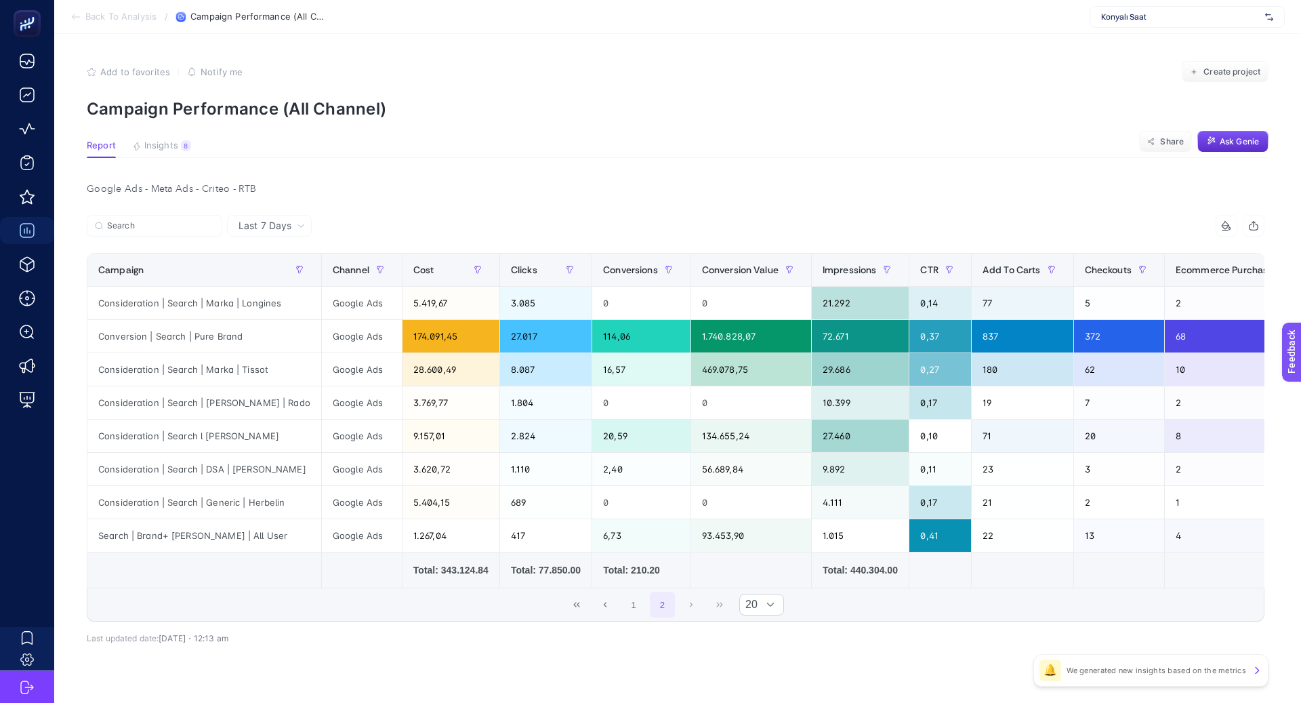
click at [186, 238] on div "Search" at bounding box center [381, 230] width 589 height 30
click at [186, 221] on input "Search" at bounding box center [160, 226] width 107 height 10
click at [186, 221] on input "Search" at bounding box center [154, 226] width 92 height 10
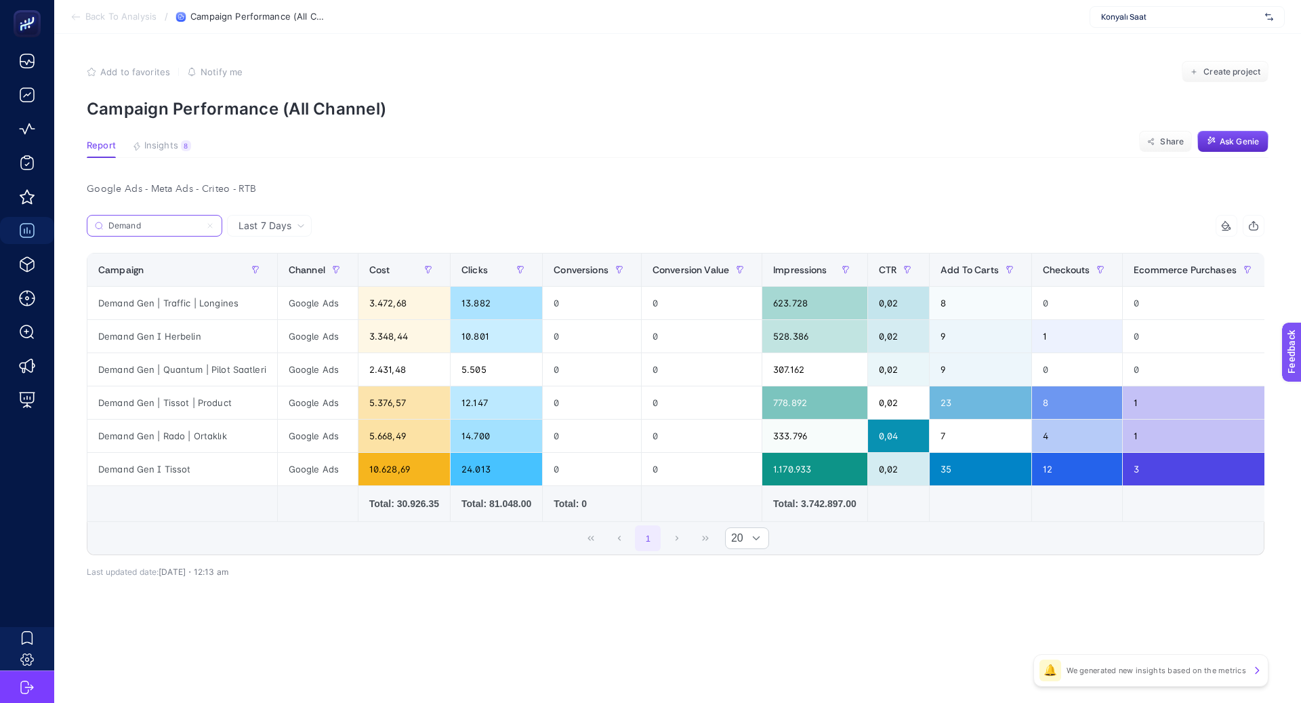
type input "Demand"
click at [259, 223] on span "Last 7 Days" at bounding box center [265, 226] width 53 height 14
click at [279, 278] on li "Last 30 Days" at bounding box center [269, 278] width 77 height 24
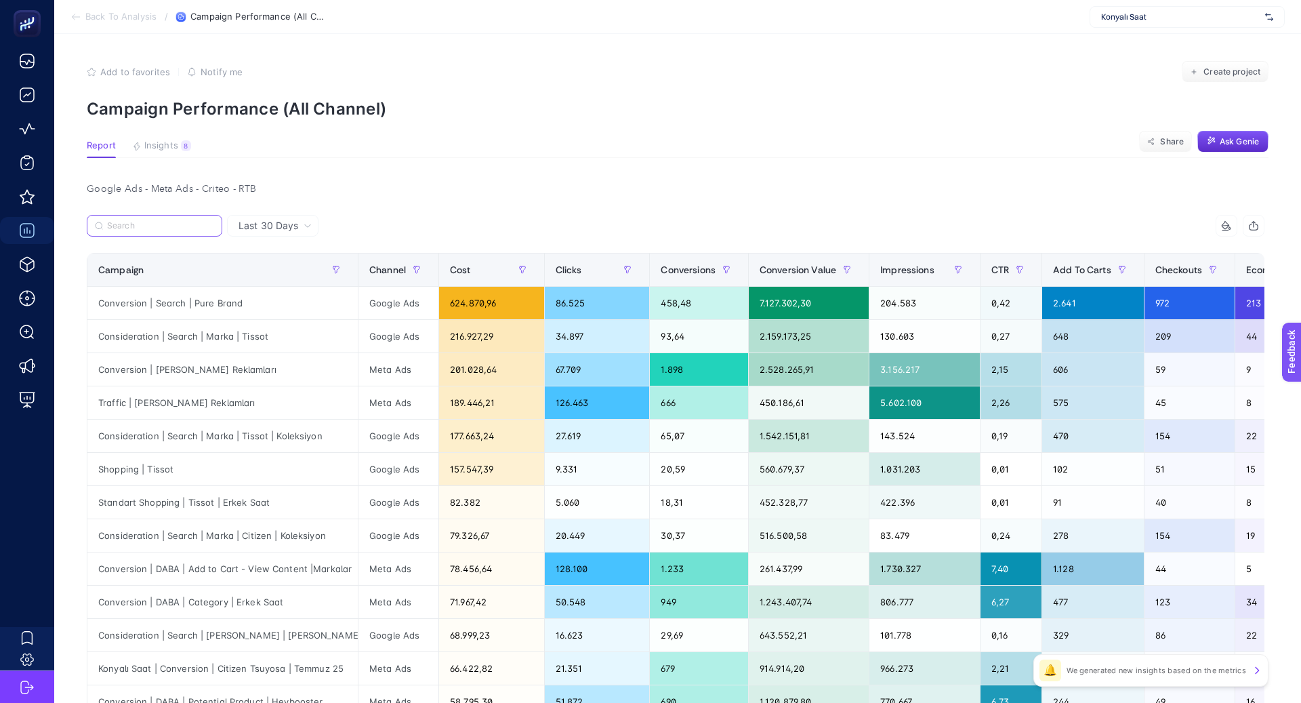
click at [159, 225] on input "Search" at bounding box center [160, 226] width 107 height 10
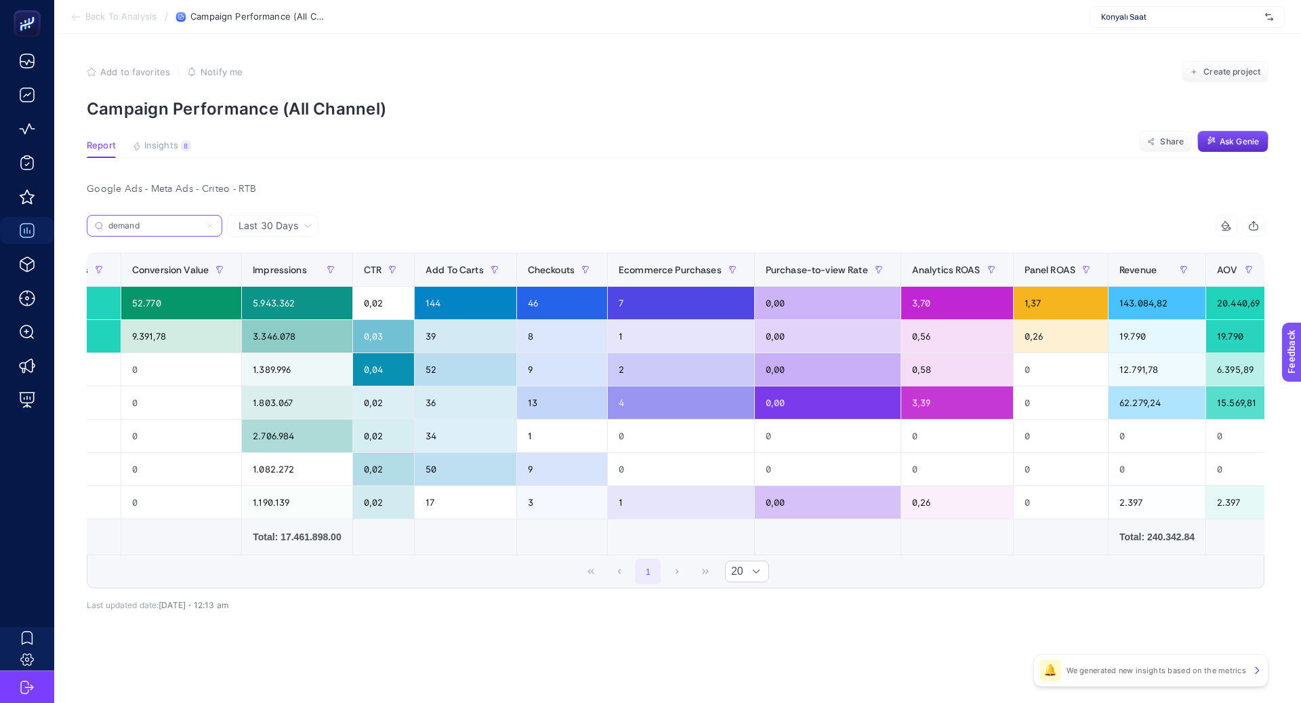
scroll to position [0, 609]
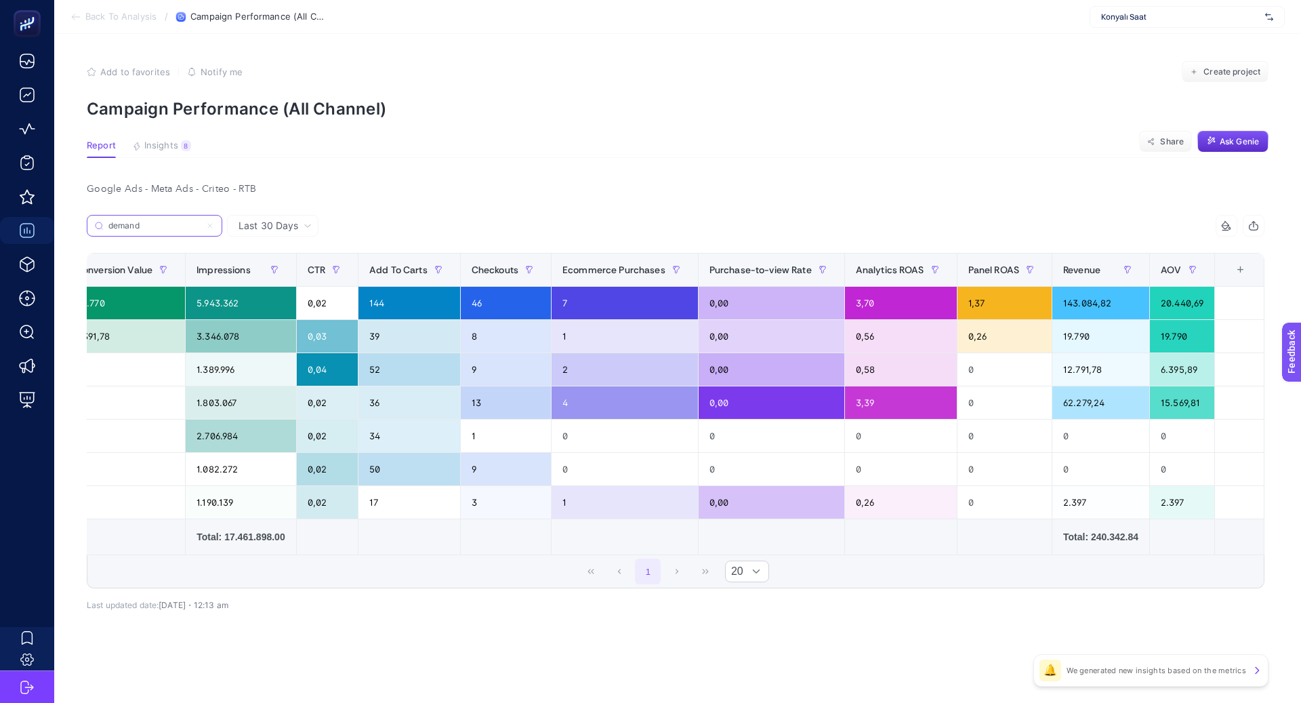
type input "demand"
